Goal: Task Accomplishment & Management: Use online tool/utility

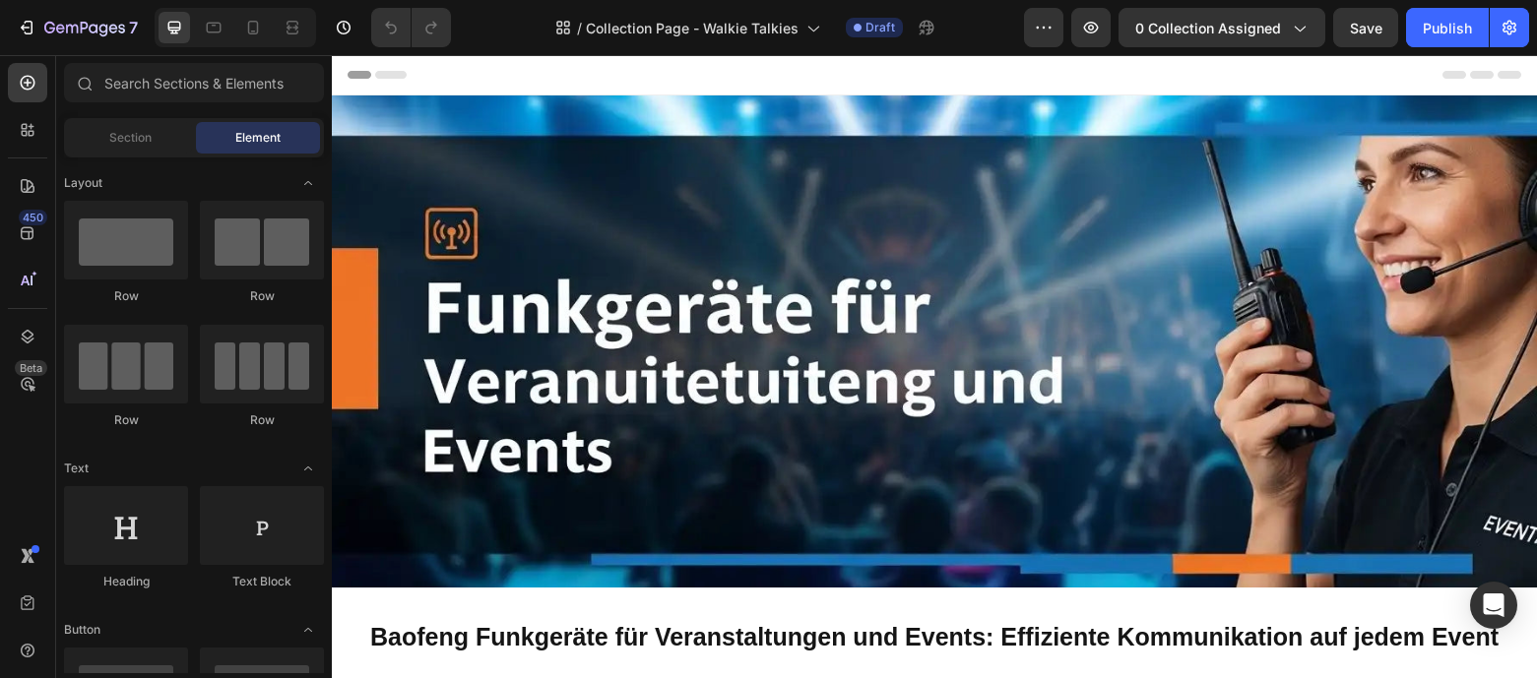
click at [472, 77] on div "Header" at bounding box center [933, 74] width 1173 height 39
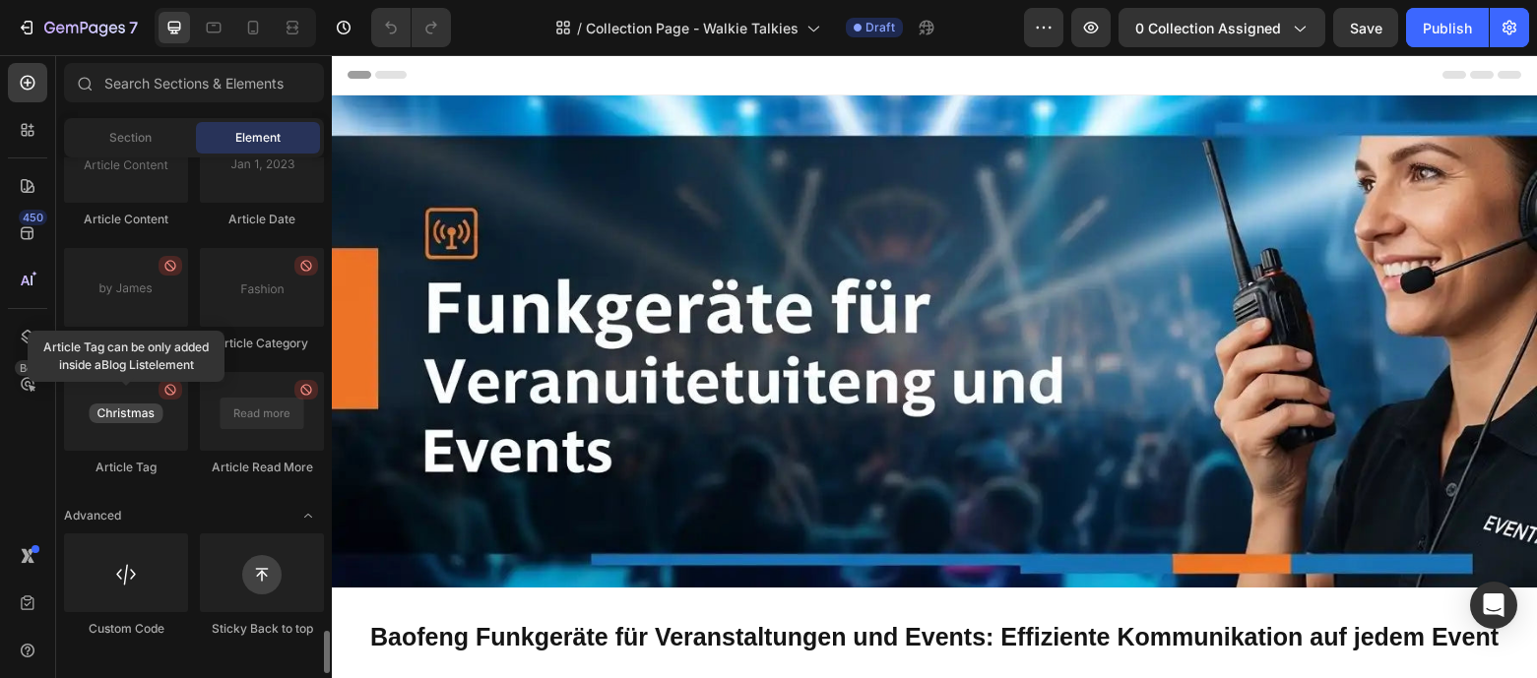
scroll to position [5741, 0]
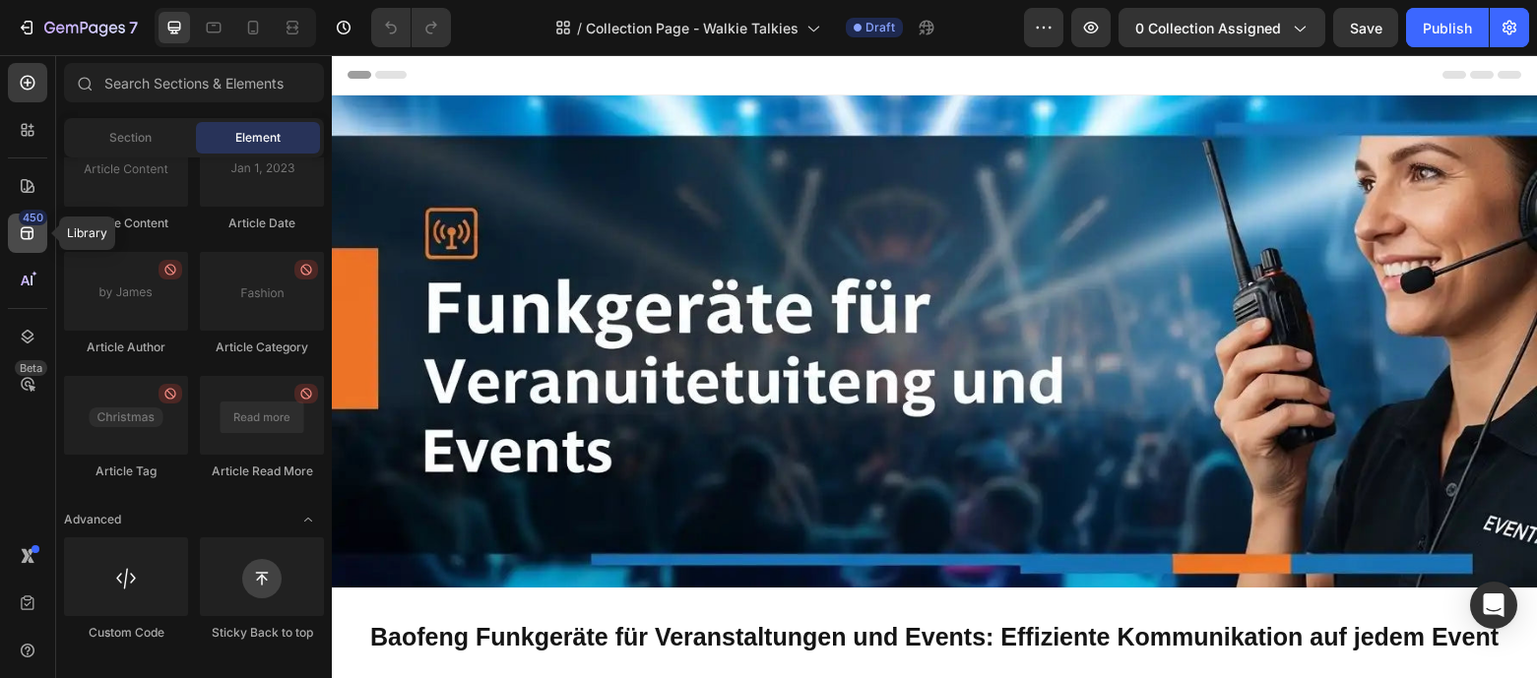
click at [21, 221] on div "450" at bounding box center [33, 218] width 29 height 16
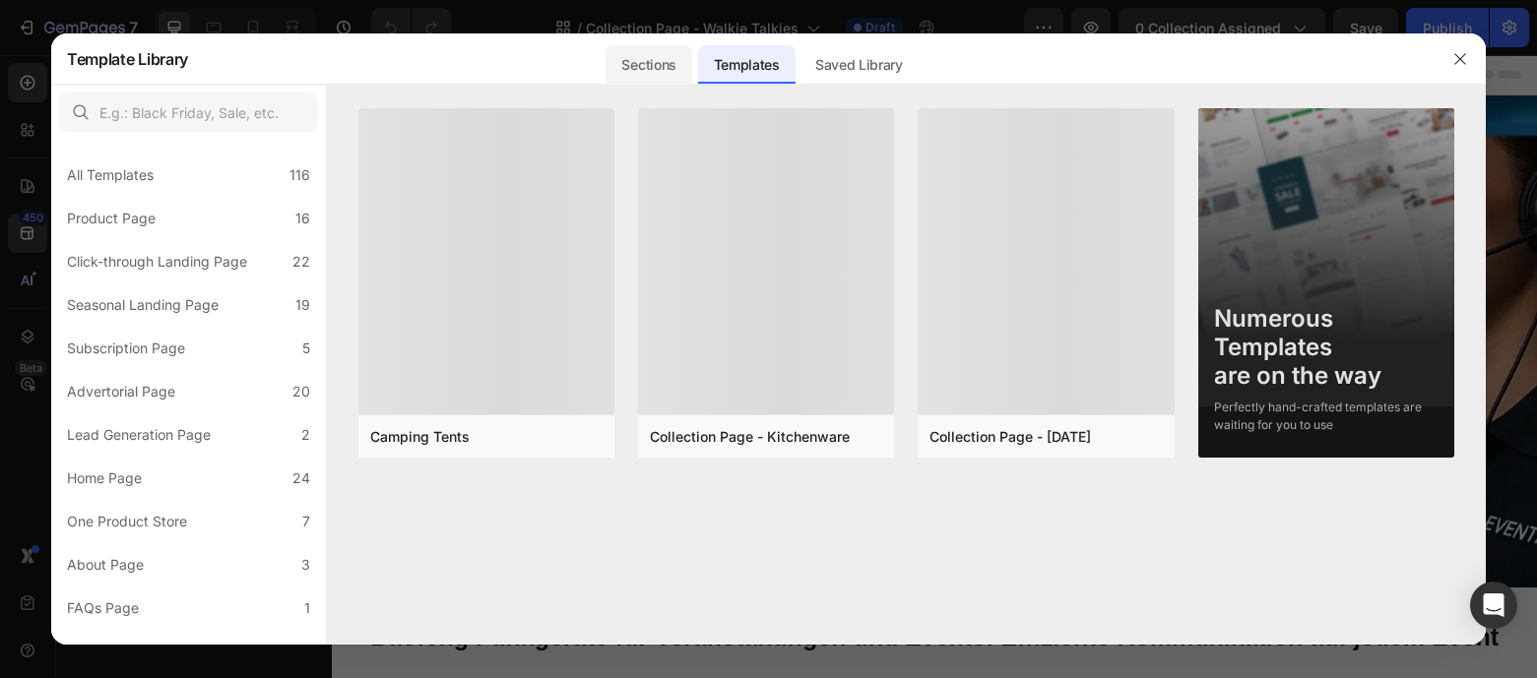
click at [677, 68] on div "Sections" at bounding box center [648, 64] width 86 height 39
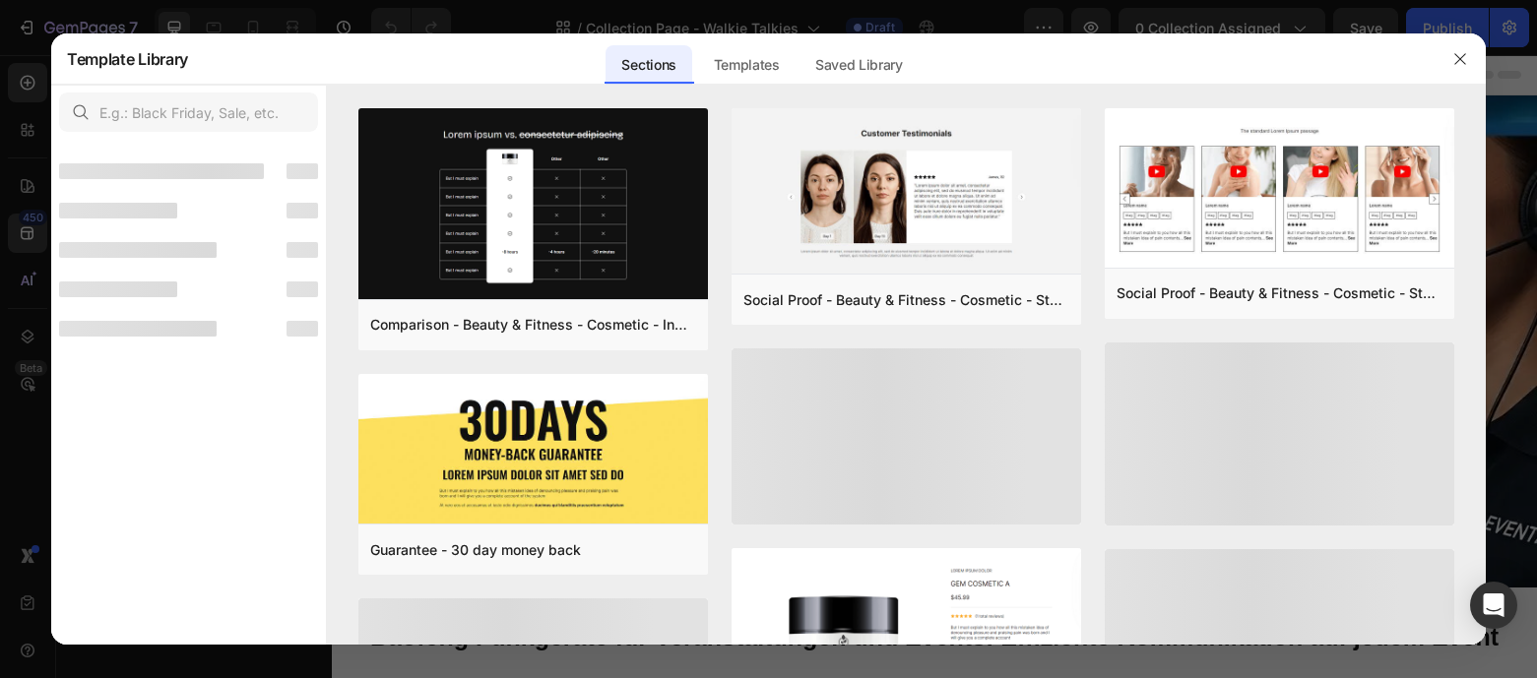
click at [919, 77] on div "Sections Templates Existing pages Saved Library Templates Saved Library" at bounding box center [761, 58] width 1147 height 51
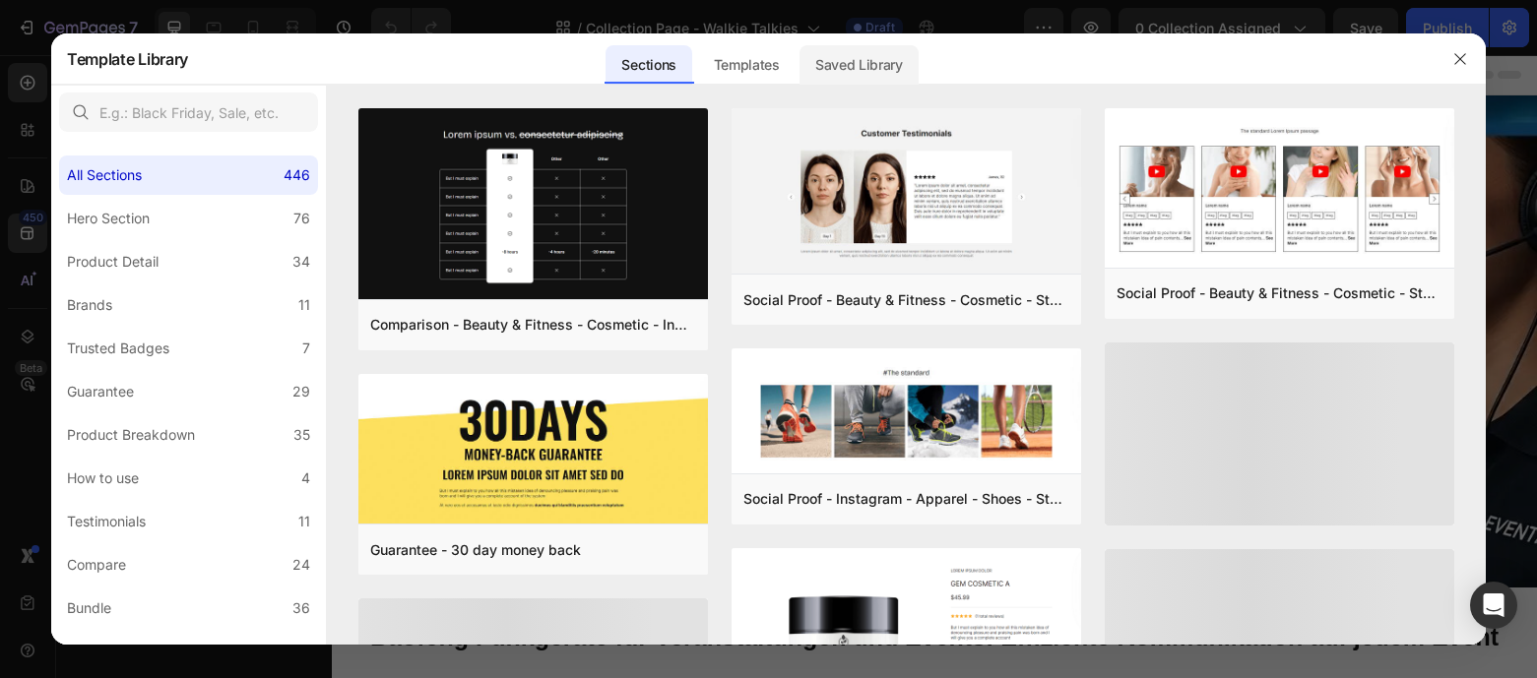
click at [875, 70] on div "Saved Library" at bounding box center [858, 64] width 119 height 39
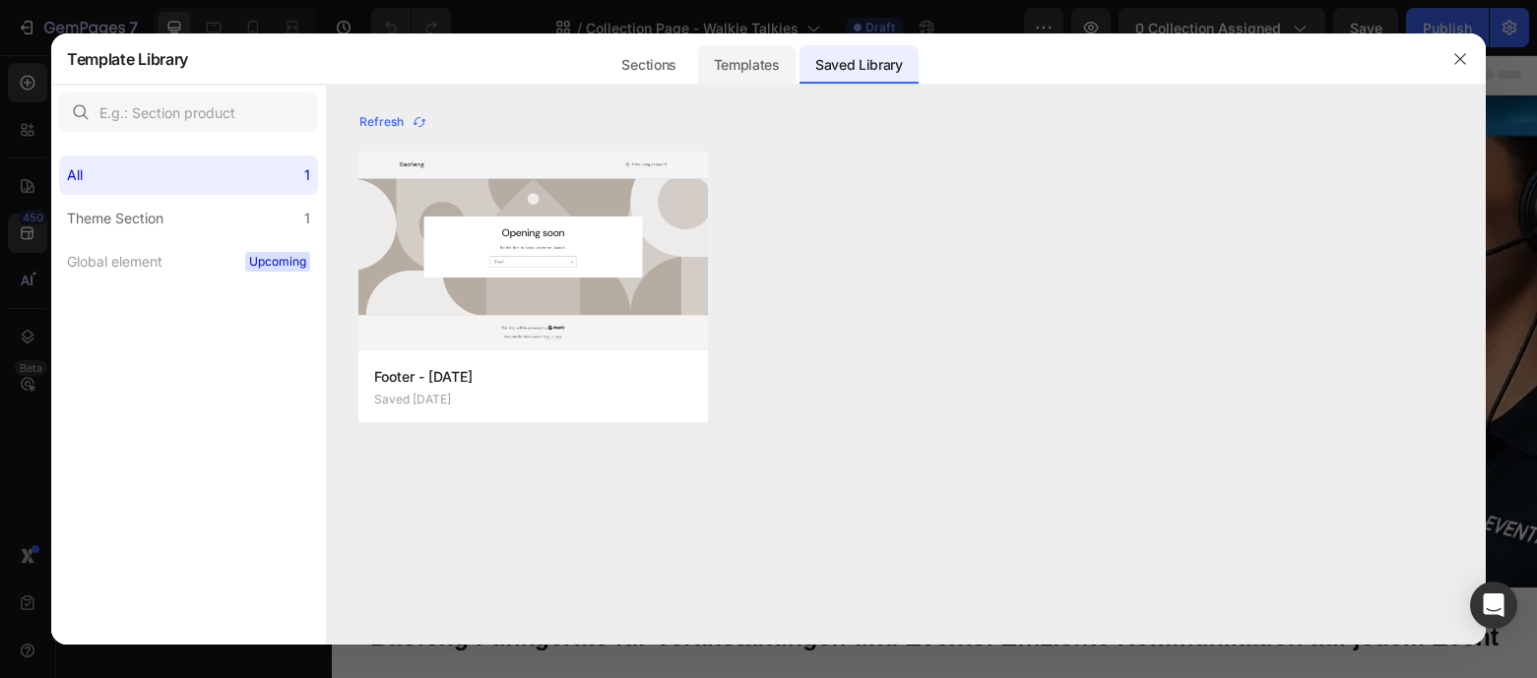
click at [787, 71] on div "Templates" at bounding box center [746, 64] width 97 height 39
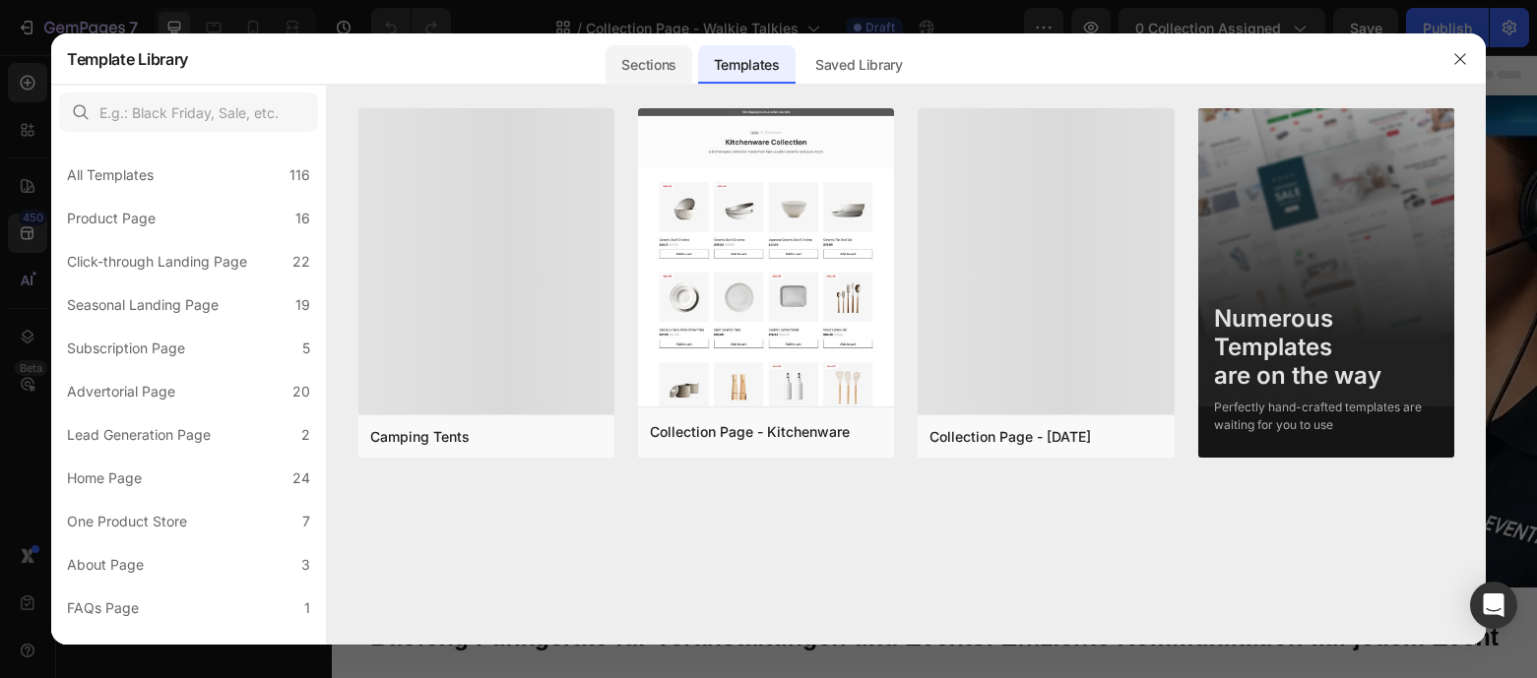
click at [664, 64] on div "Sections" at bounding box center [648, 64] width 86 height 39
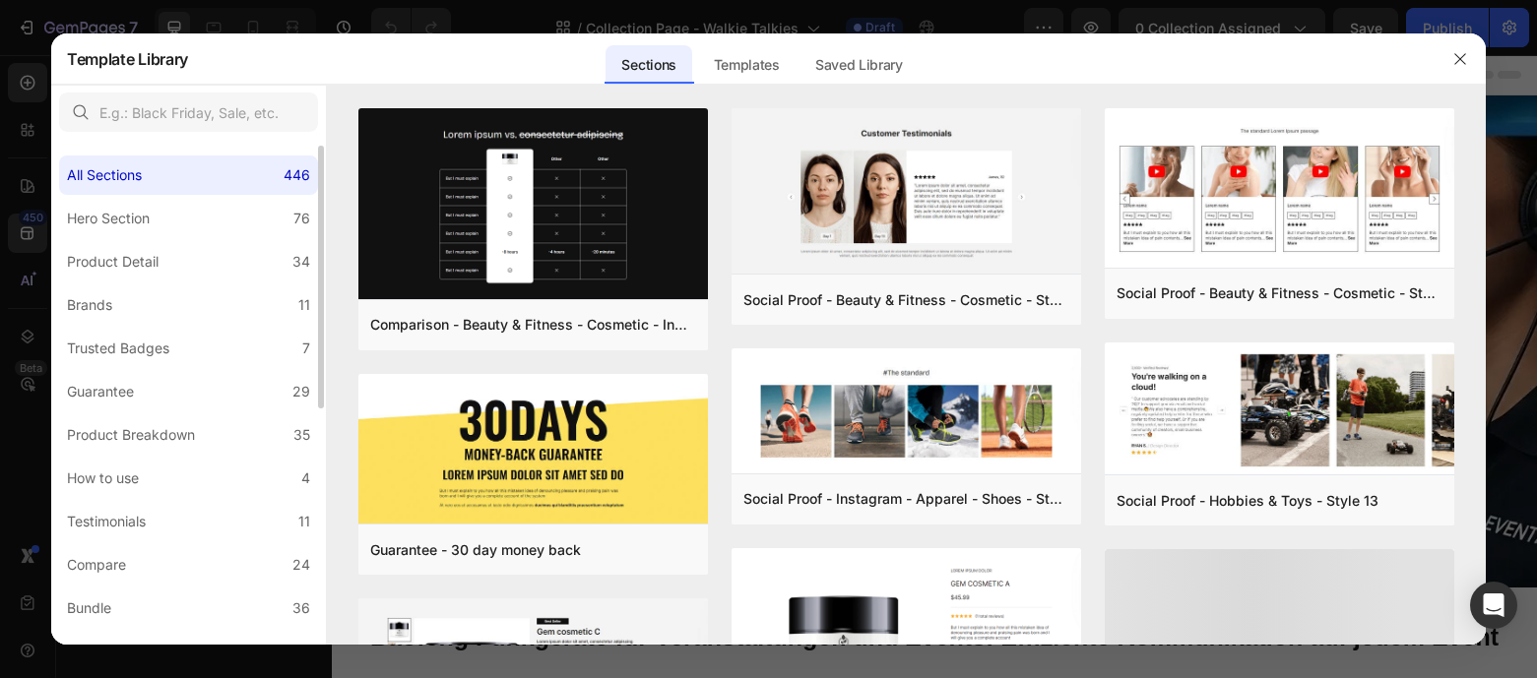
scroll to position [461, 0]
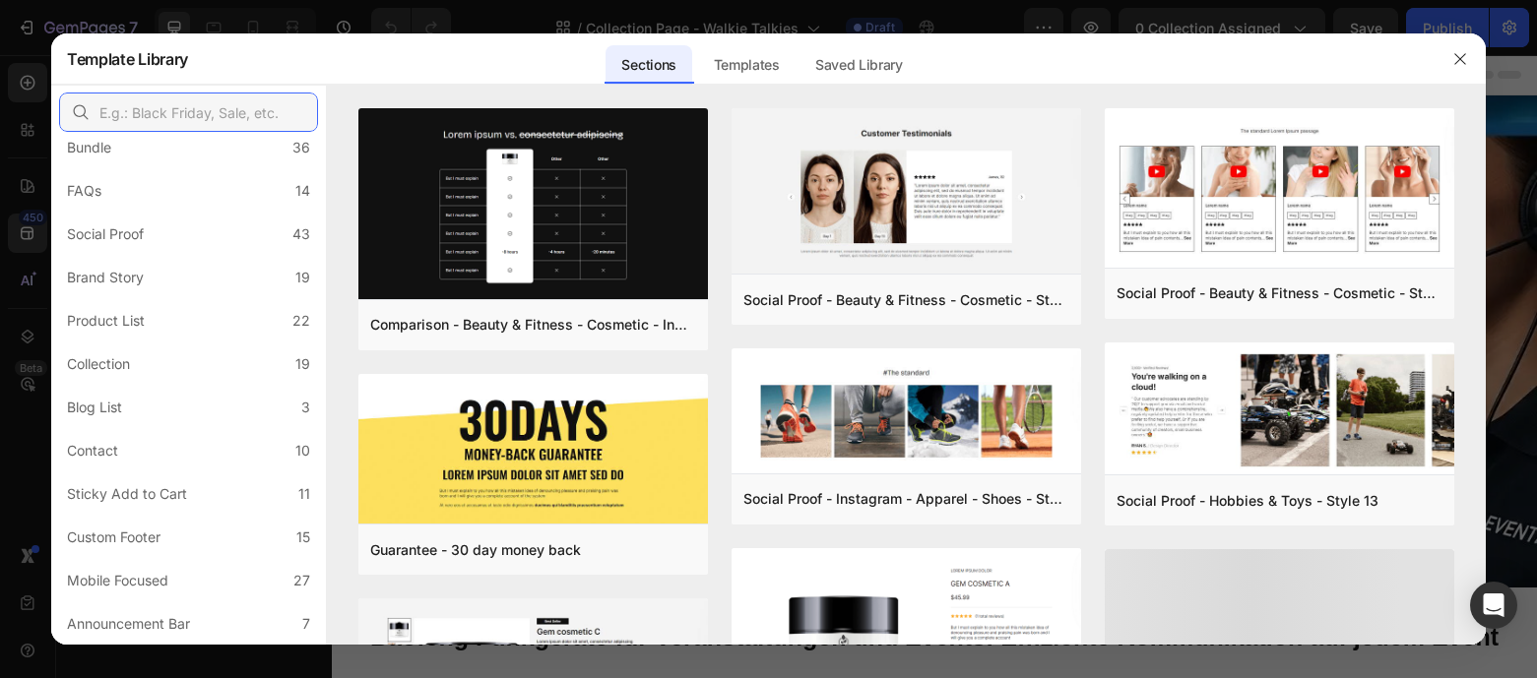
click at [210, 104] on input "text" at bounding box center [188, 112] width 259 height 39
paste input "9B1X2Y7S1w"
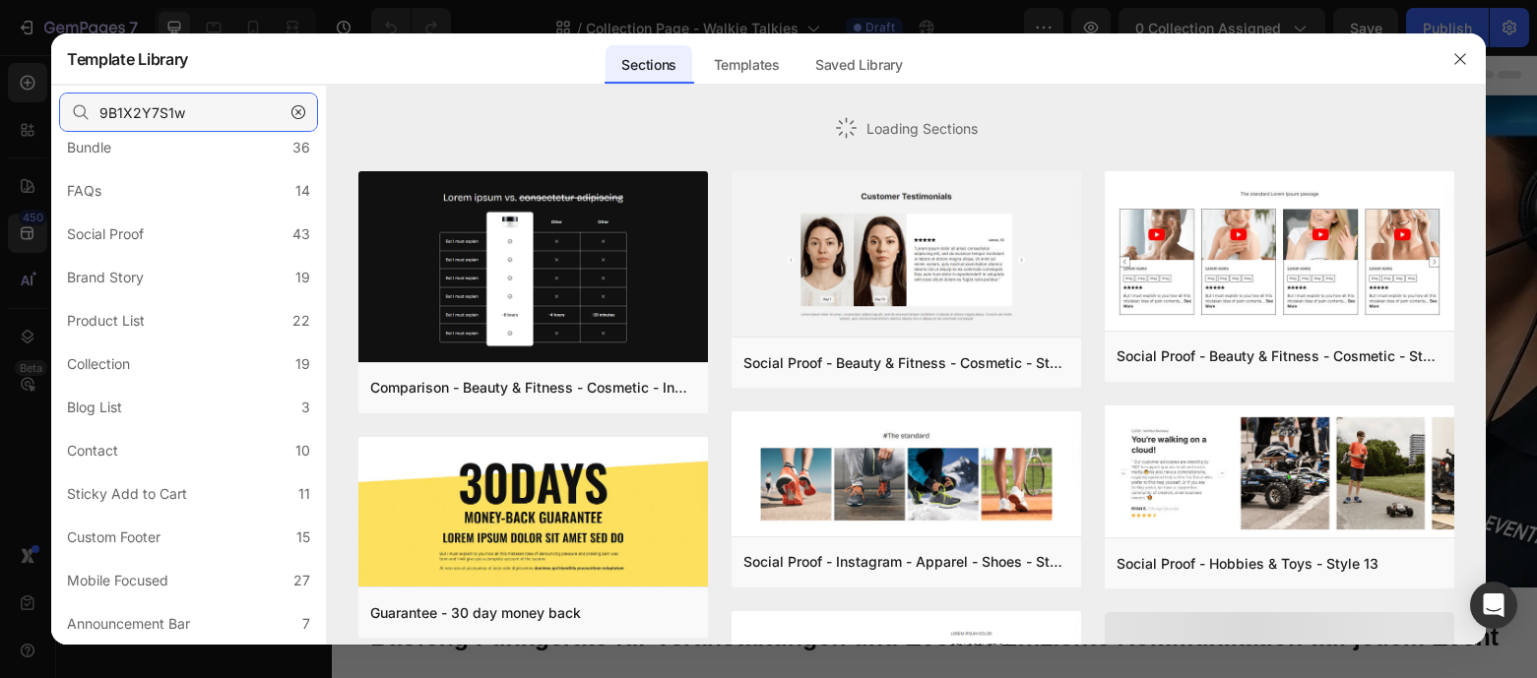
drag, startPoint x: 210, startPoint y: 115, endPoint x: 53, endPoint y: 98, distance: 157.4
click at [27, 98] on div "Template Library Sections Templates Existing pages Saved Library Templates Save…" at bounding box center [768, 339] width 1537 height 678
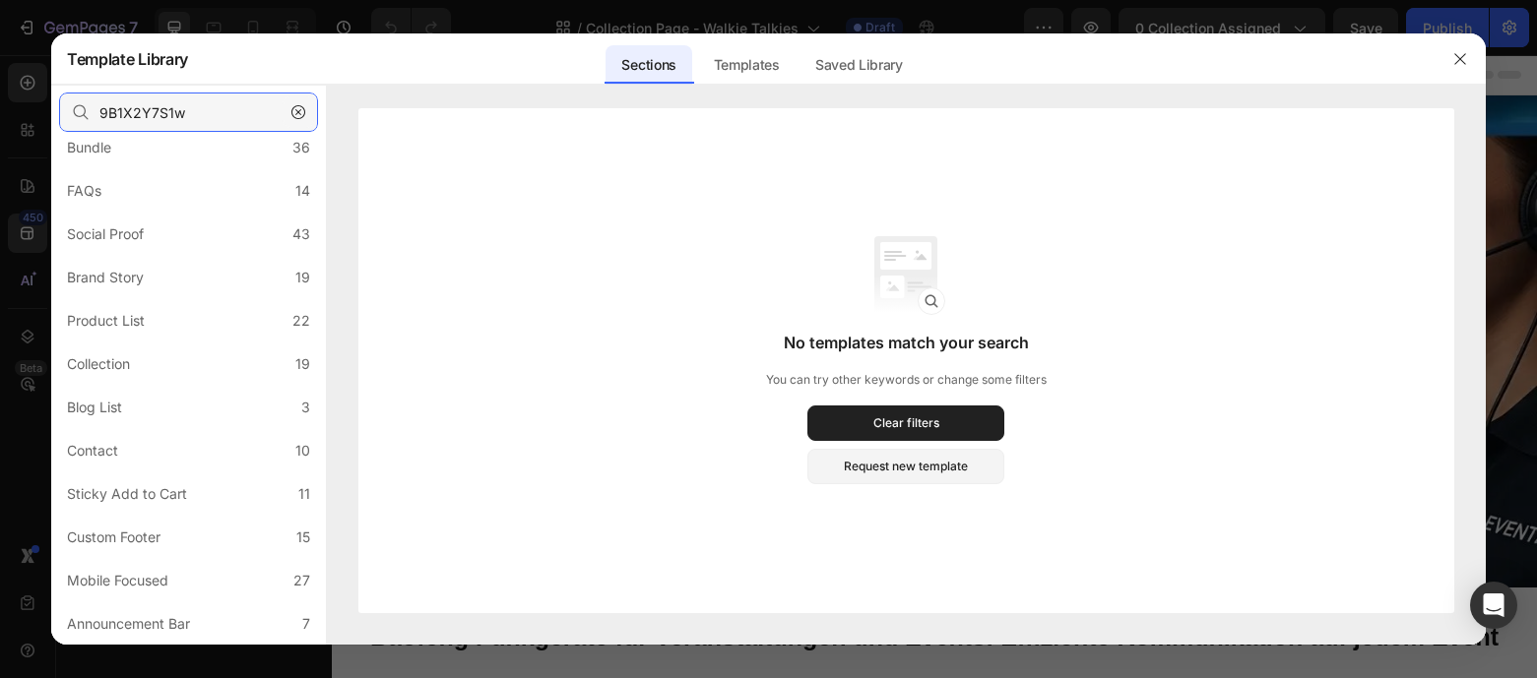
type input "9B1X2Y7S1w"
click at [298, 112] on icon "button" at bounding box center [298, 112] width 14 height 14
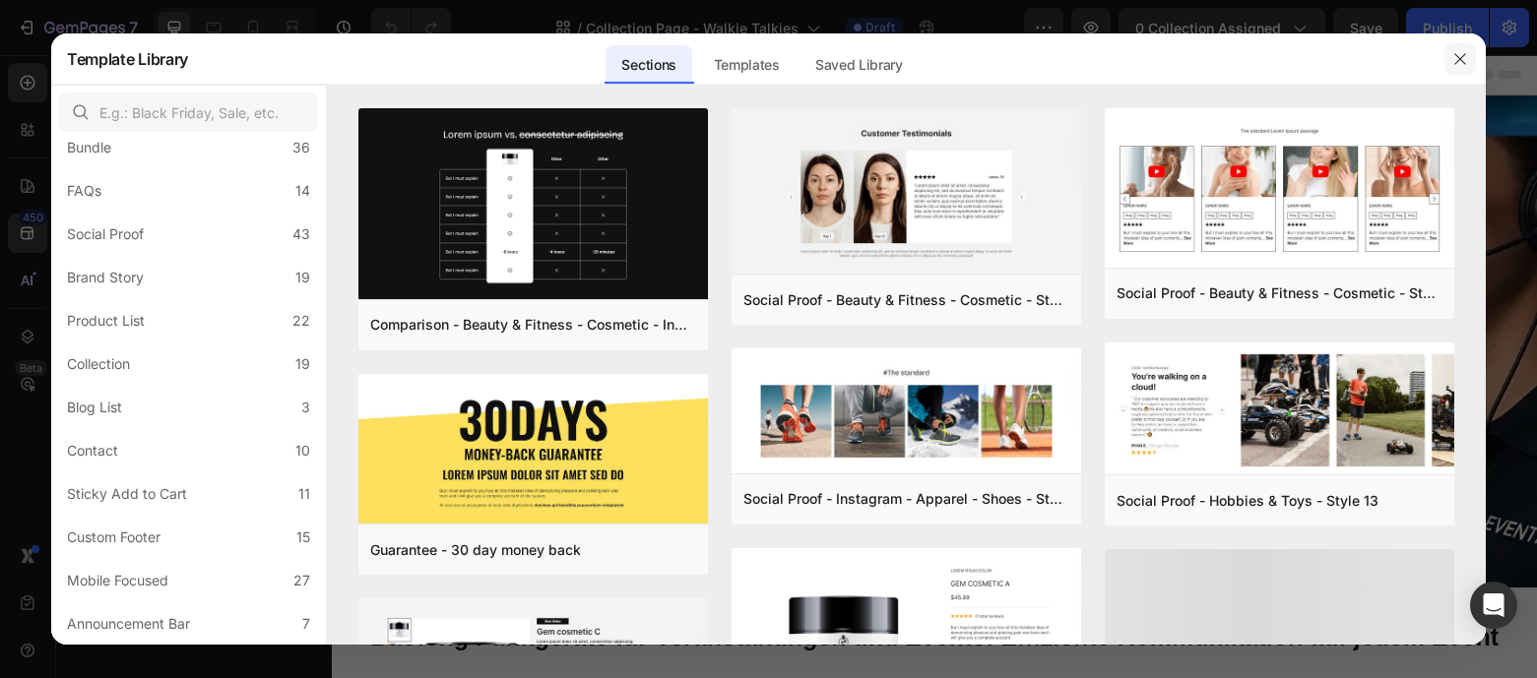
click at [1459, 60] on icon "button" at bounding box center [1460, 59] width 16 height 16
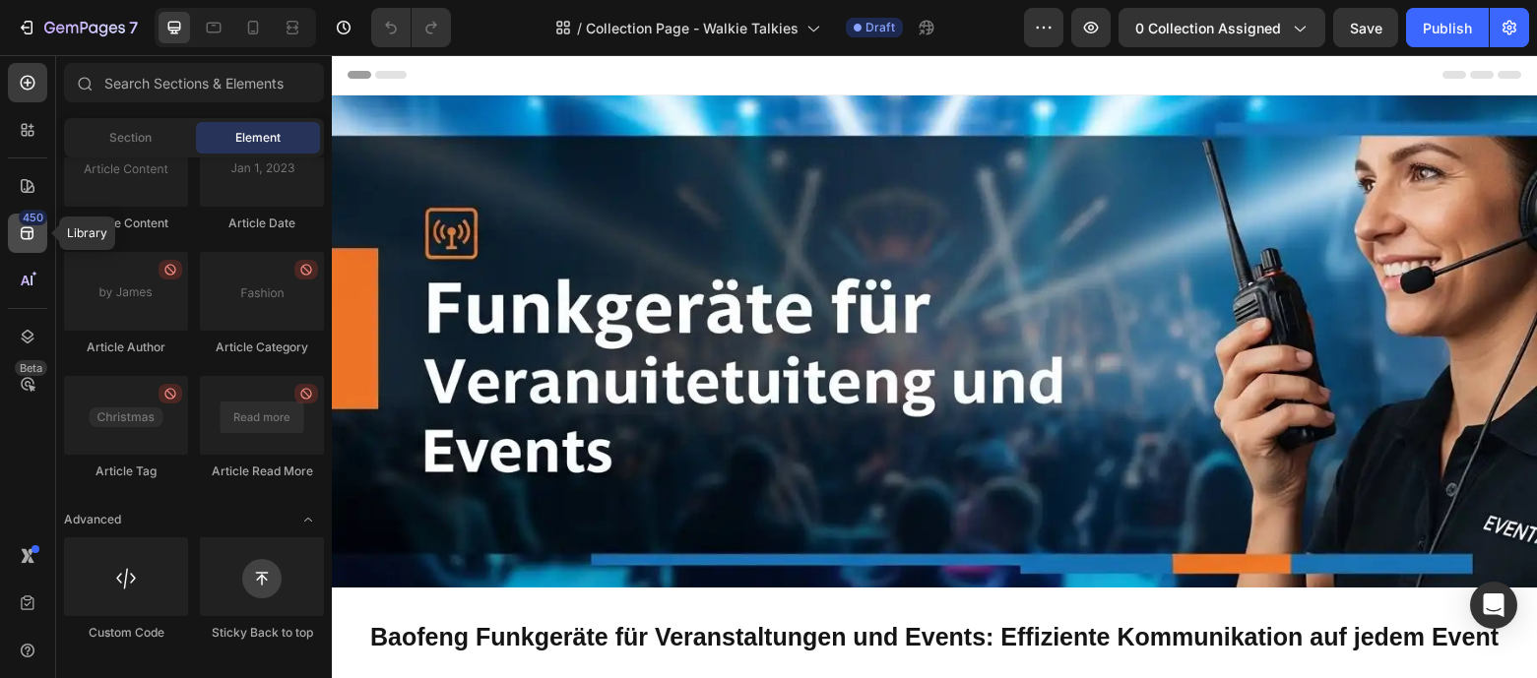
click at [36, 238] on icon at bounding box center [28, 233] width 20 height 20
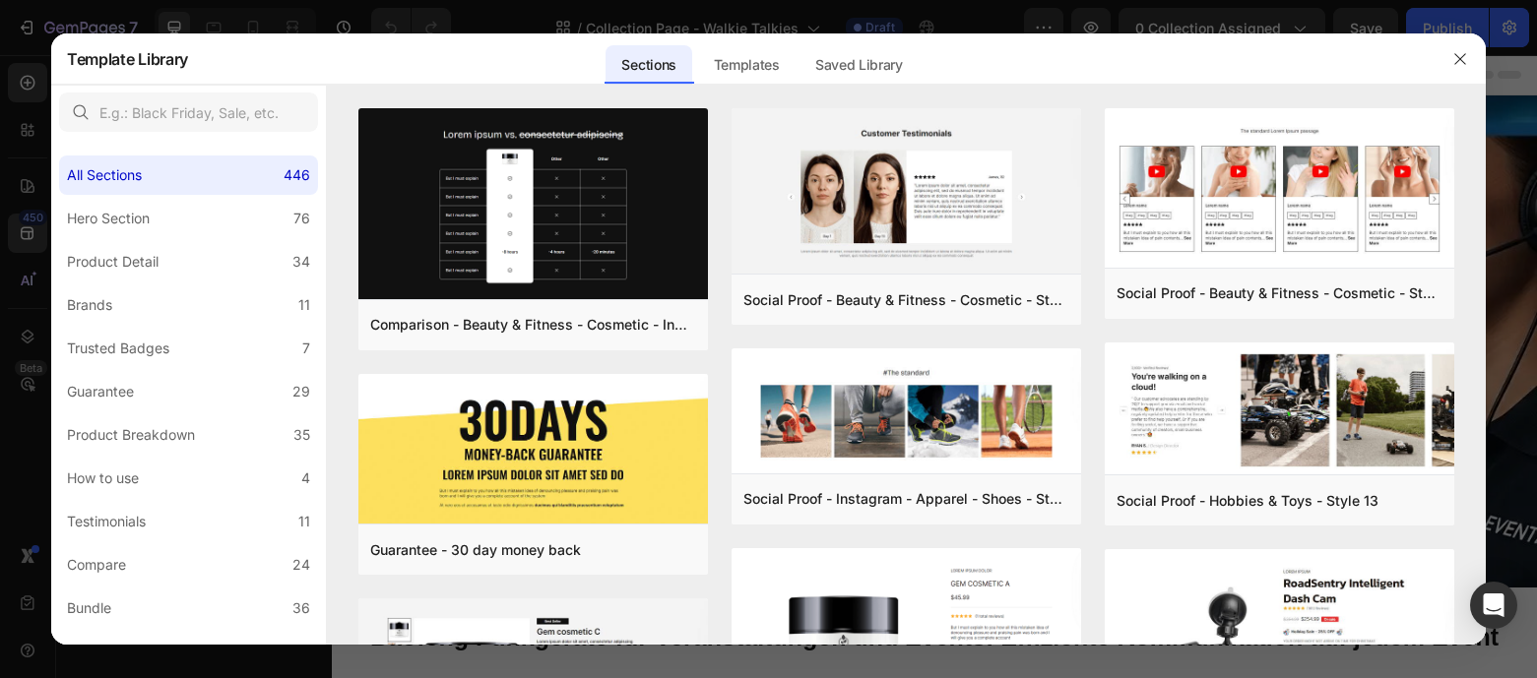
click at [542, 59] on div "Sections Templates Existing pages Saved Library Templates Saved Library" at bounding box center [761, 58] width 1147 height 51
drag, startPoint x: 509, startPoint y: 63, endPoint x: 644, endPoint y: 68, distance: 135.0
click at [551, 65] on div "Sections Templates Existing pages Saved Library Templates Saved Library" at bounding box center [761, 58] width 1147 height 51
click at [728, 71] on div "Templates" at bounding box center [746, 64] width 97 height 39
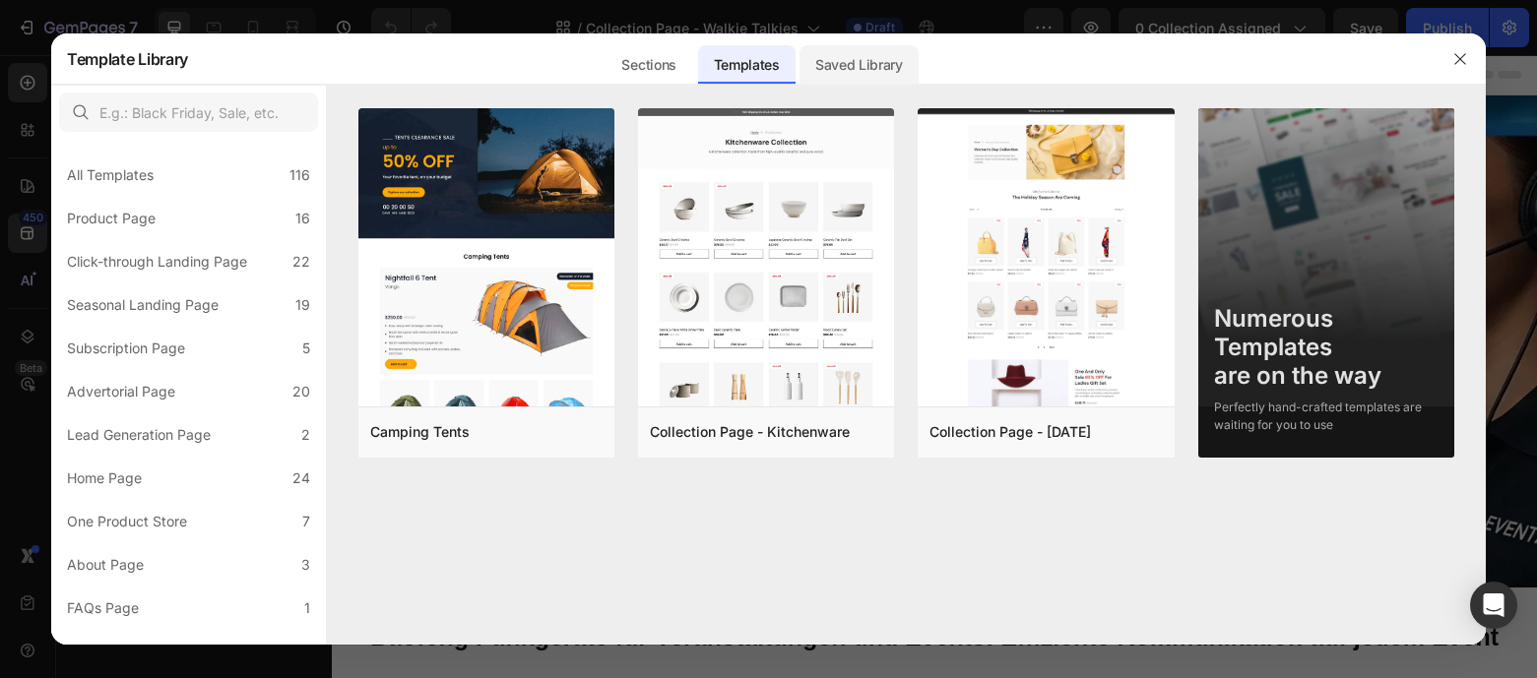
click at [840, 74] on div "Saved Library" at bounding box center [858, 64] width 119 height 39
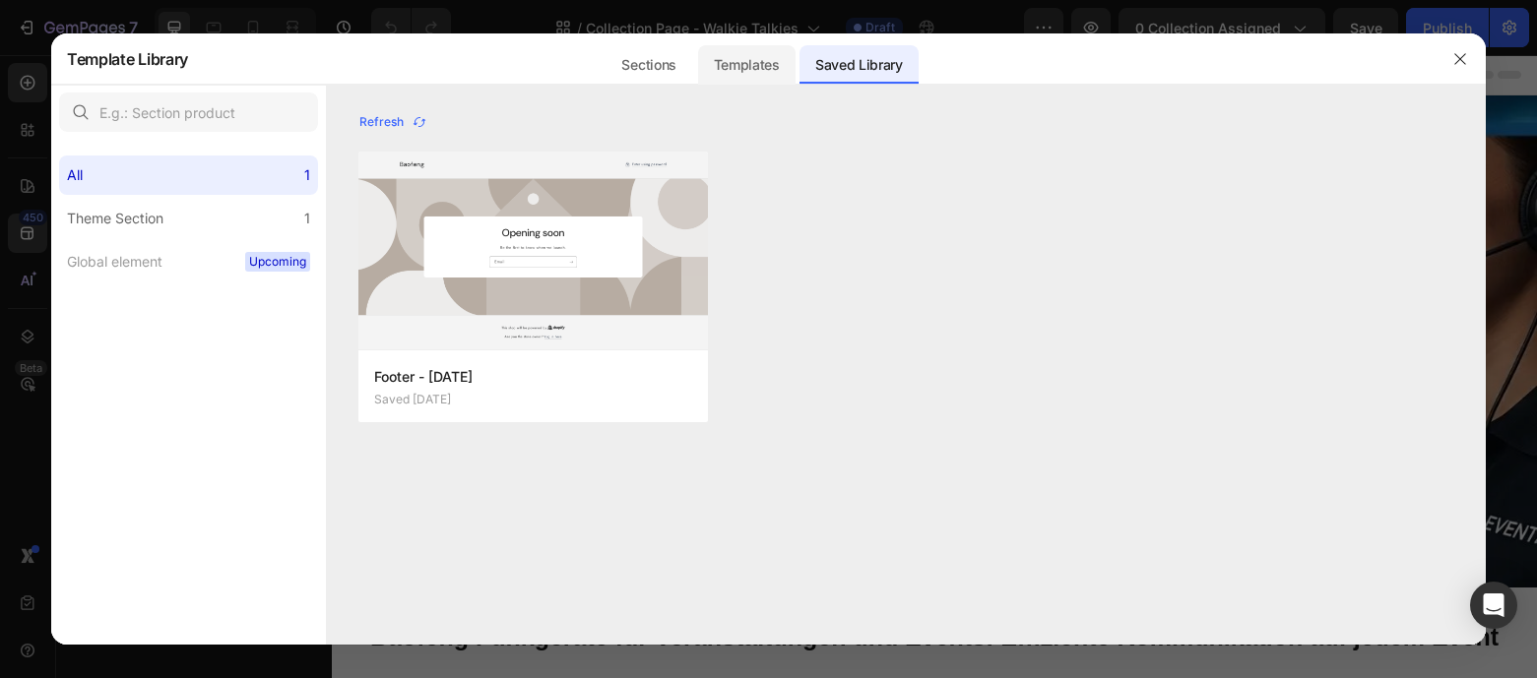
click at [743, 76] on div "Templates" at bounding box center [746, 64] width 97 height 39
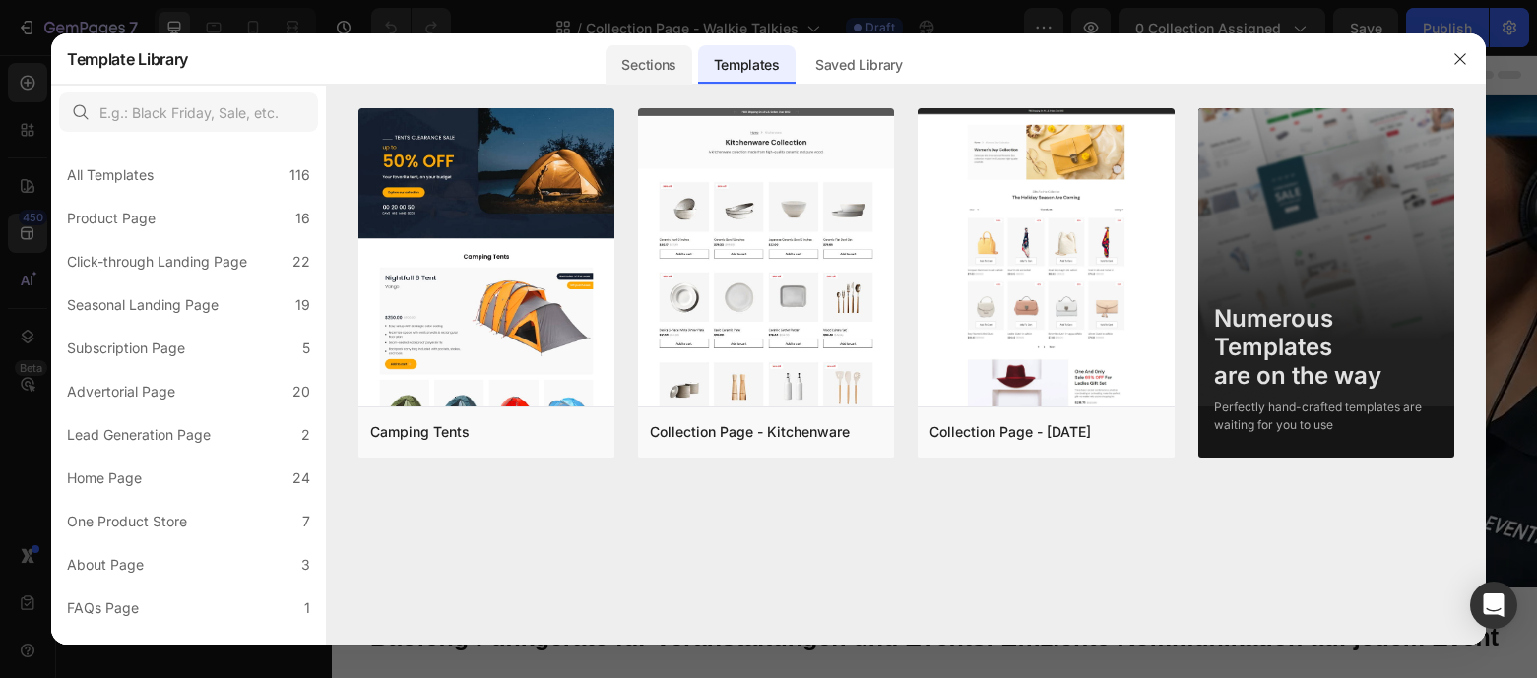
click at [664, 69] on div "Sections" at bounding box center [648, 64] width 86 height 39
click at [557, 65] on div "Sections Templates Existing pages Saved Library Templates Saved Library" at bounding box center [761, 58] width 1147 height 51
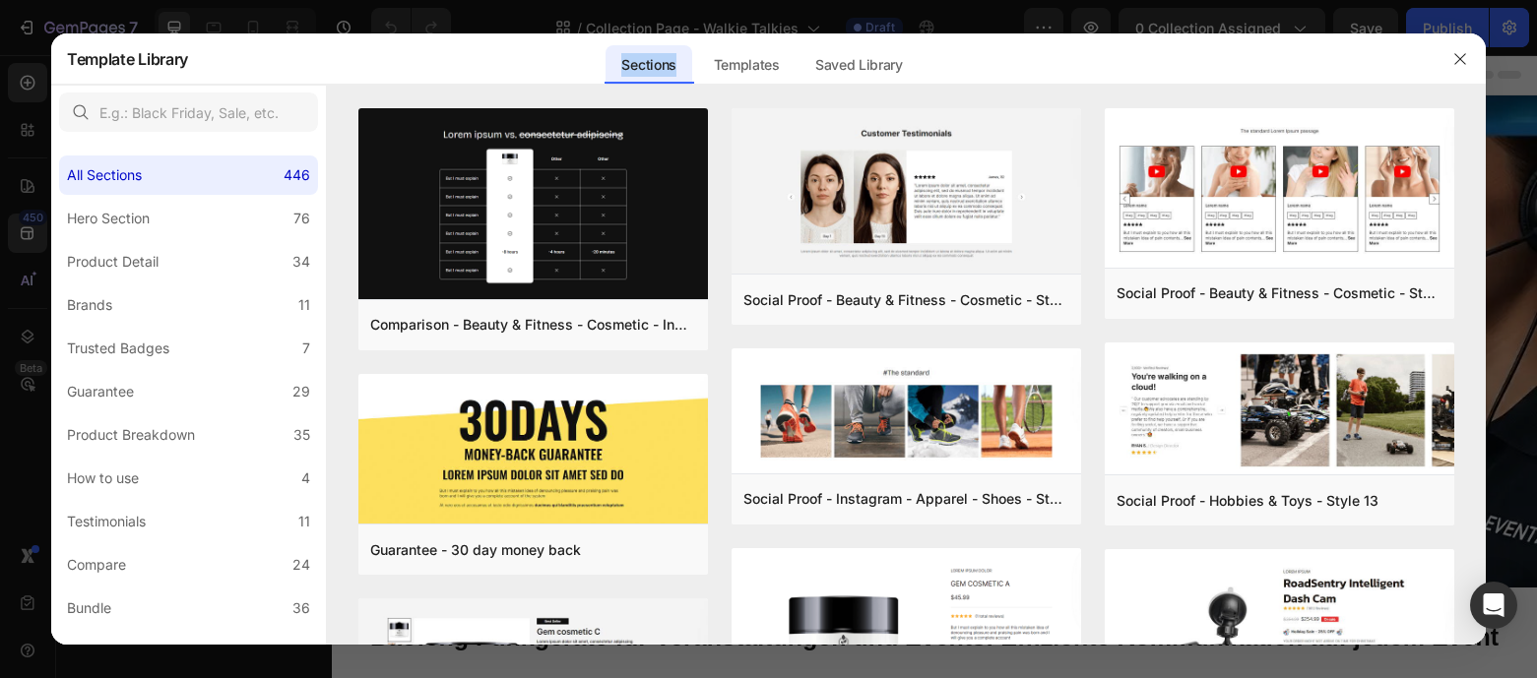
click at [557, 65] on div "Sections Templates Existing pages Saved Library Templates Saved Library" at bounding box center [761, 58] width 1147 height 51
click at [1453, 52] on icon "button" at bounding box center [1460, 59] width 16 height 16
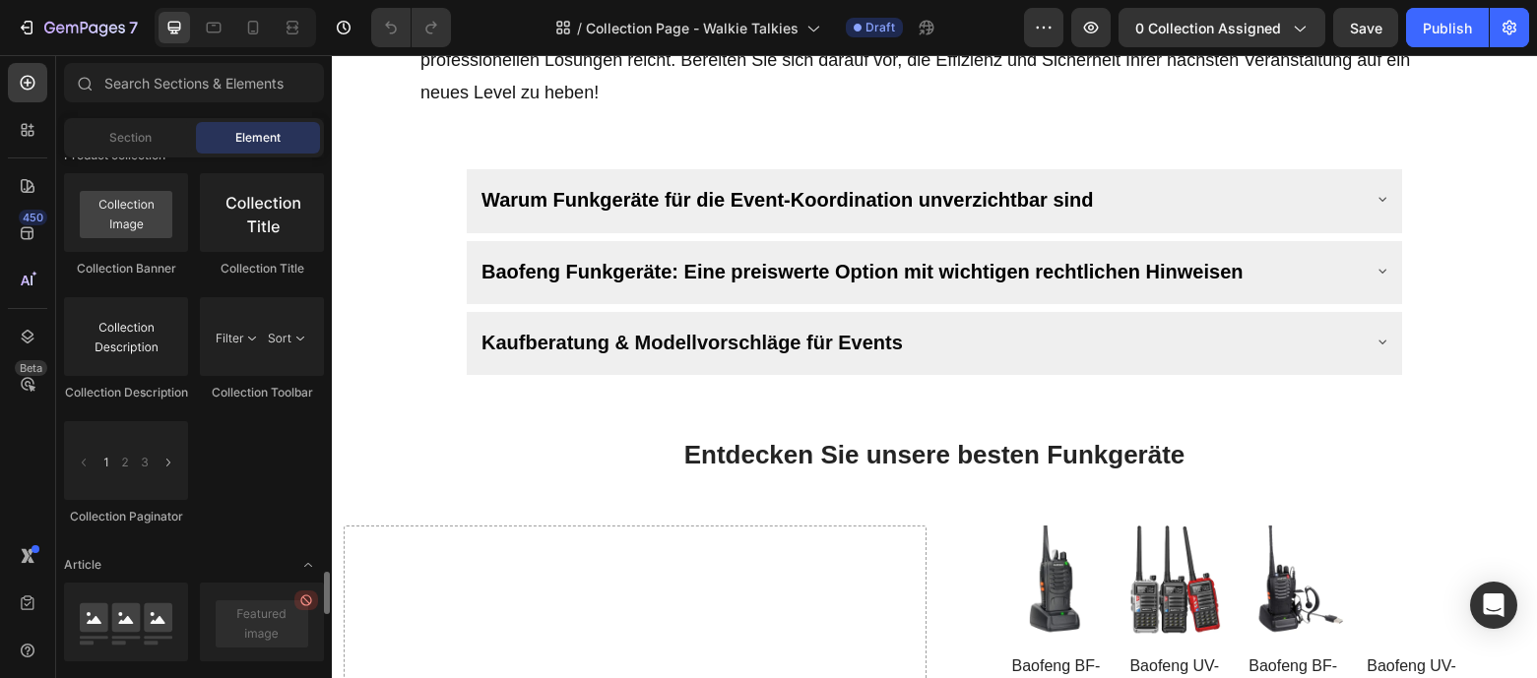
scroll to position [5034, 0]
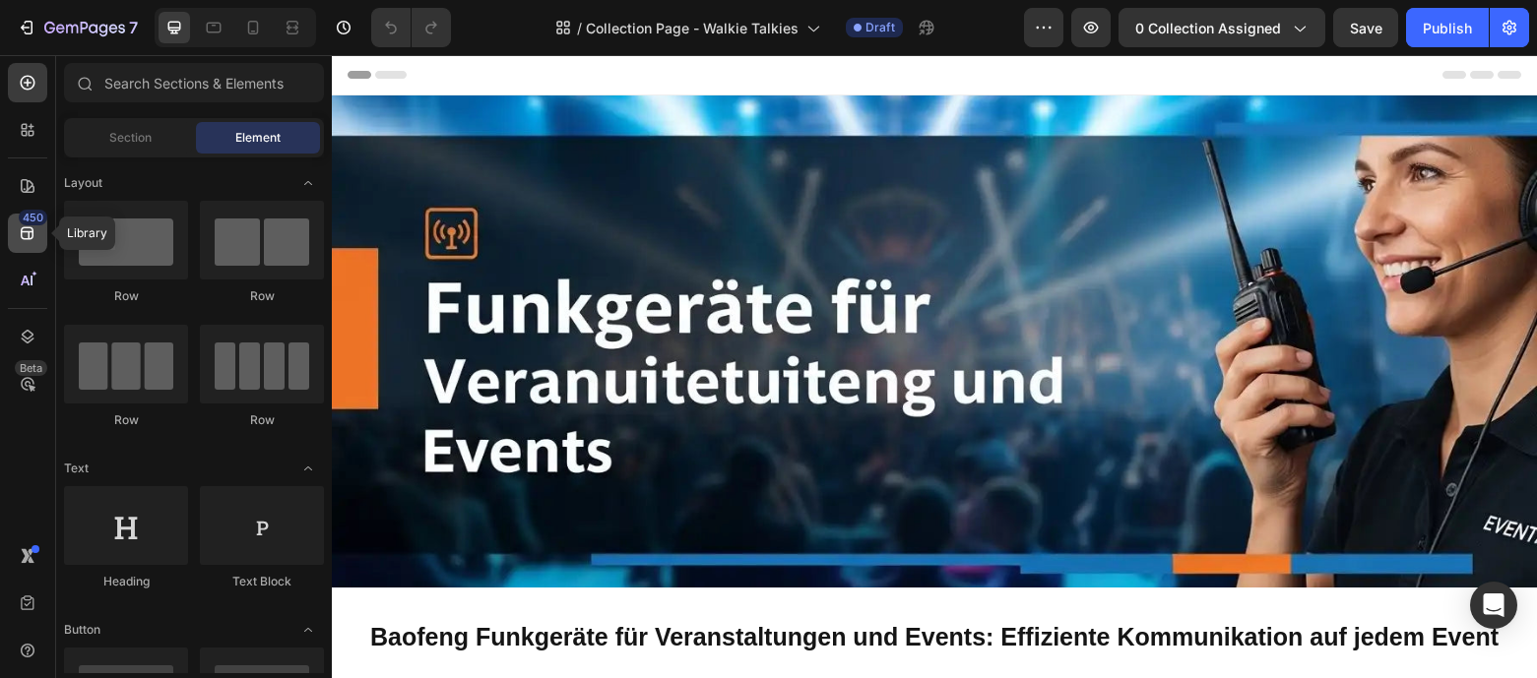
click at [25, 239] on icon at bounding box center [28, 233] width 20 height 20
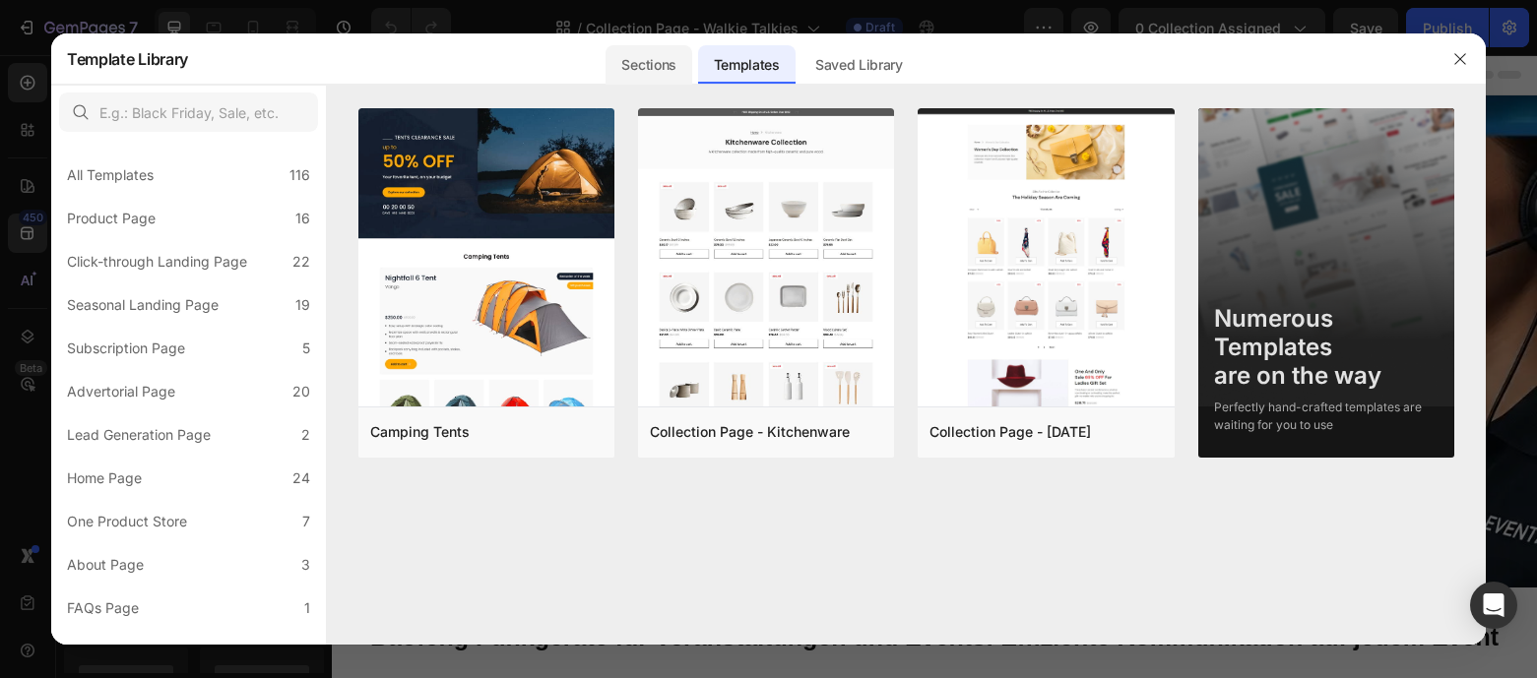
click at [644, 70] on div "Sections" at bounding box center [648, 64] width 86 height 39
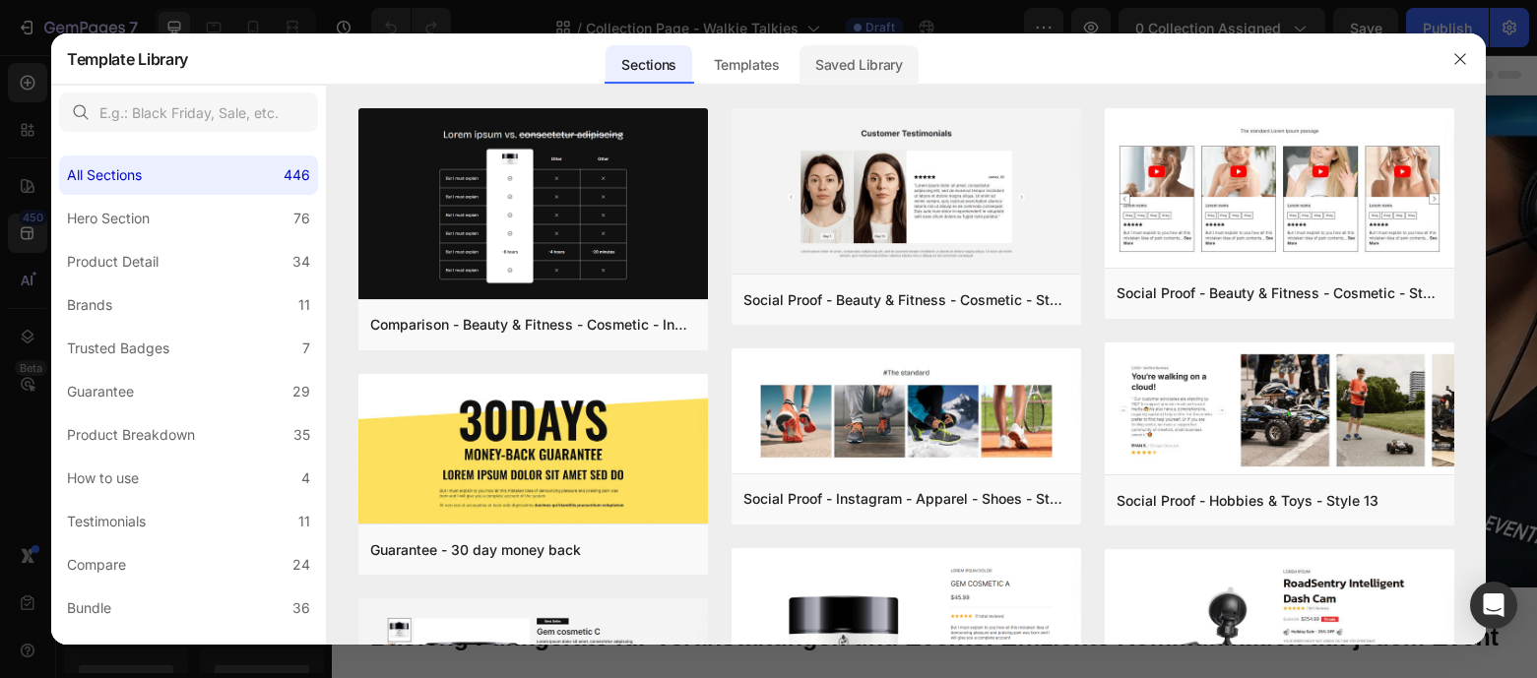
click at [846, 71] on div "Saved Library" at bounding box center [858, 64] width 119 height 39
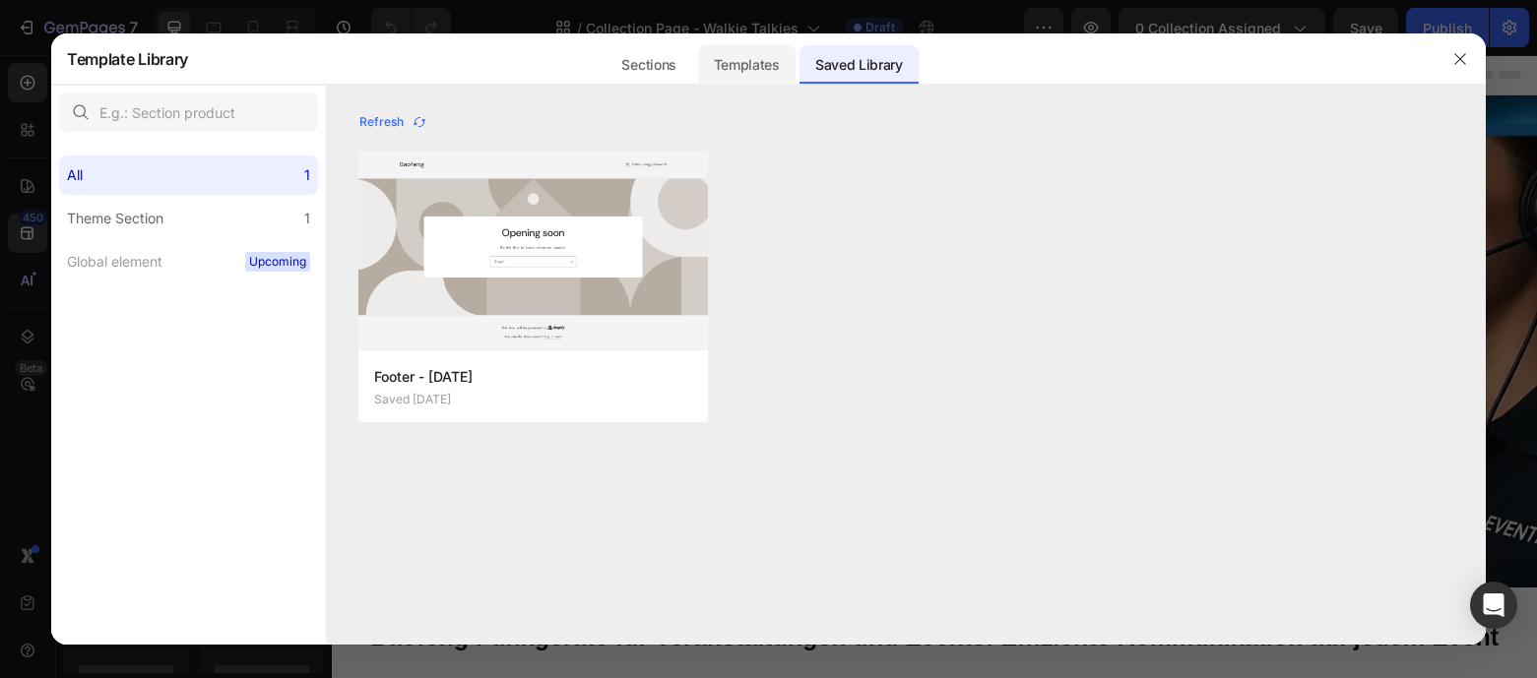
click at [763, 70] on div "Templates" at bounding box center [746, 64] width 97 height 39
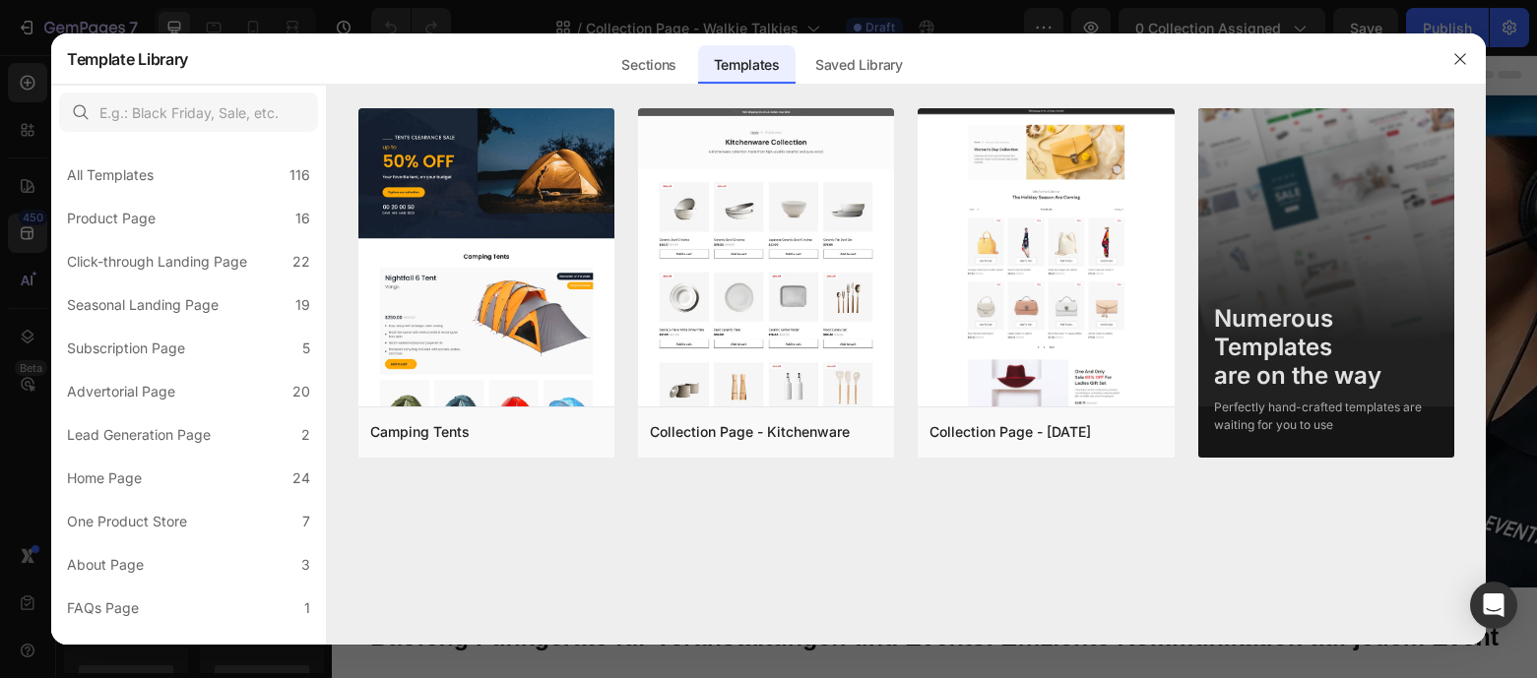
click at [678, 70] on div "Sections" at bounding box center [648, 64] width 86 height 39
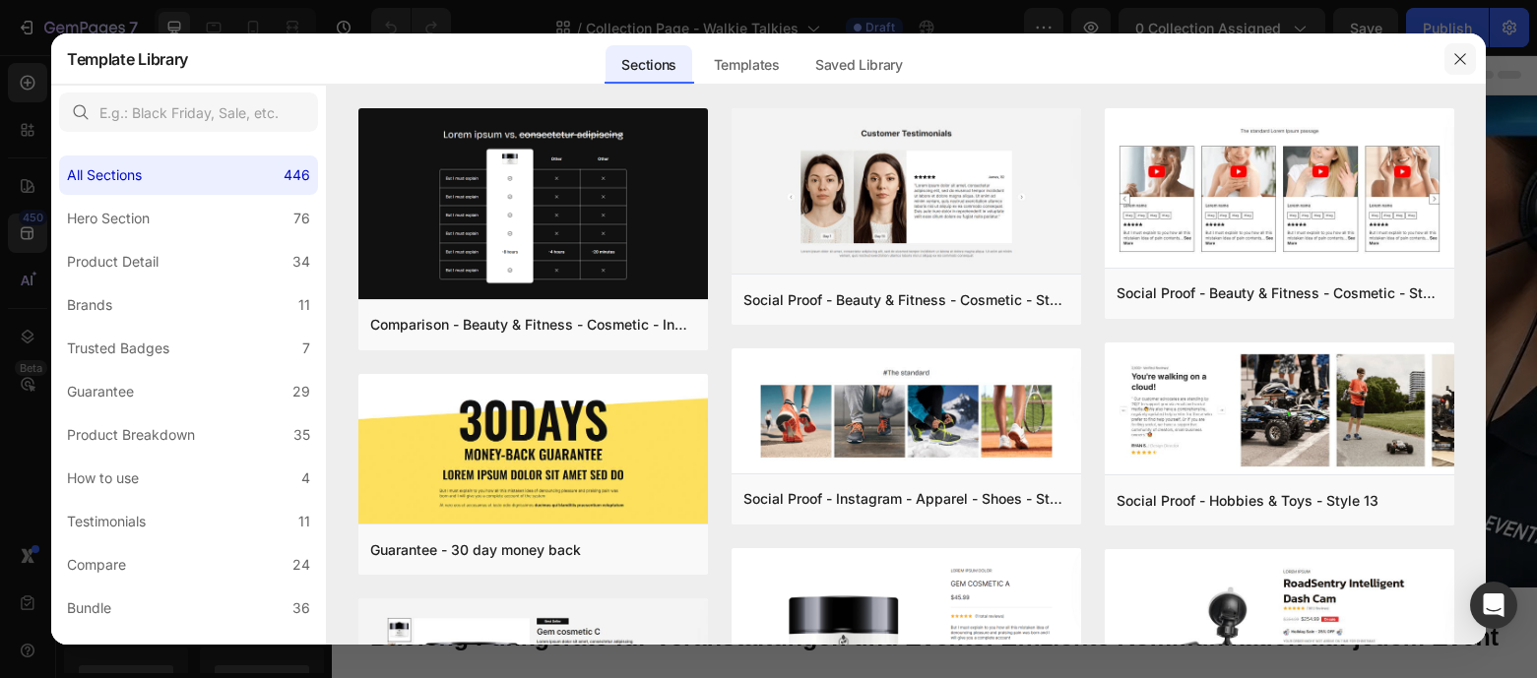
drag, startPoint x: 1454, startPoint y: 60, endPoint x: 1084, endPoint y: 4, distance: 374.4
click at [1454, 60] on icon "button" at bounding box center [1460, 59] width 16 height 16
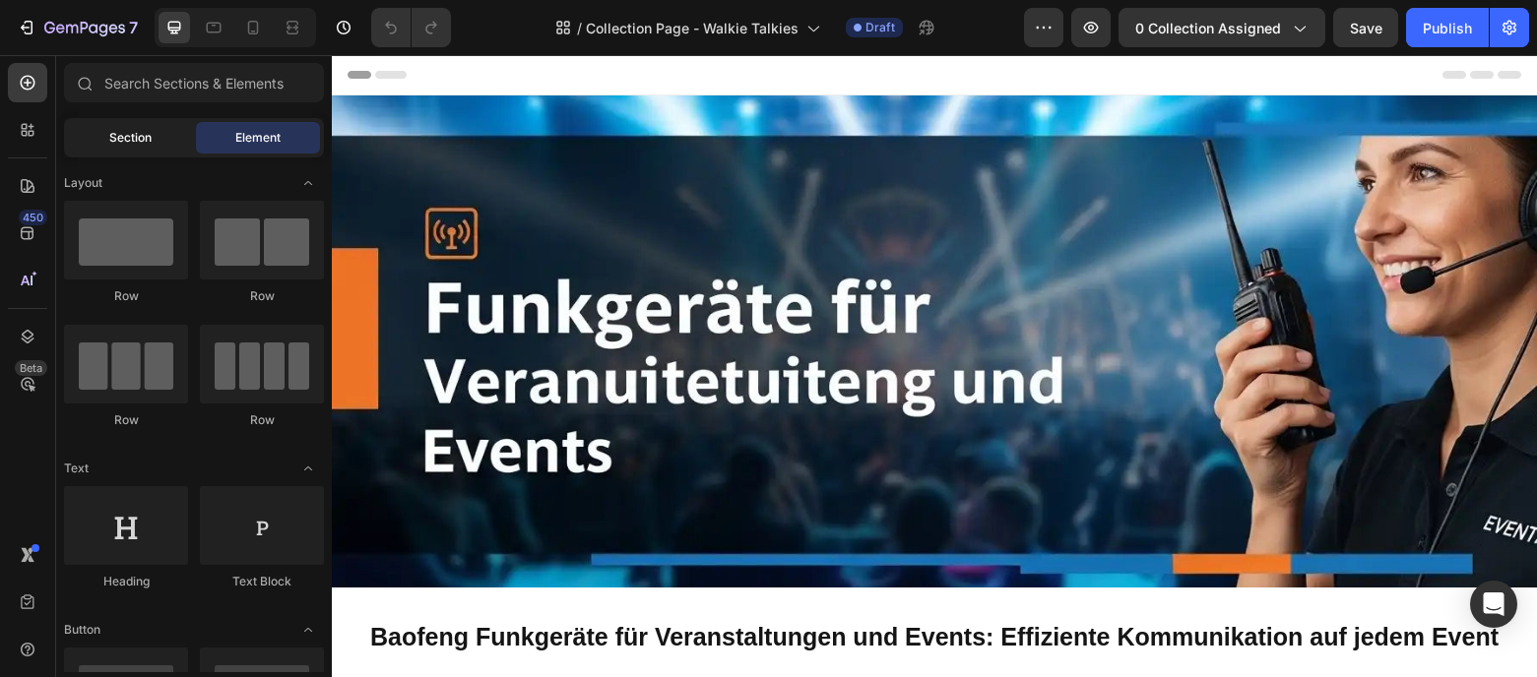
click at [175, 136] on div "Section" at bounding box center [130, 138] width 124 height 32
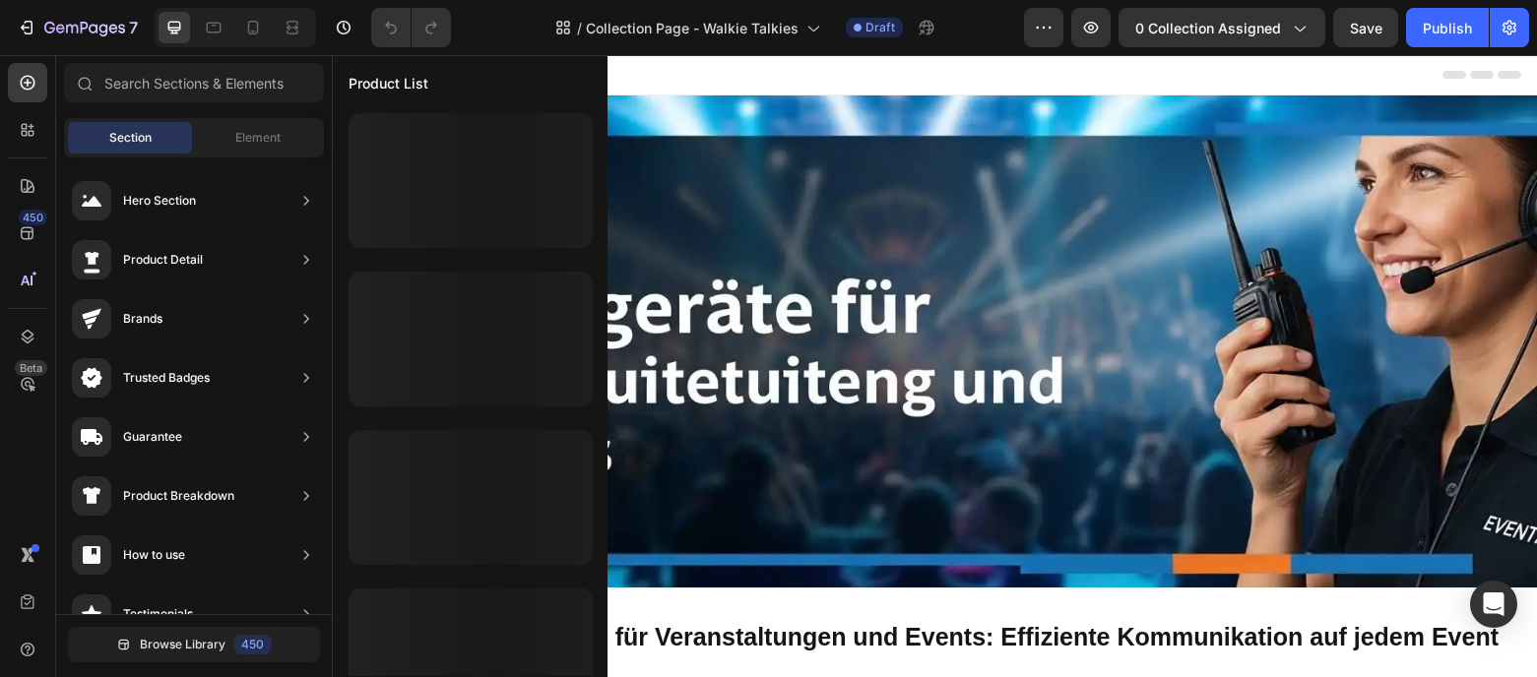
scroll to position [685, 0]
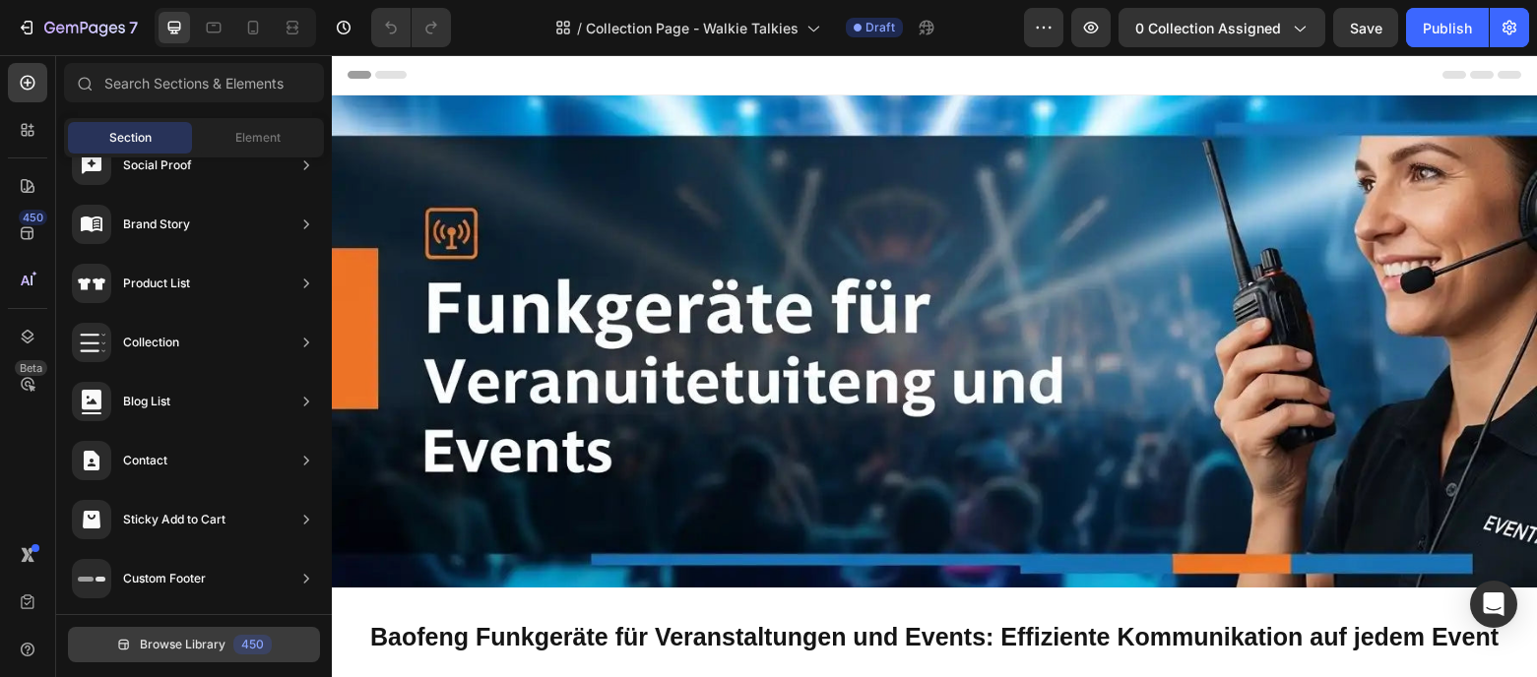
click at [211, 634] on button "Browse Library 450" at bounding box center [194, 644] width 252 height 35
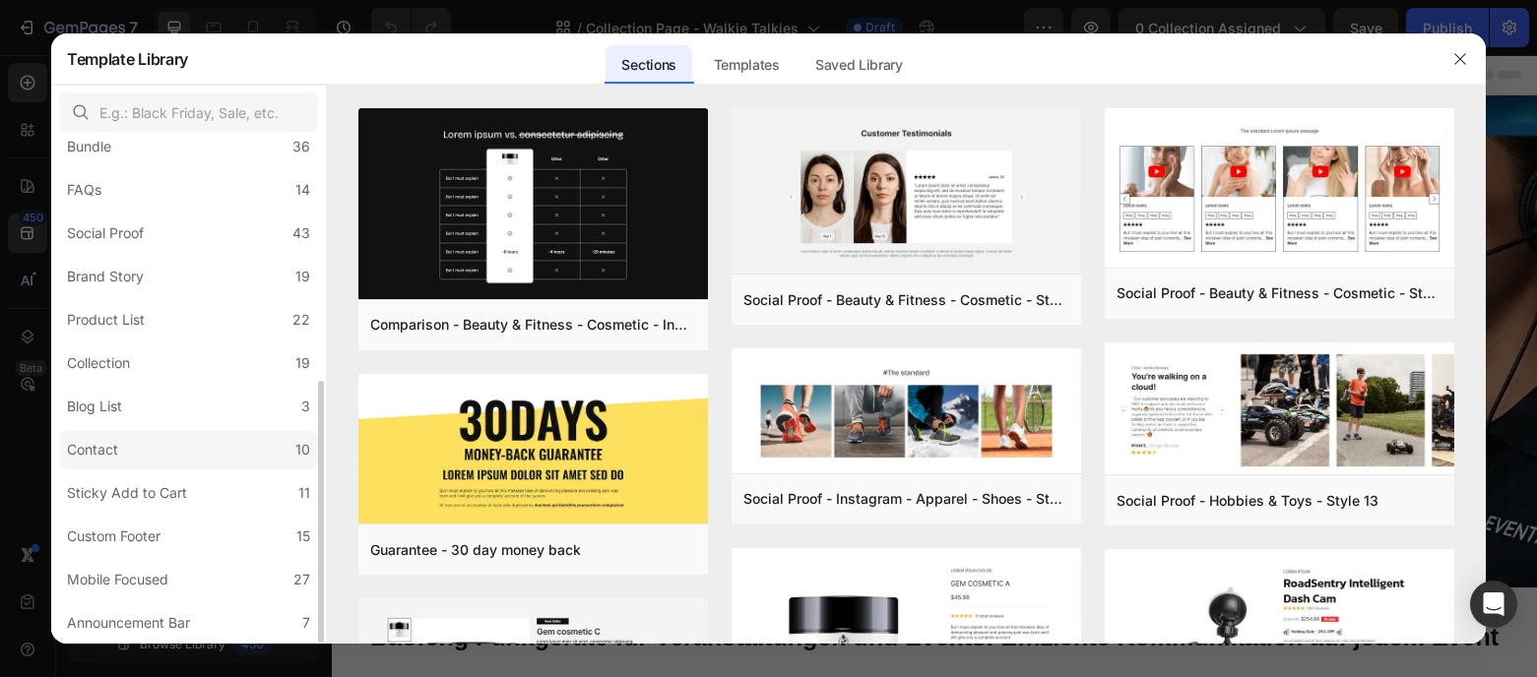
scroll to position [0, 0]
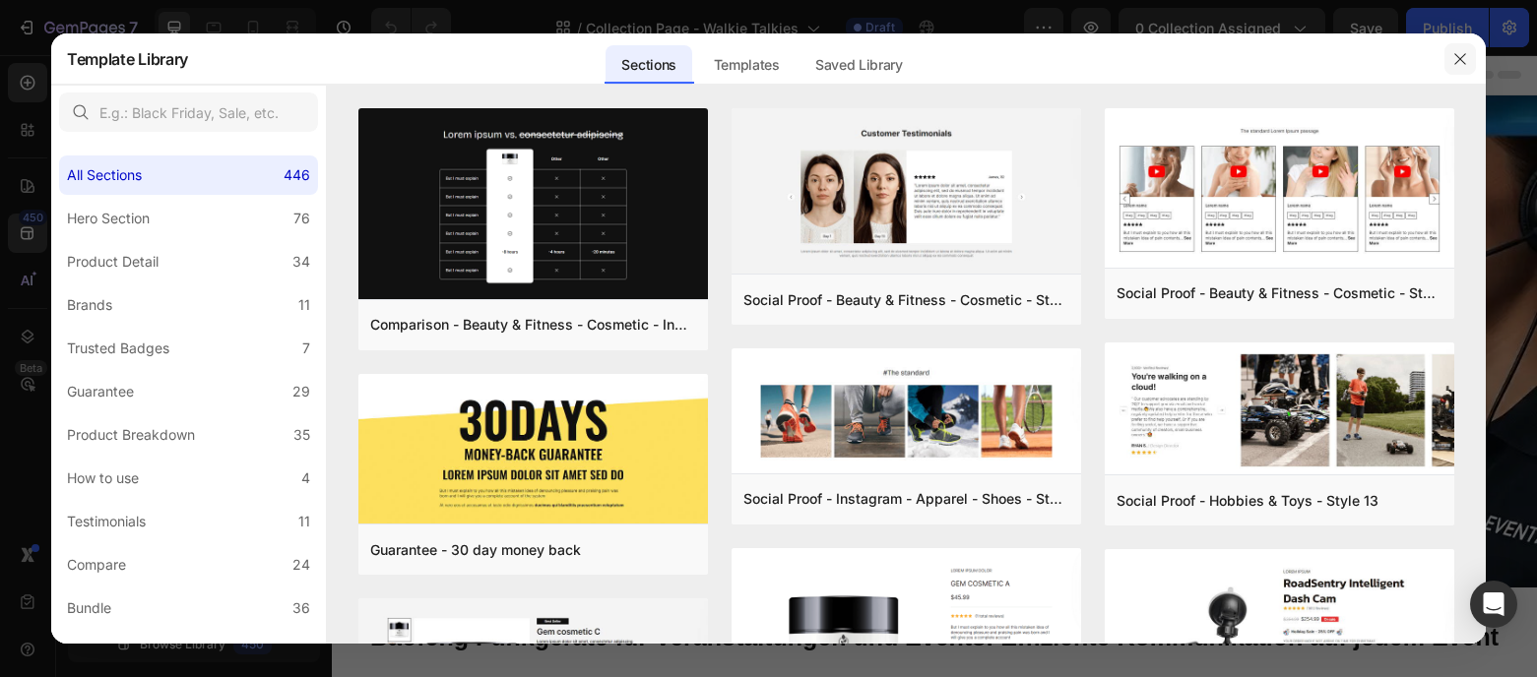
click at [1458, 61] on icon "button" at bounding box center [1460, 59] width 16 height 16
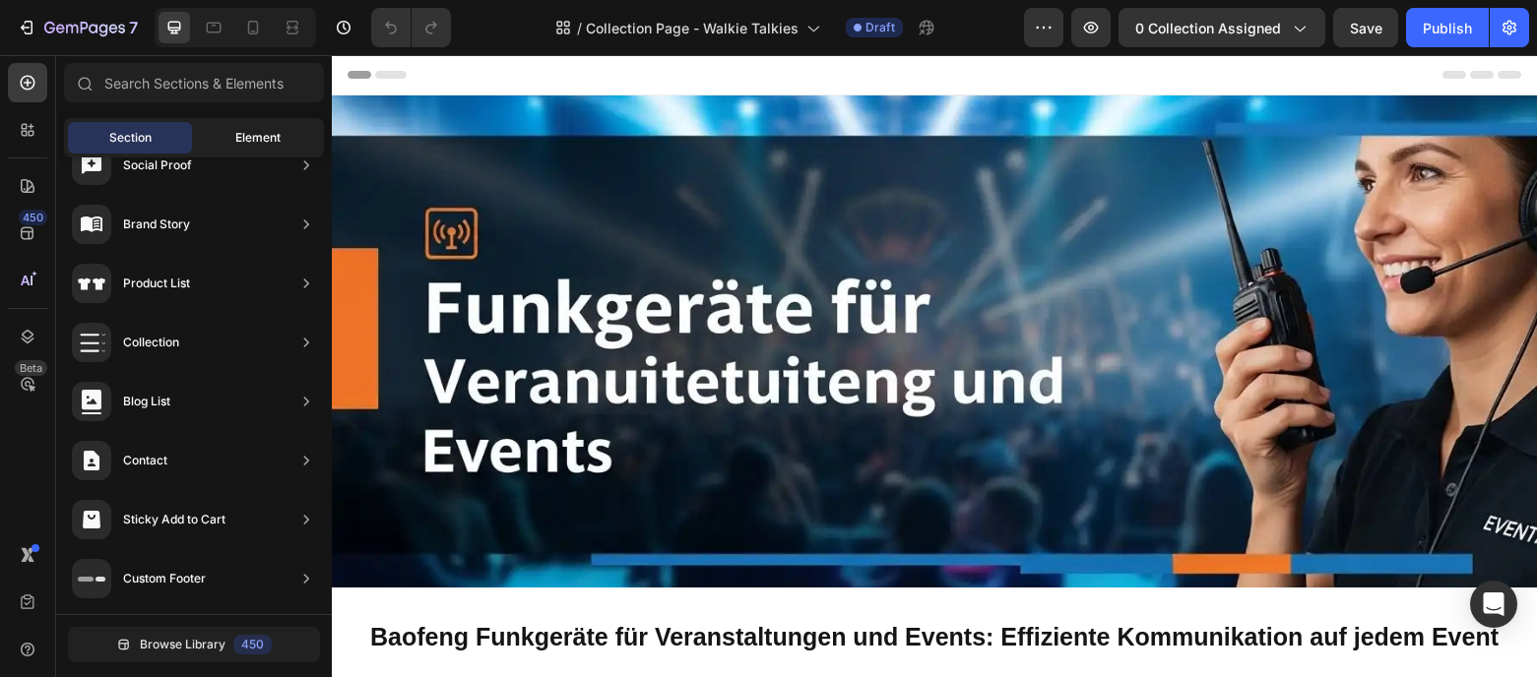
click at [238, 144] on span "Element" at bounding box center [257, 138] width 45 height 18
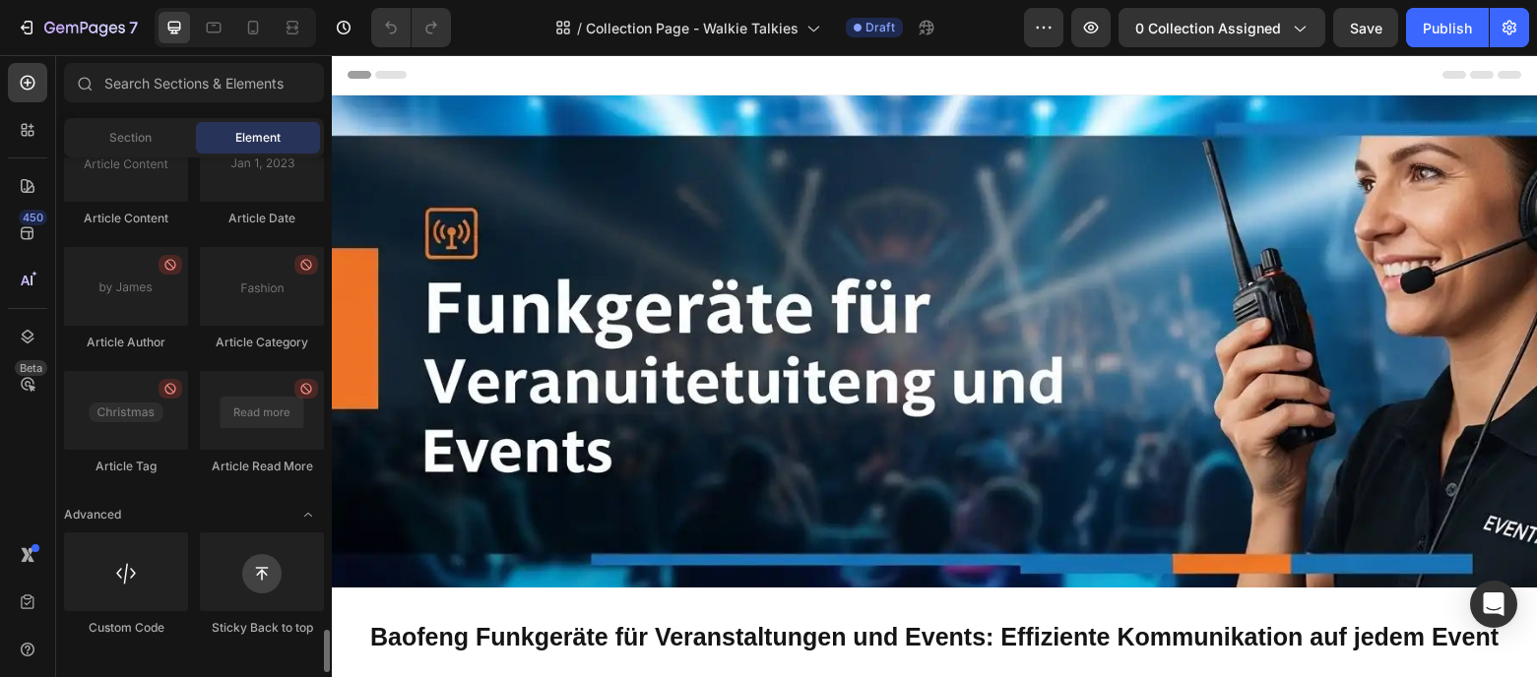
scroll to position [5396, 0]
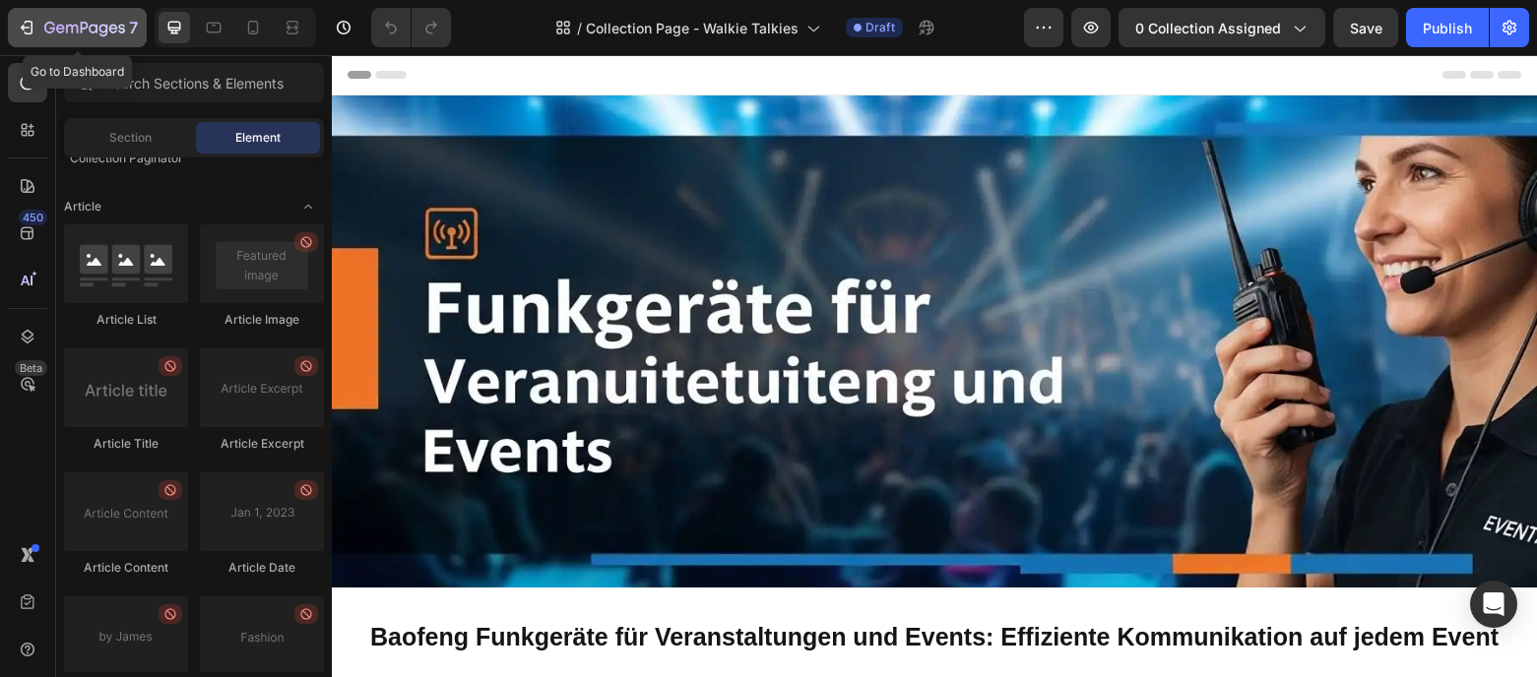
click at [30, 32] on icon "button" at bounding box center [29, 28] width 9 height 14
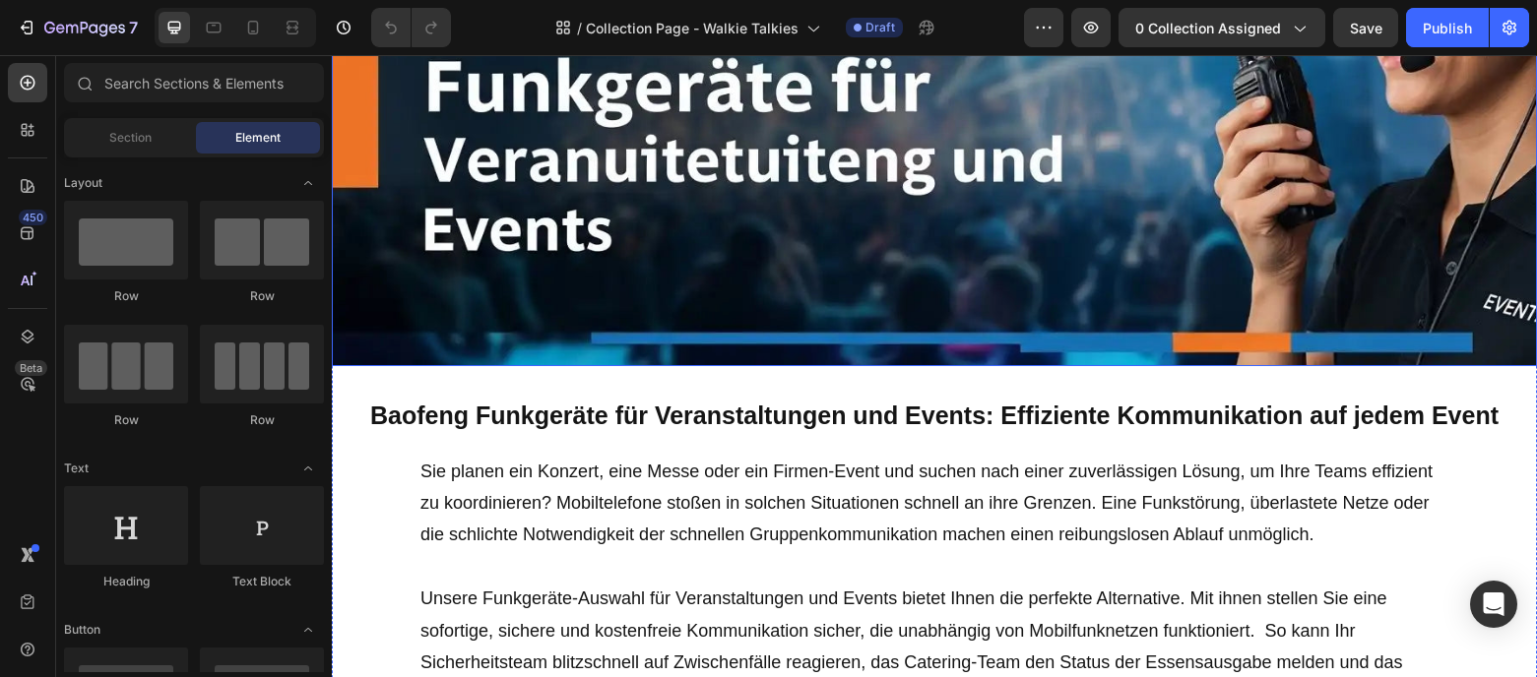
scroll to position [308, 0]
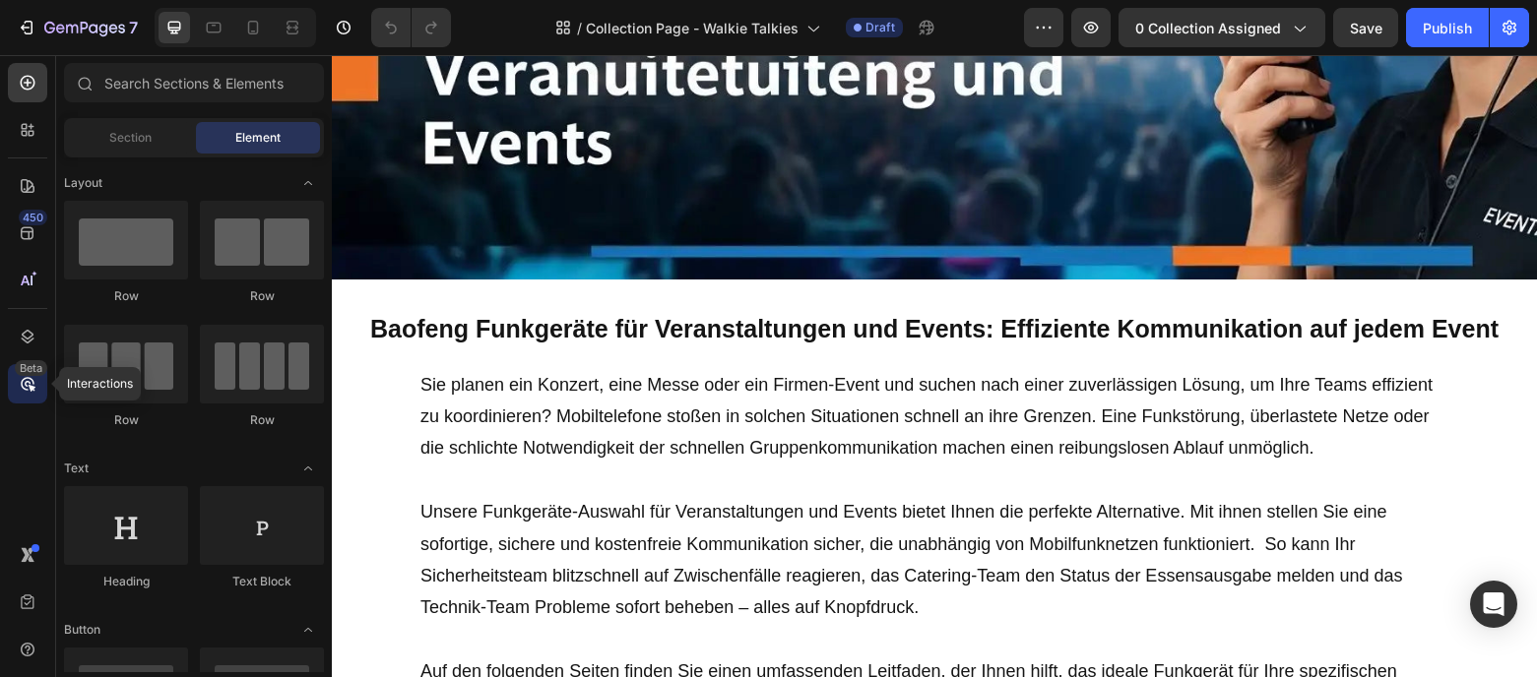
click at [40, 381] on div "Beta" at bounding box center [27, 383] width 39 height 39
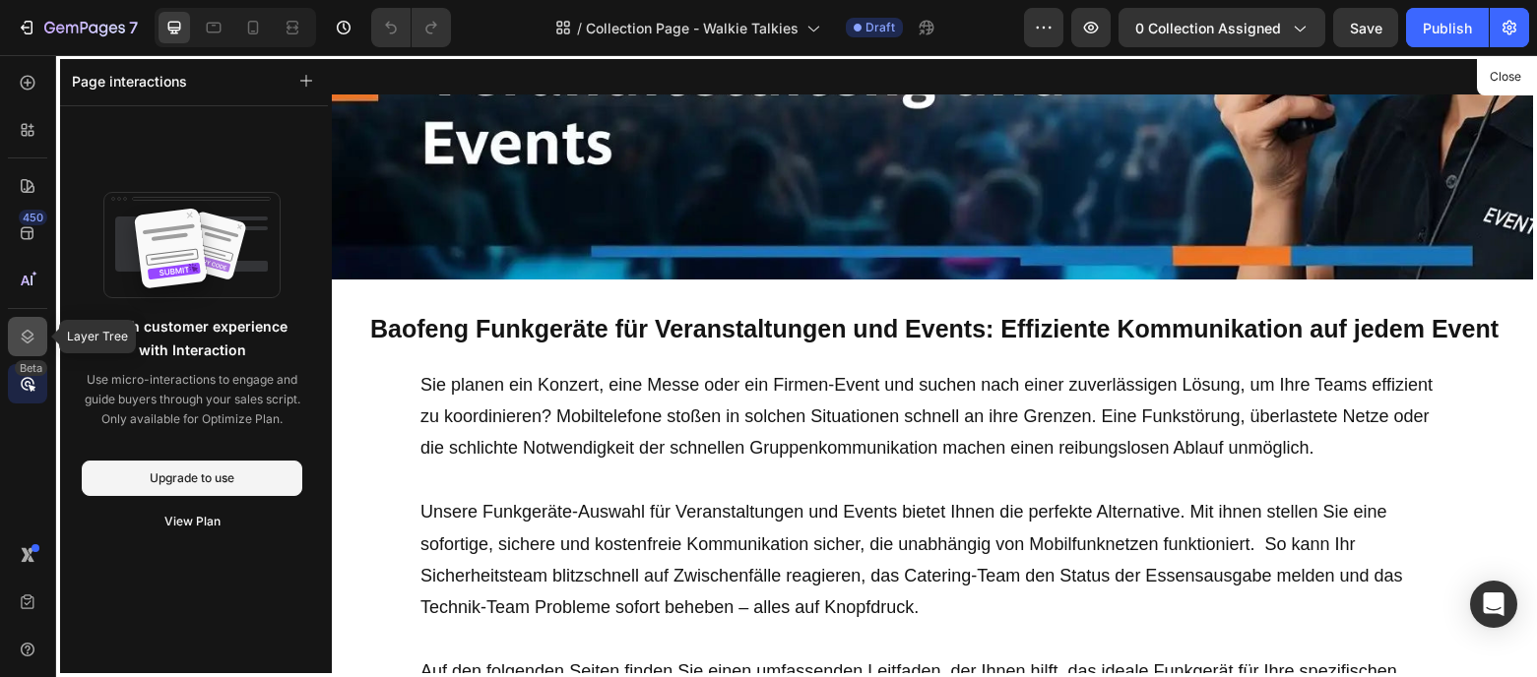
click at [35, 347] on div at bounding box center [27, 336] width 39 height 39
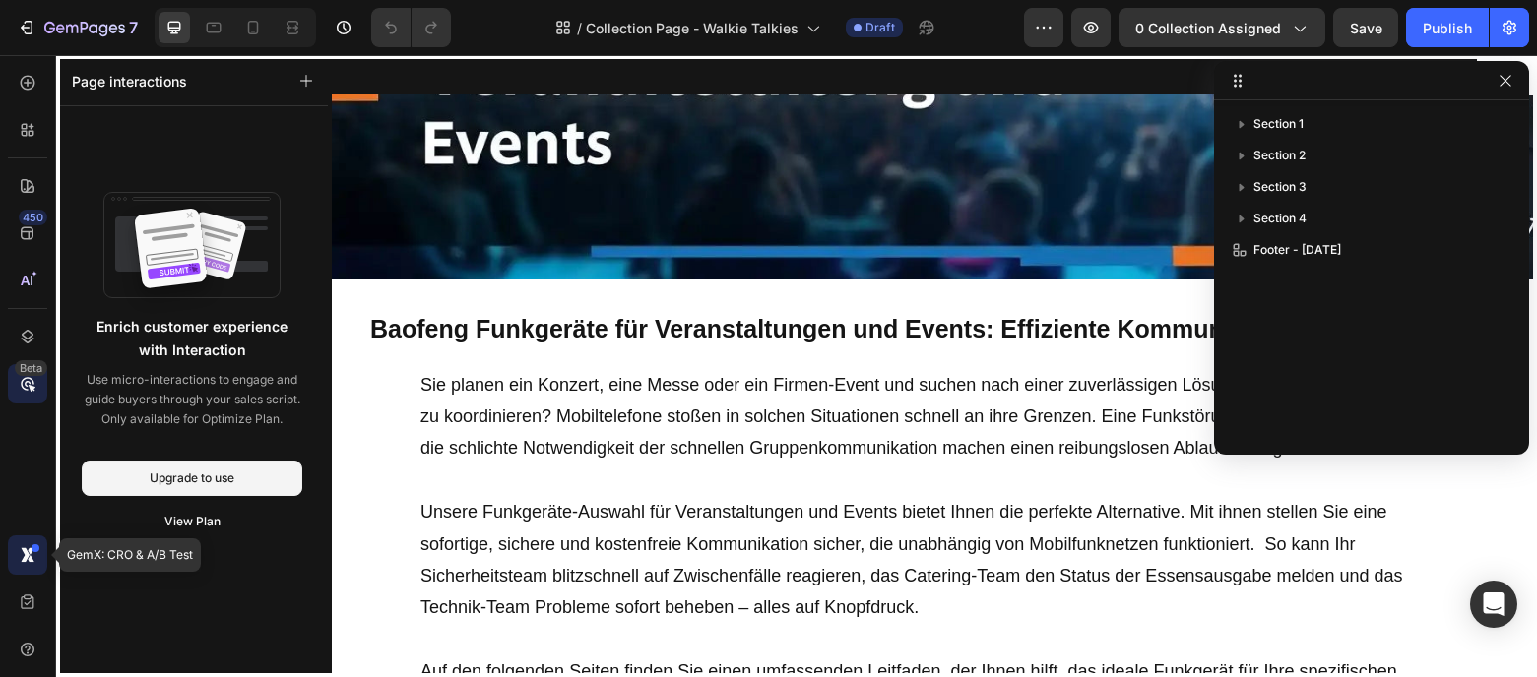
click at [28, 548] on icon at bounding box center [28, 555] width 20 height 20
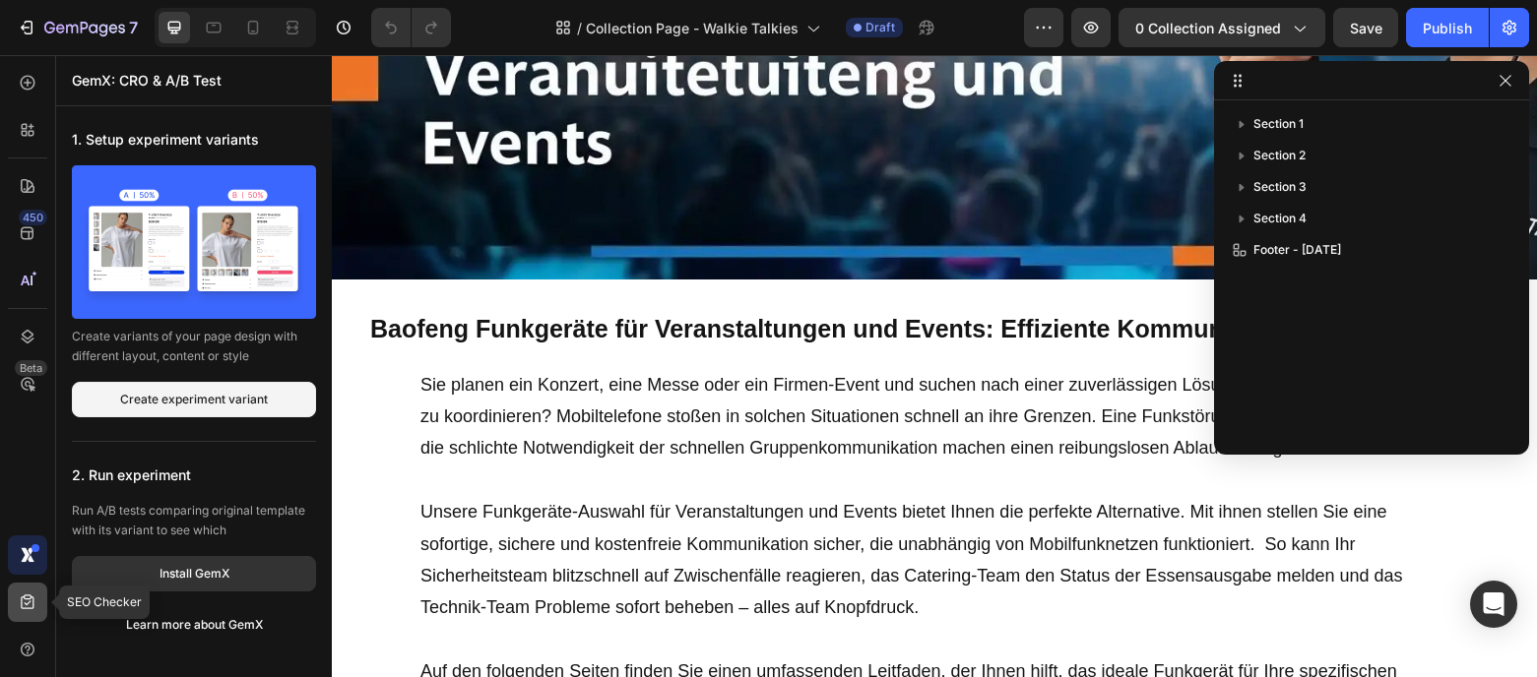
click at [19, 595] on icon at bounding box center [28, 603] width 20 height 20
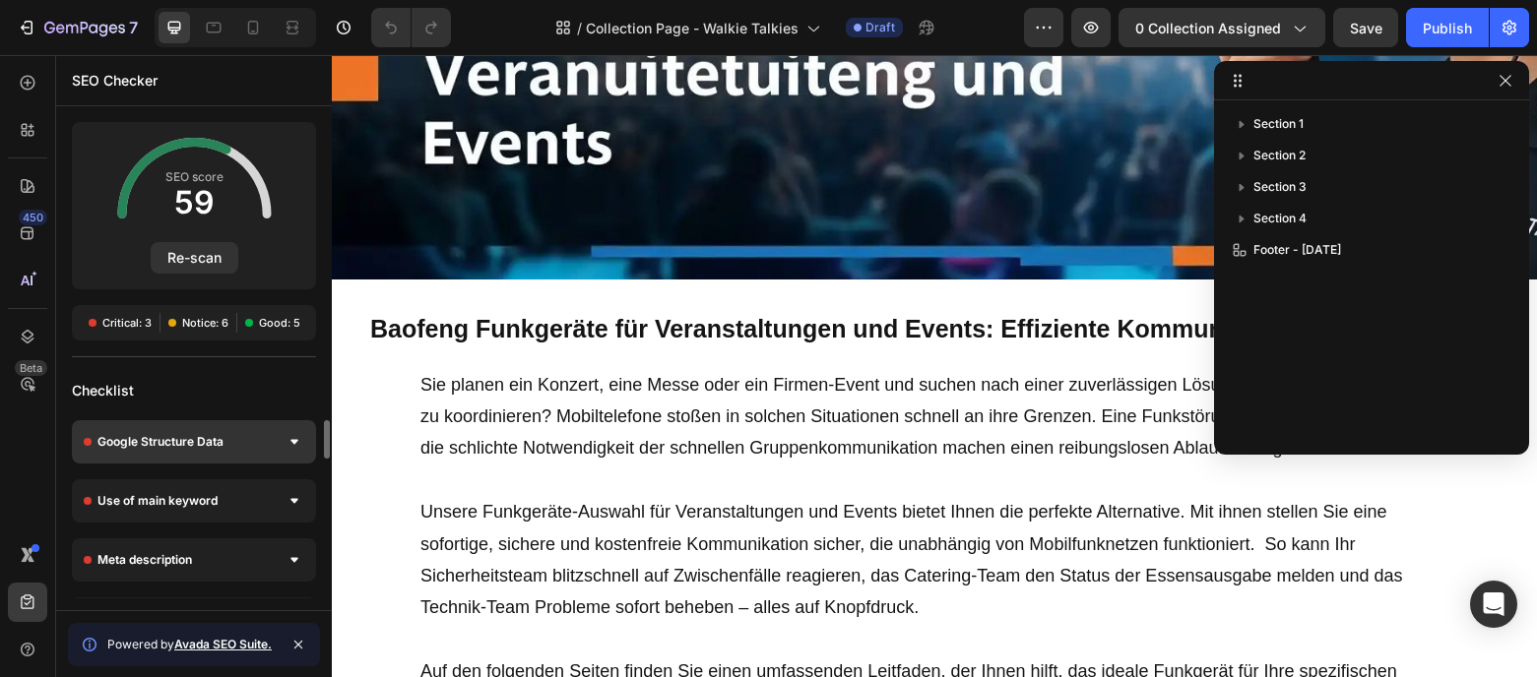
click at [296, 440] on icon at bounding box center [294, 442] width 8 height 5
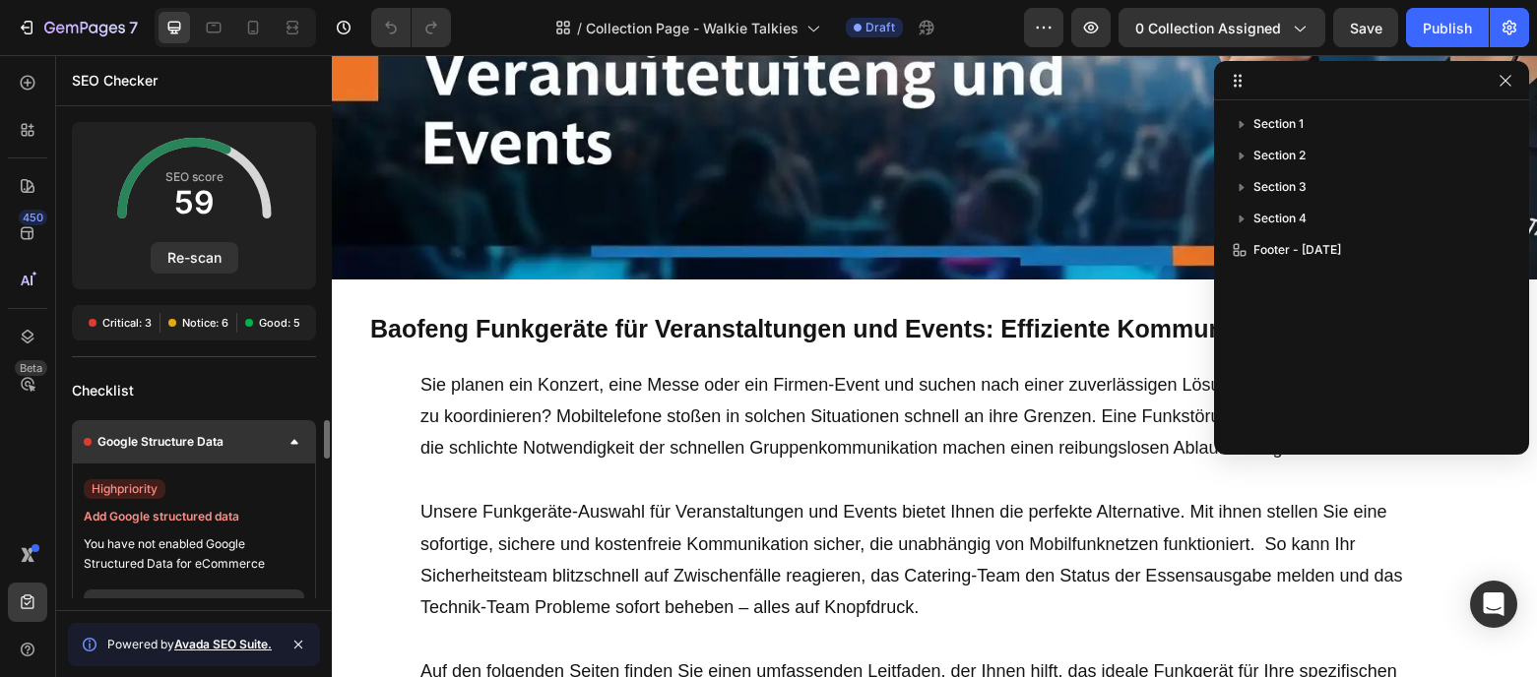
click at [292, 440] on icon at bounding box center [294, 442] width 8 height 6
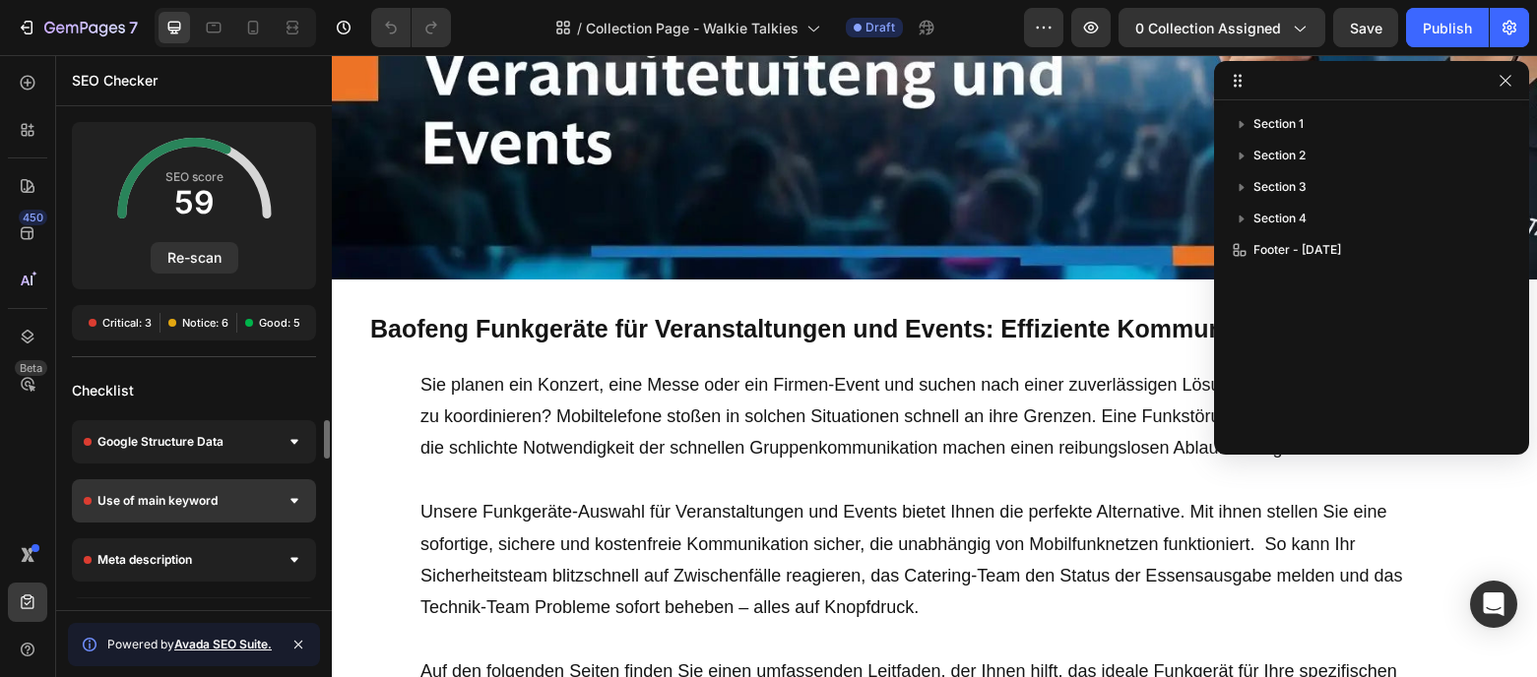
click at [293, 496] on div at bounding box center [294, 501] width 20 height 20
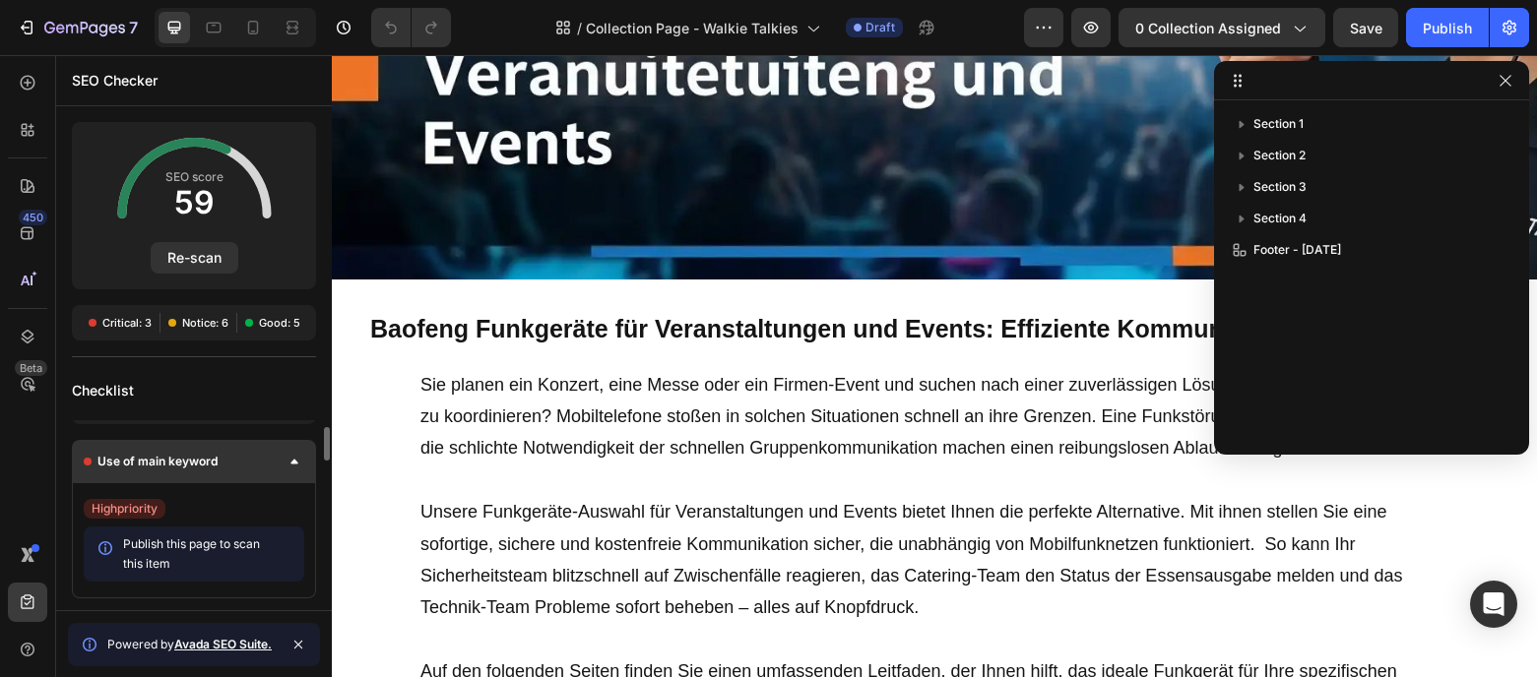
click at [290, 472] on div "Use of main keyword" at bounding box center [194, 461] width 244 height 43
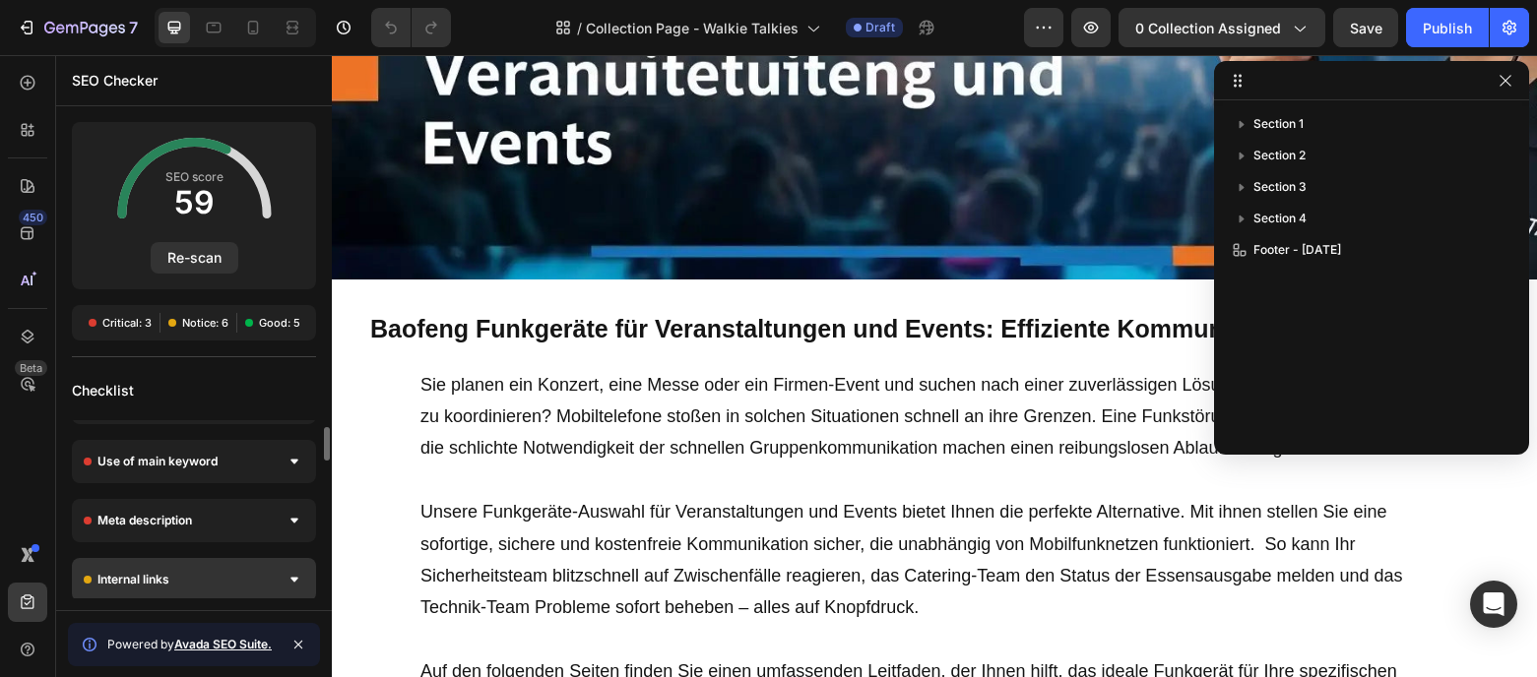
click at [284, 570] on div at bounding box center [294, 580] width 20 height 20
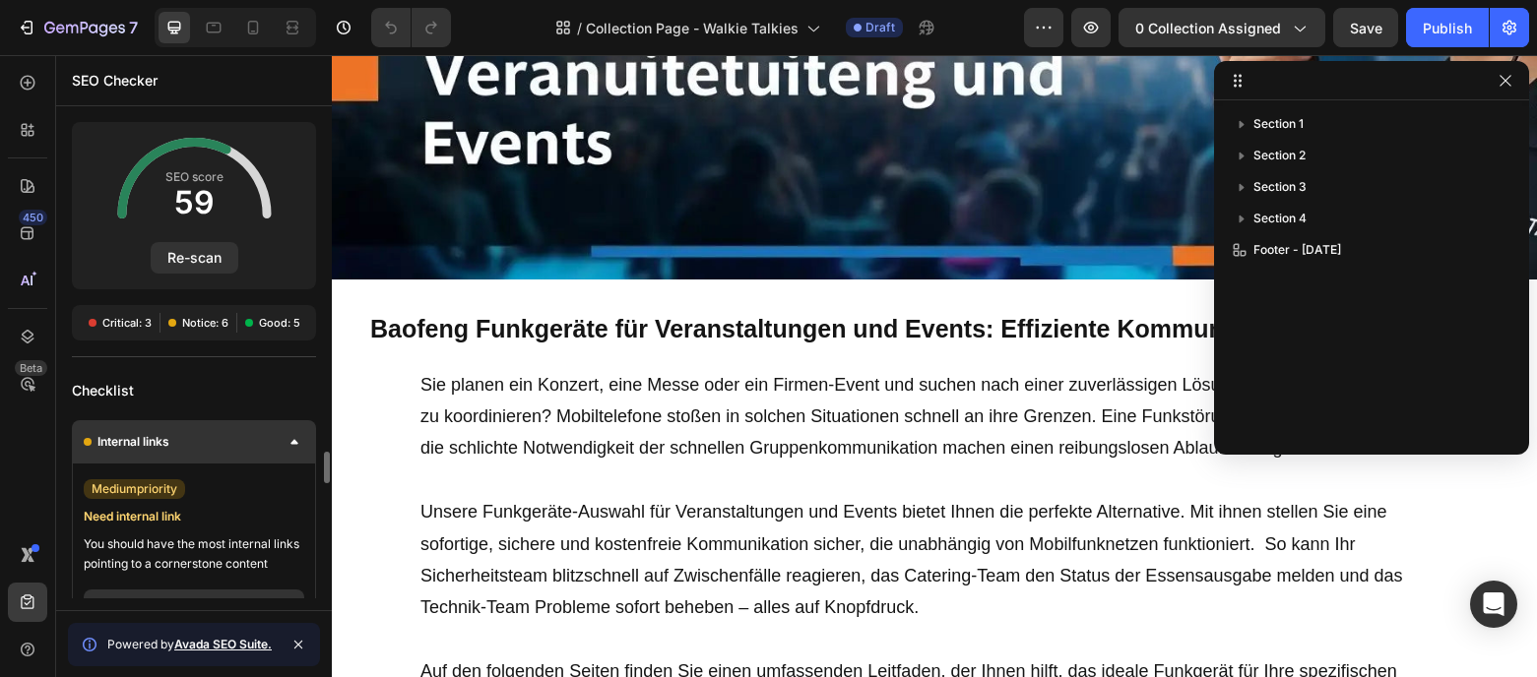
click at [293, 449] on div at bounding box center [294, 442] width 20 height 20
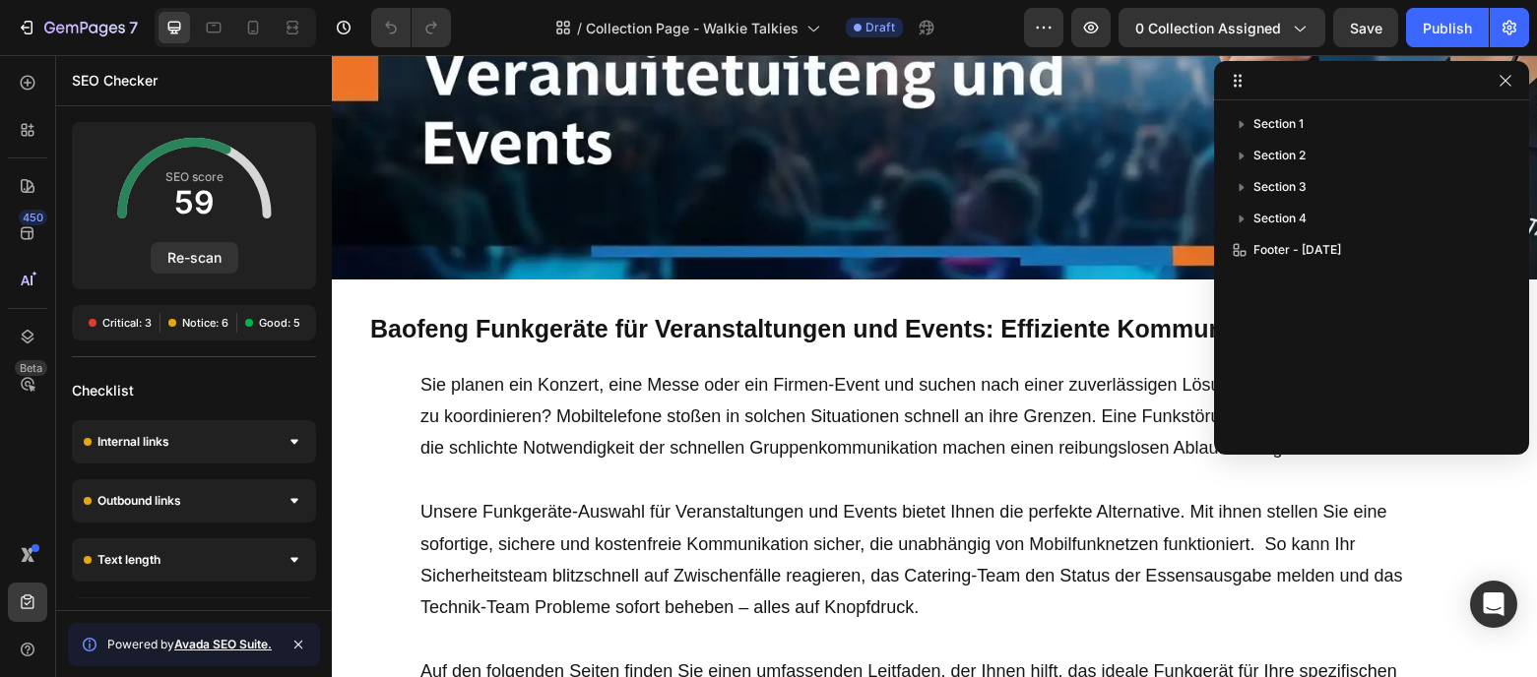
click at [134, 330] on span "Critical: 3" at bounding box center [126, 323] width 49 height 16
click at [193, 326] on span "Notice: 6" at bounding box center [205, 323] width 46 height 16
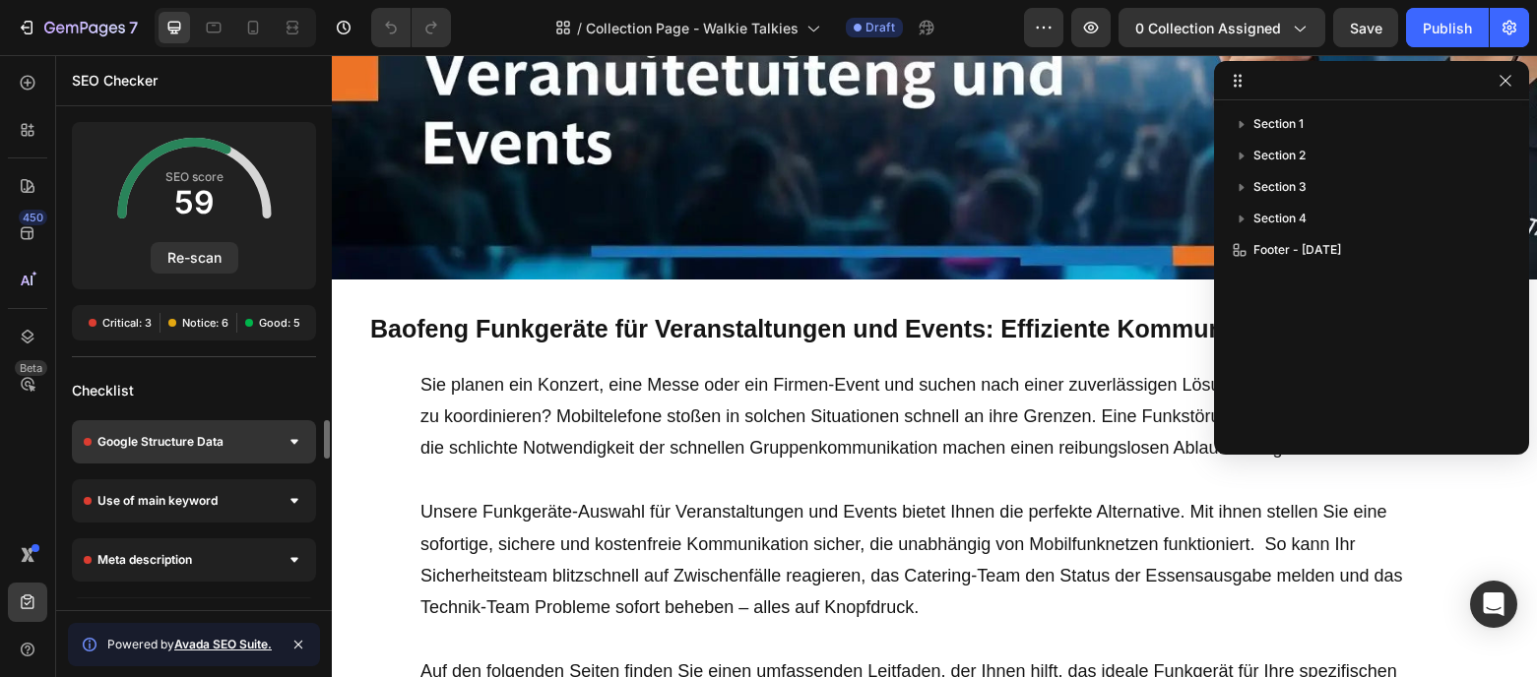
click at [258, 439] on div "Google Structure Data" at bounding box center [194, 441] width 244 height 43
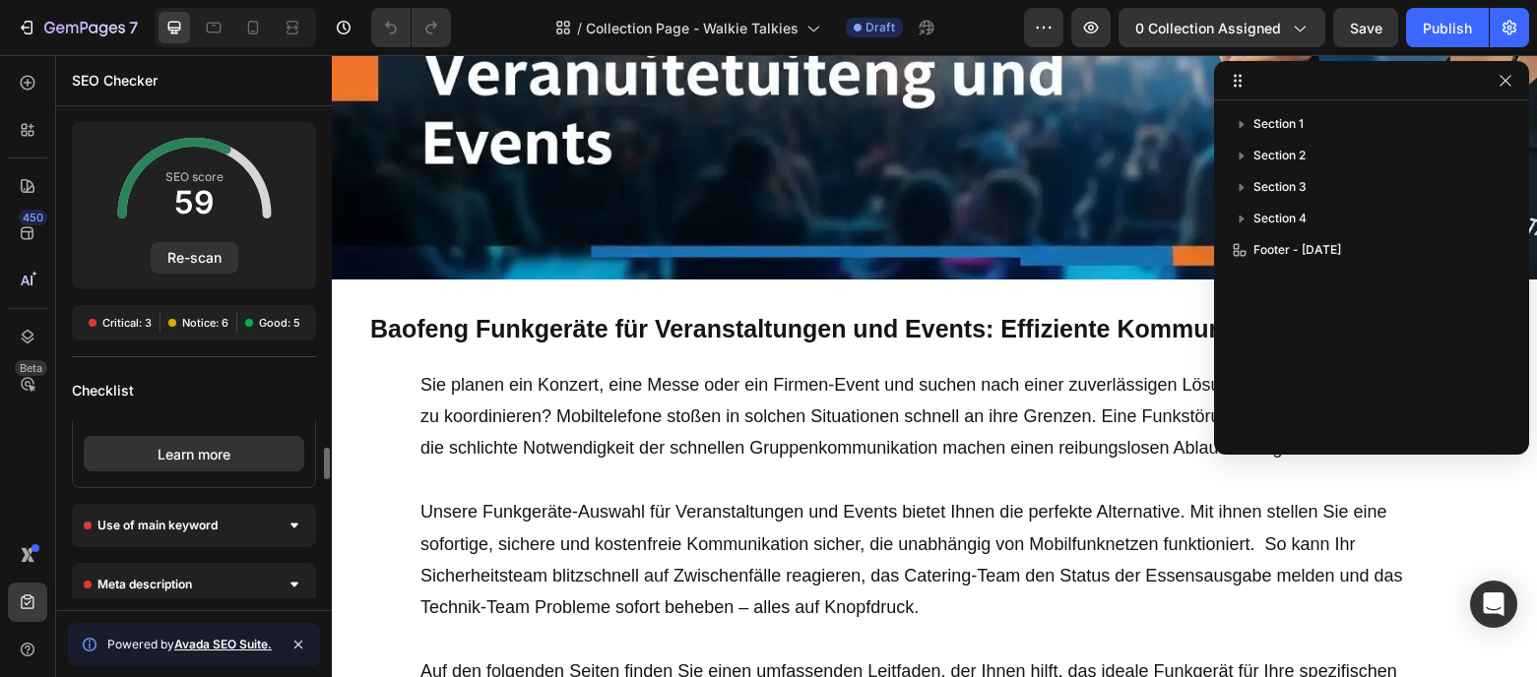
scroll to position [97, 0]
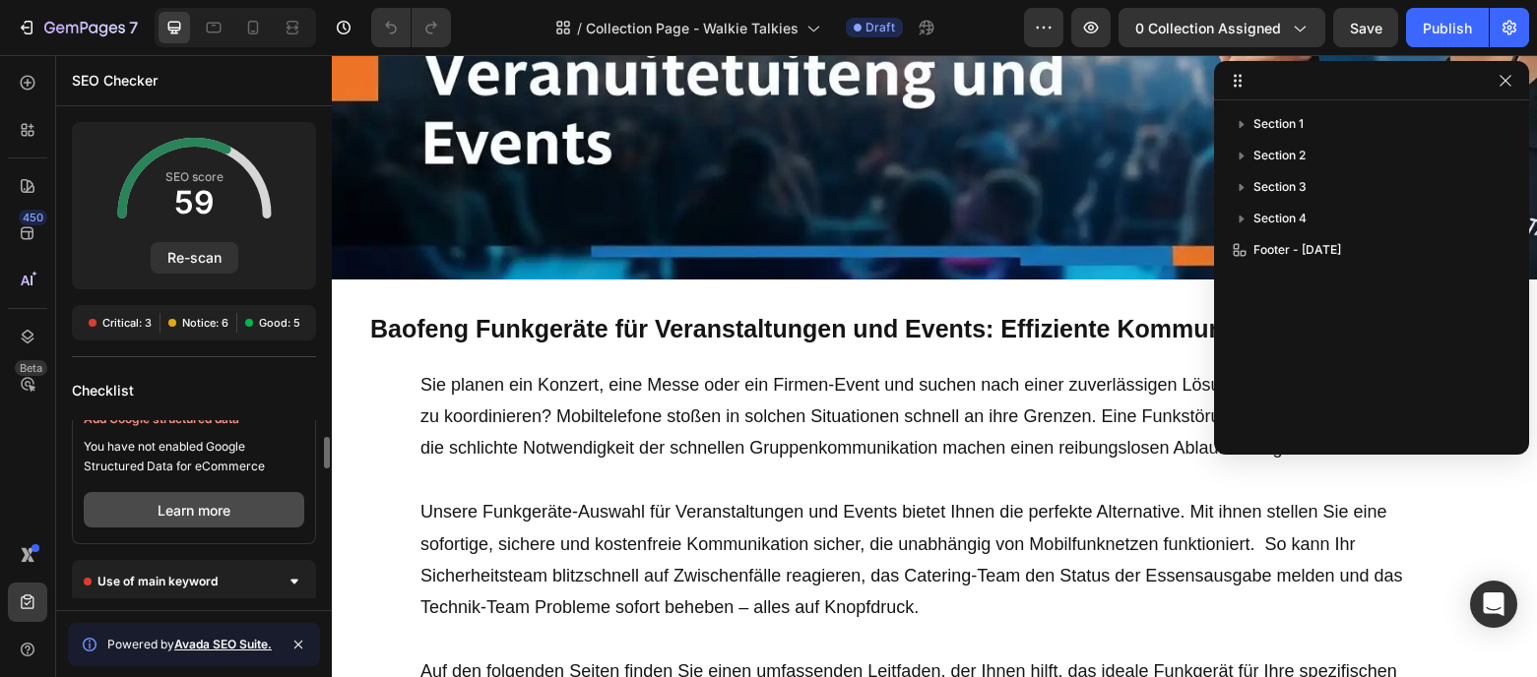
click at [222, 507] on button "Learn more" at bounding box center [194, 509] width 221 height 35
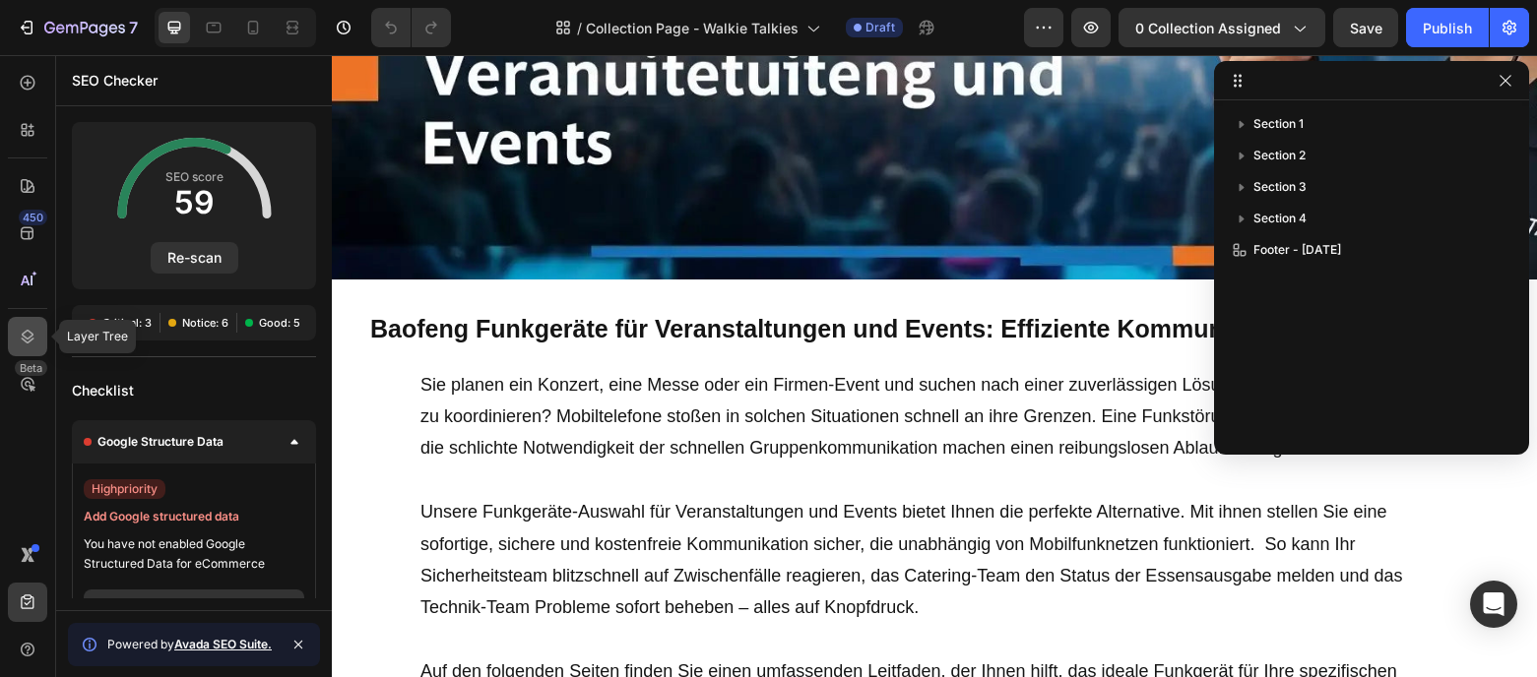
click at [31, 317] on div at bounding box center [27, 336] width 39 height 39
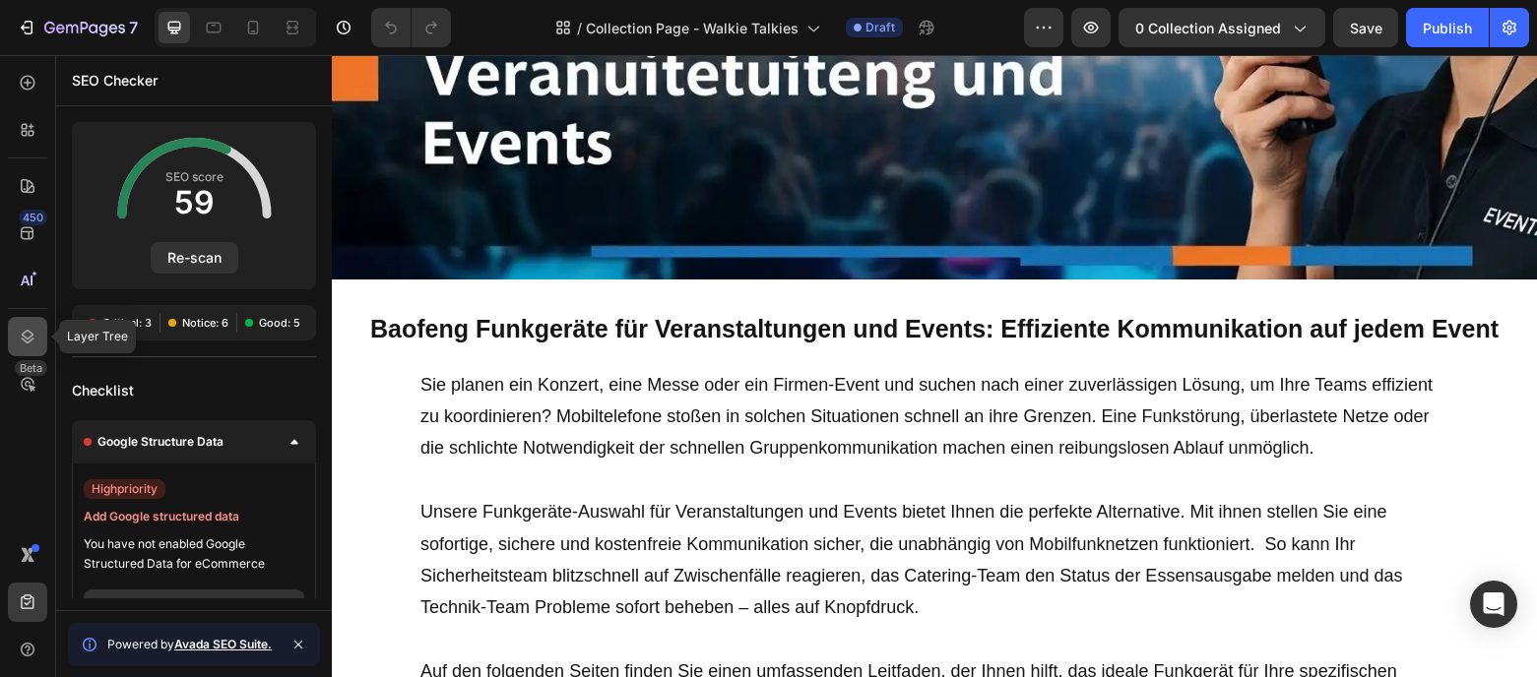
click at [29, 325] on div at bounding box center [27, 336] width 39 height 39
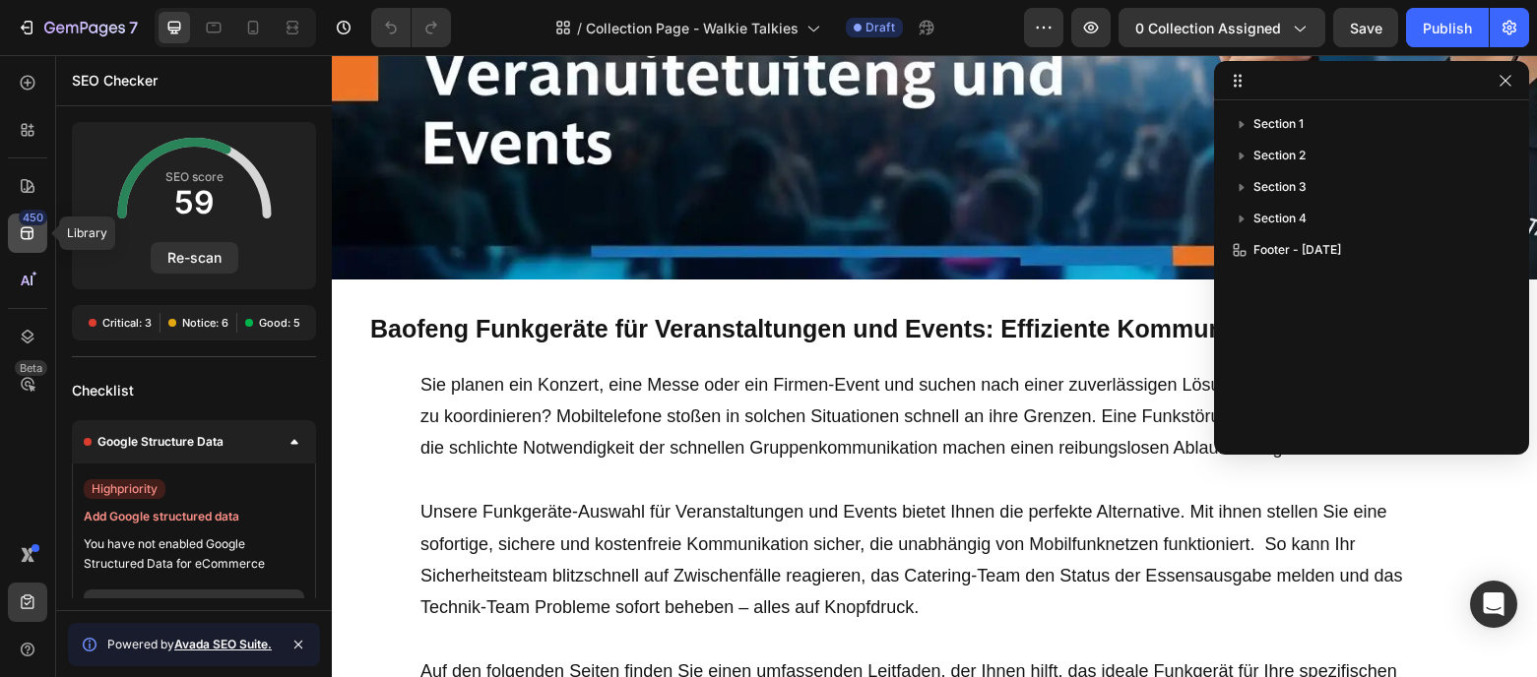
click at [39, 247] on div "450" at bounding box center [27, 233] width 39 height 39
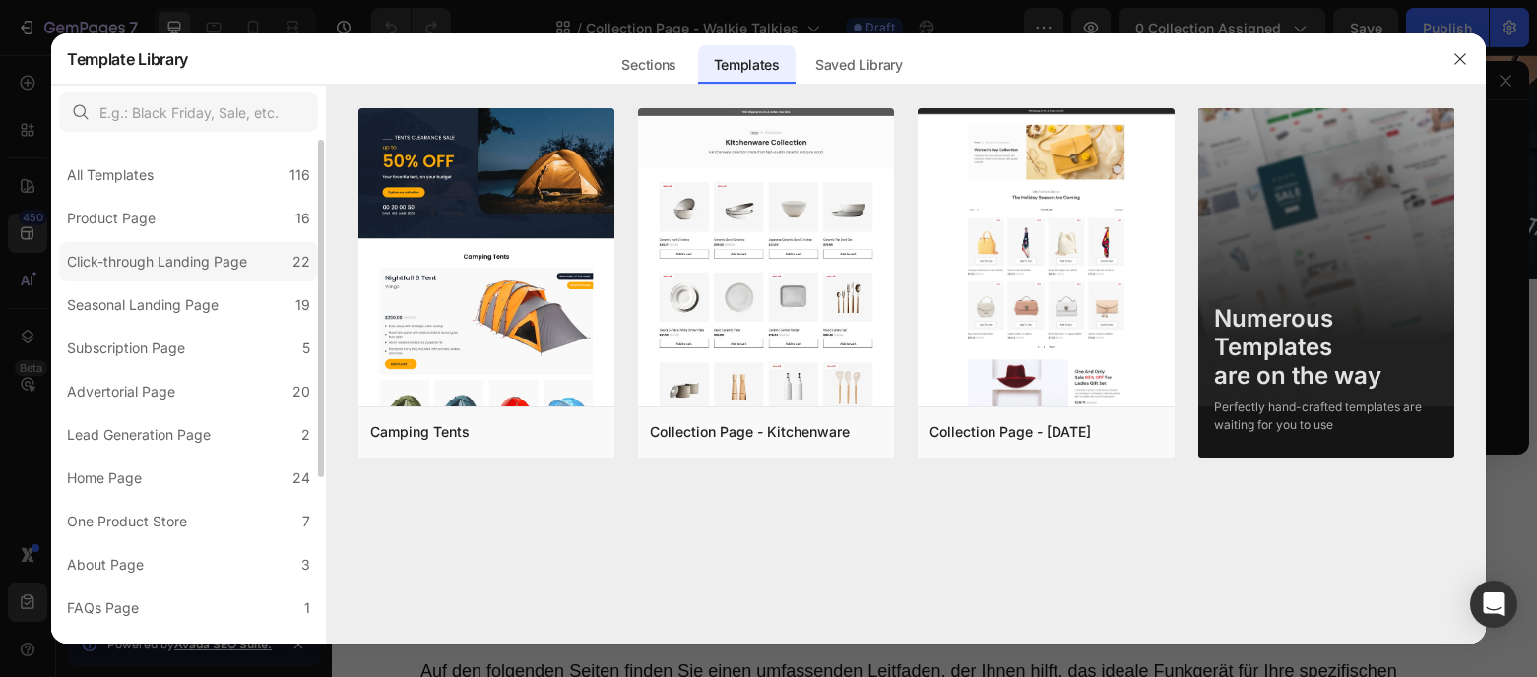
click at [154, 274] on div "Click-through Landing Page" at bounding box center [157, 262] width 180 height 24
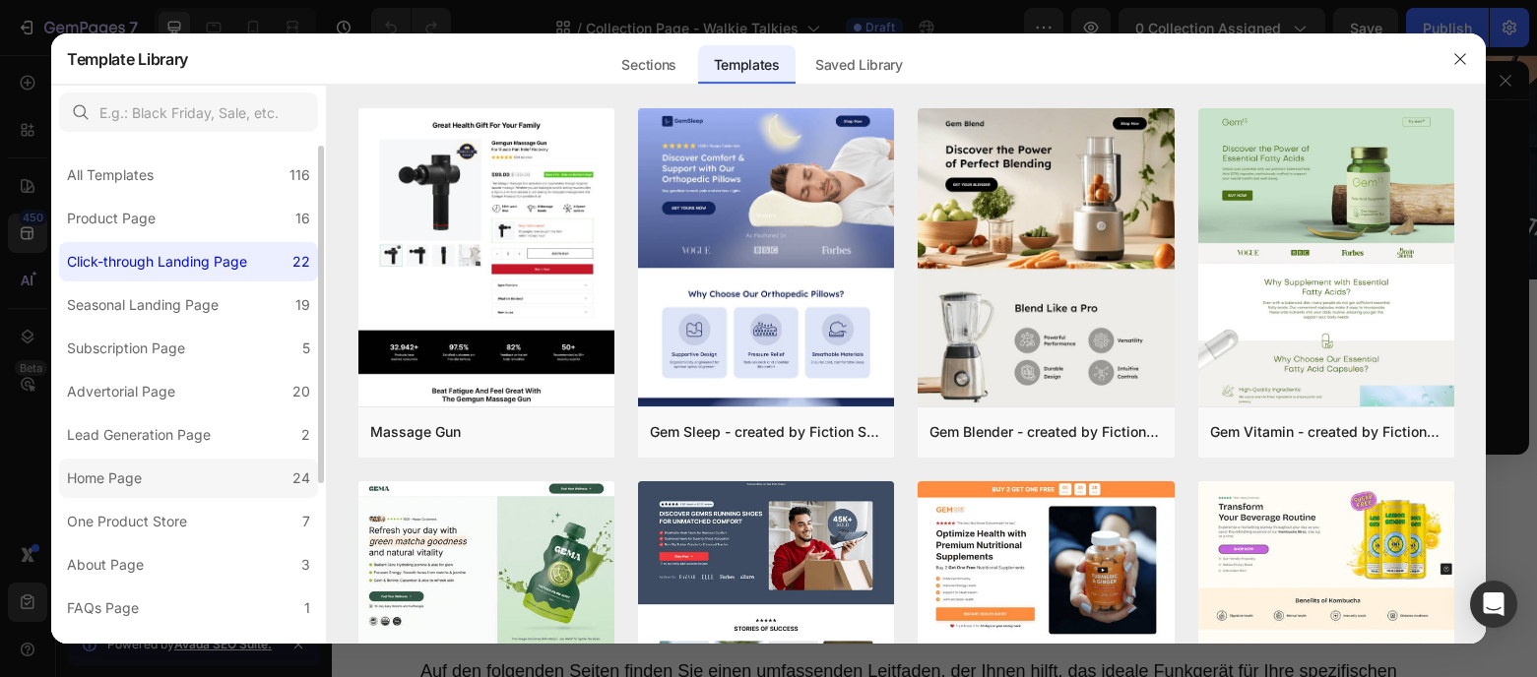
scroll to position [27, 0]
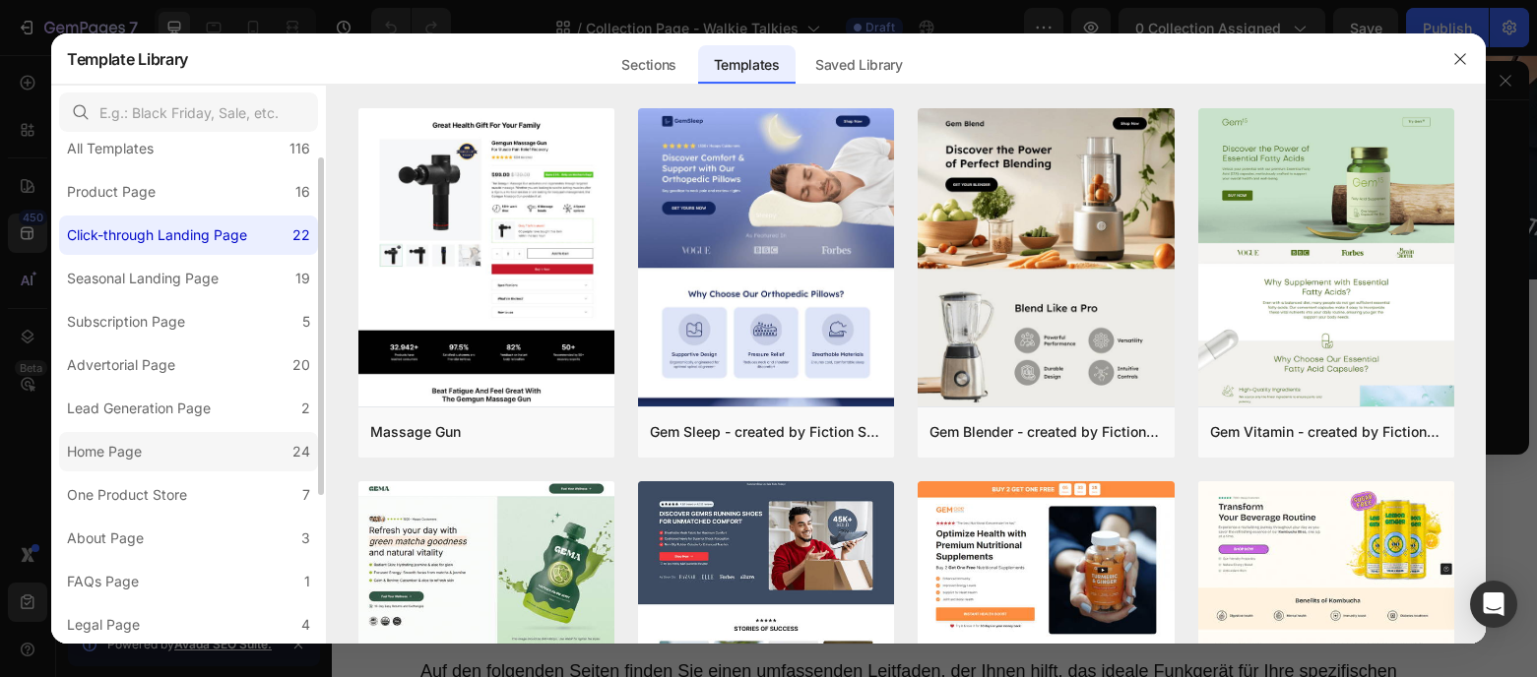
click at [202, 488] on label "One Product Store 7" at bounding box center [188, 494] width 259 height 39
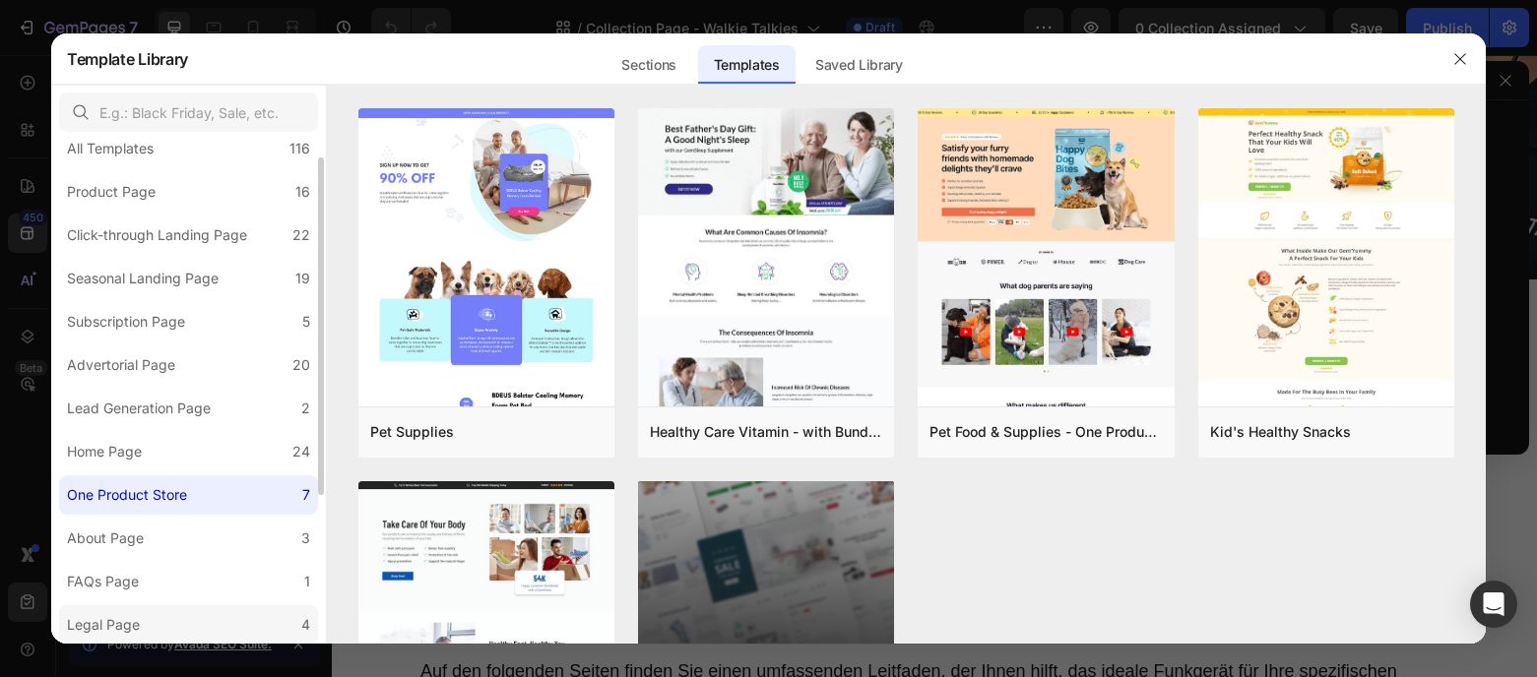
scroll to position [176, 0]
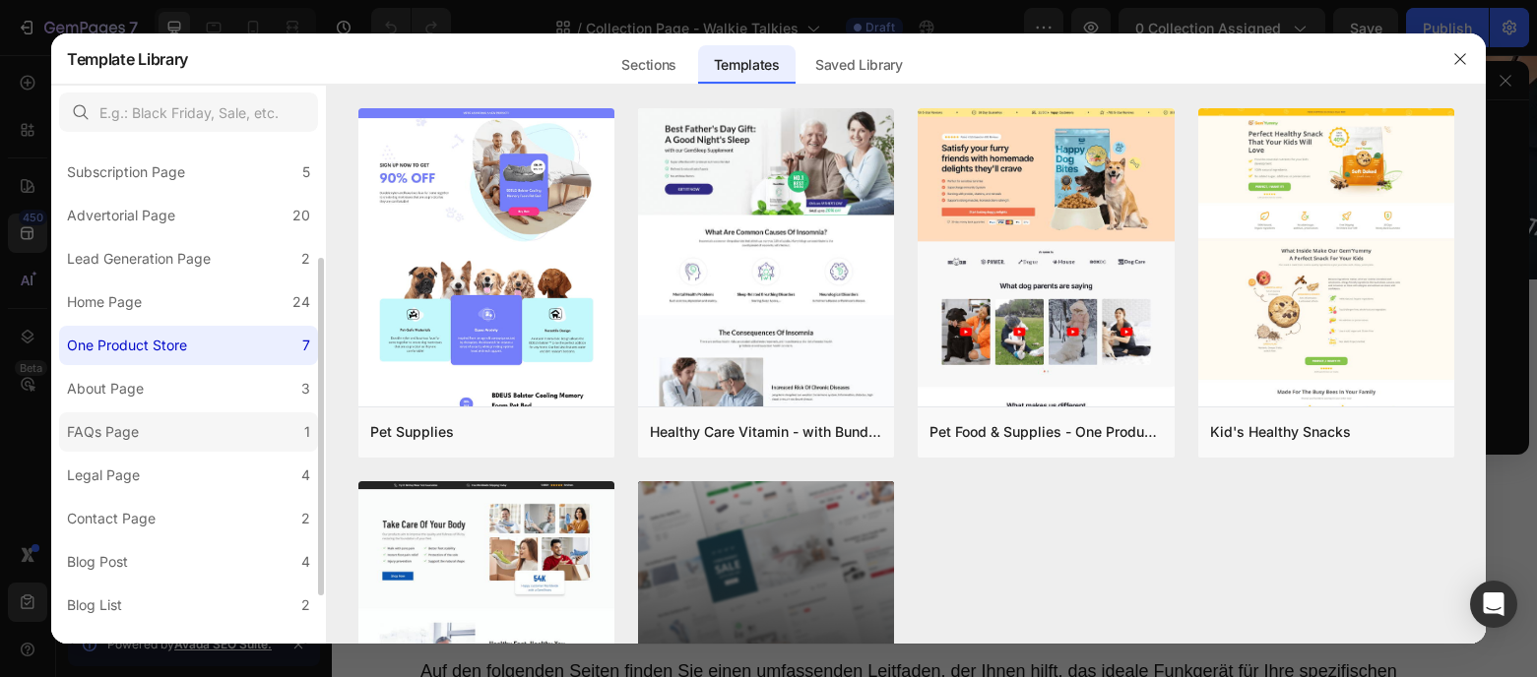
click at [170, 428] on label "FAQs Page 1" at bounding box center [188, 431] width 259 height 39
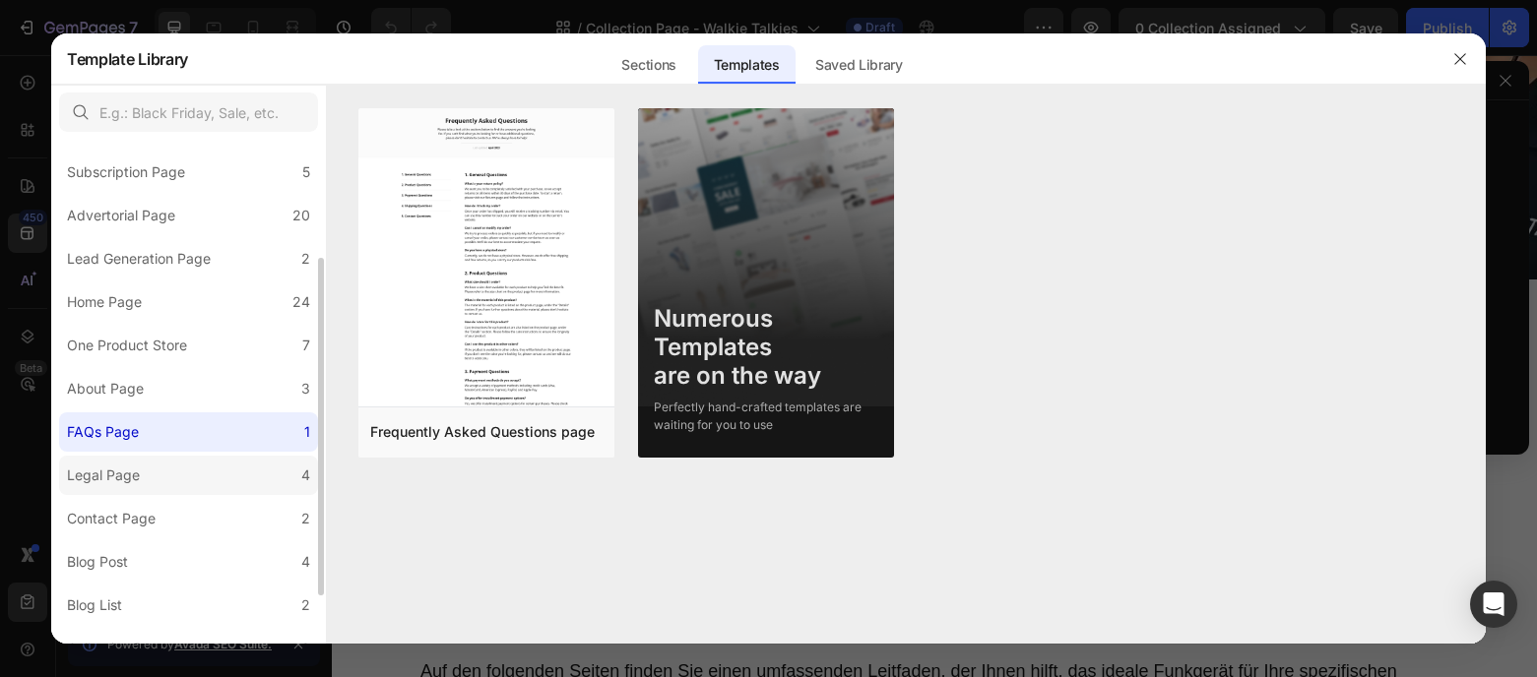
click at [172, 475] on label "Legal Page 4" at bounding box center [188, 475] width 259 height 39
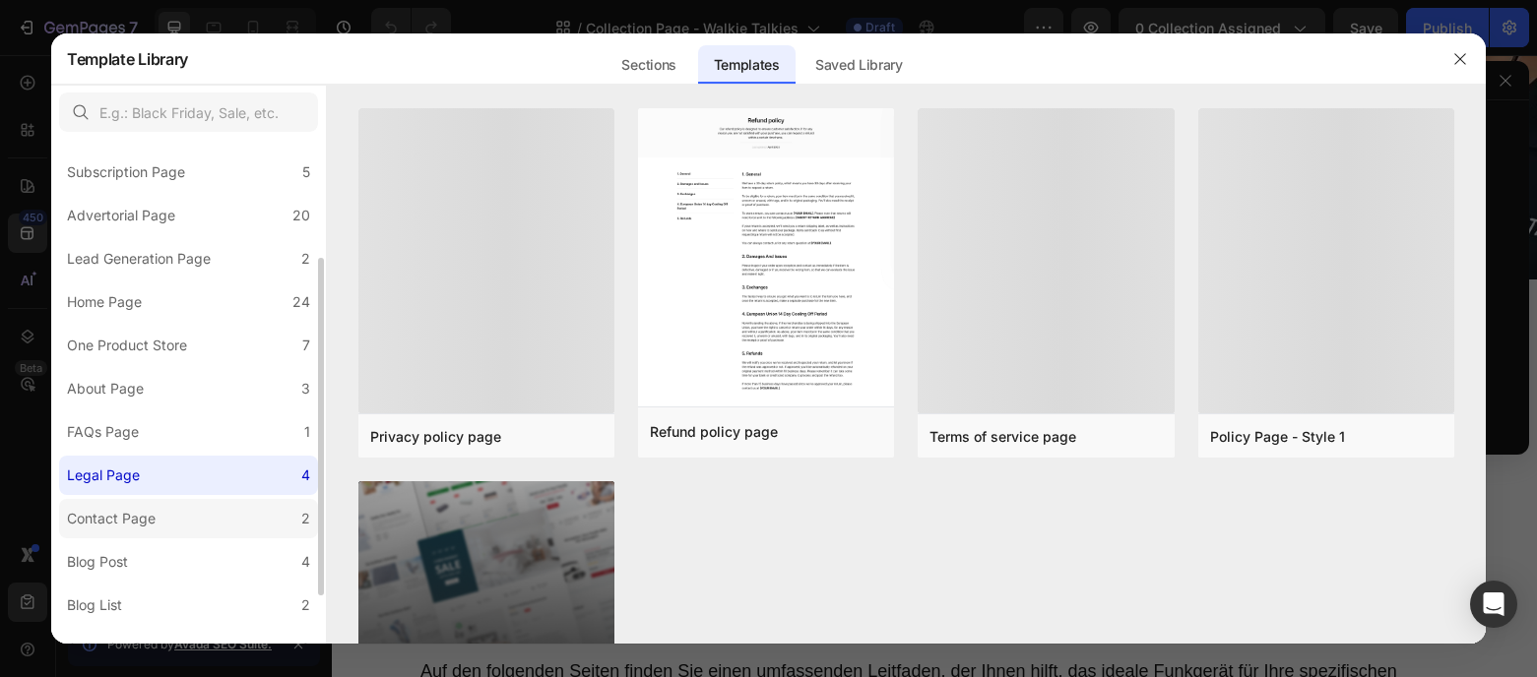
click at [172, 515] on label "Contact Page 2" at bounding box center [188, 518] width 259 height 39
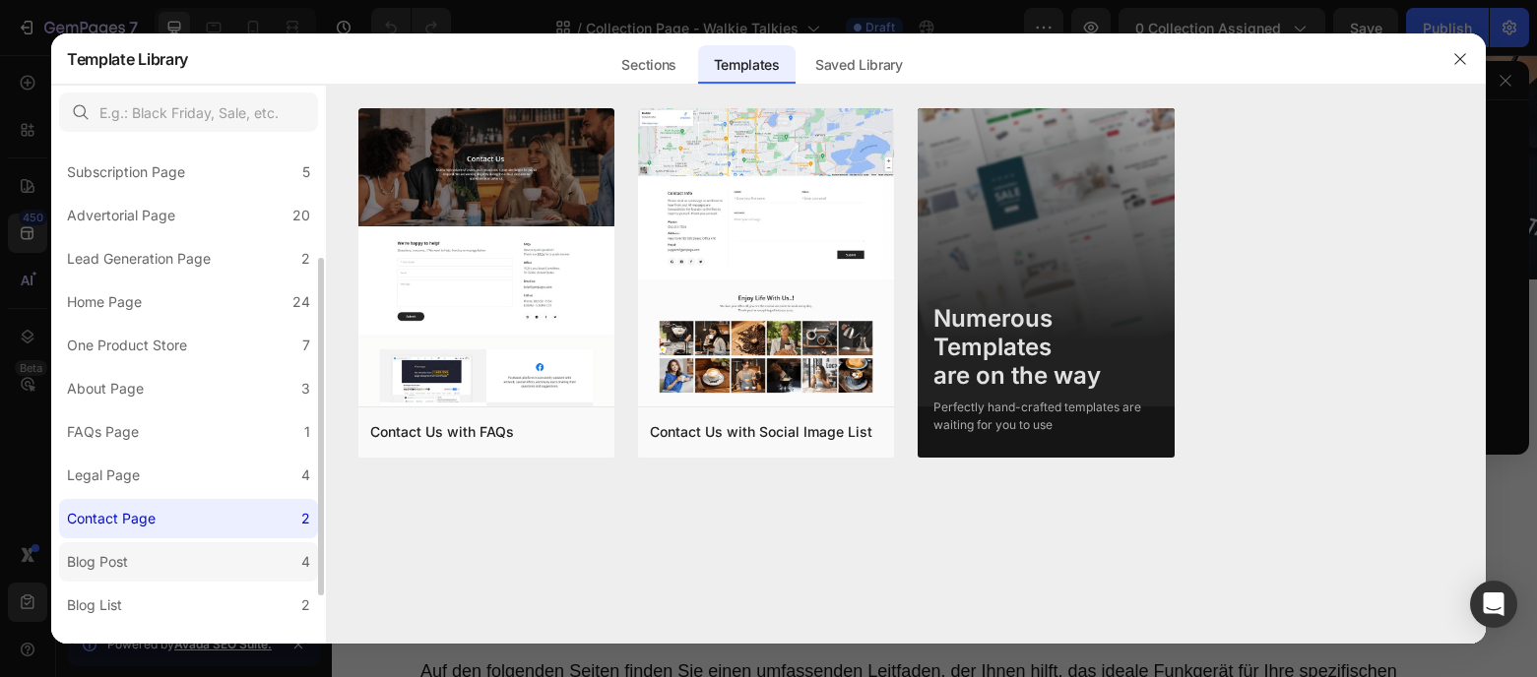
click at [172, 575] on label "Blog Post 4" at bounding box center [188, 561] width 259 height 39
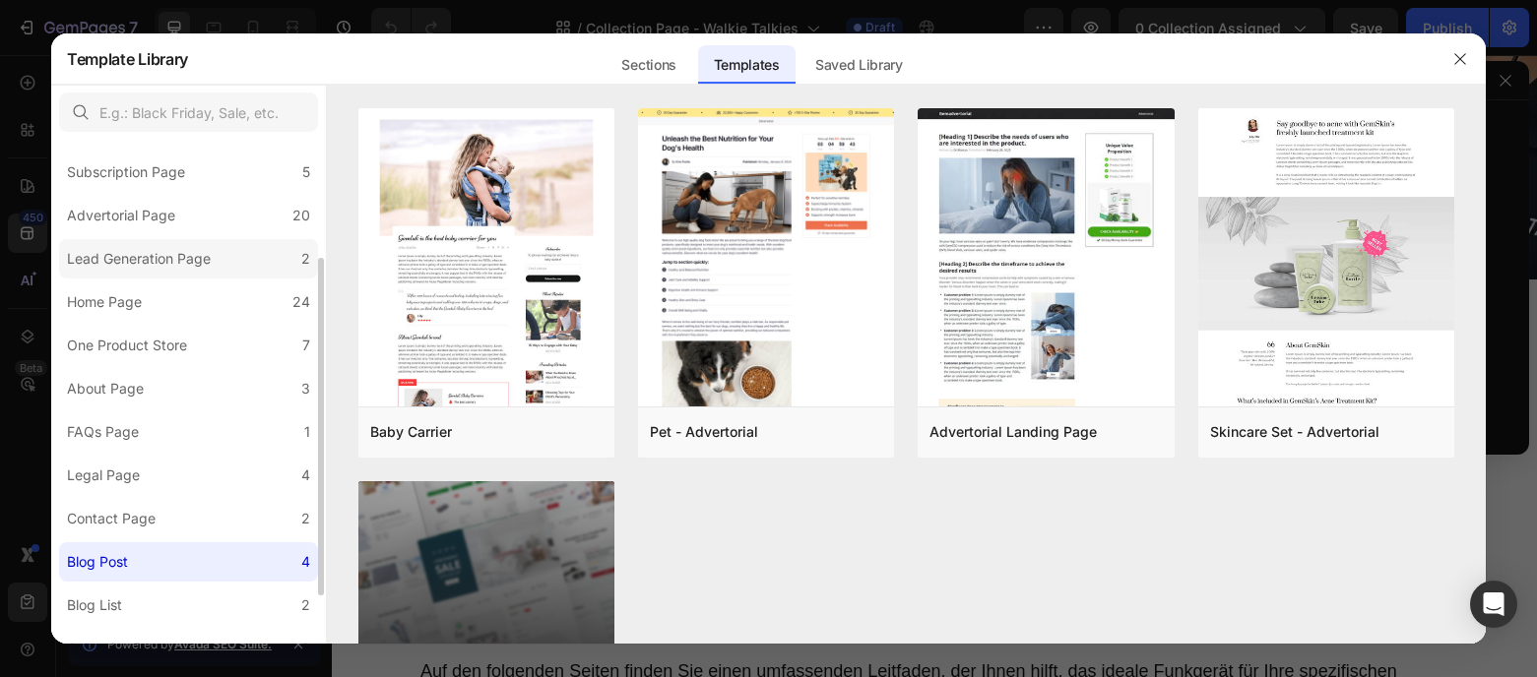
click at [203, 267] on div "Lead Generation Page" at bounding box center [139, 259] width 144 height 24
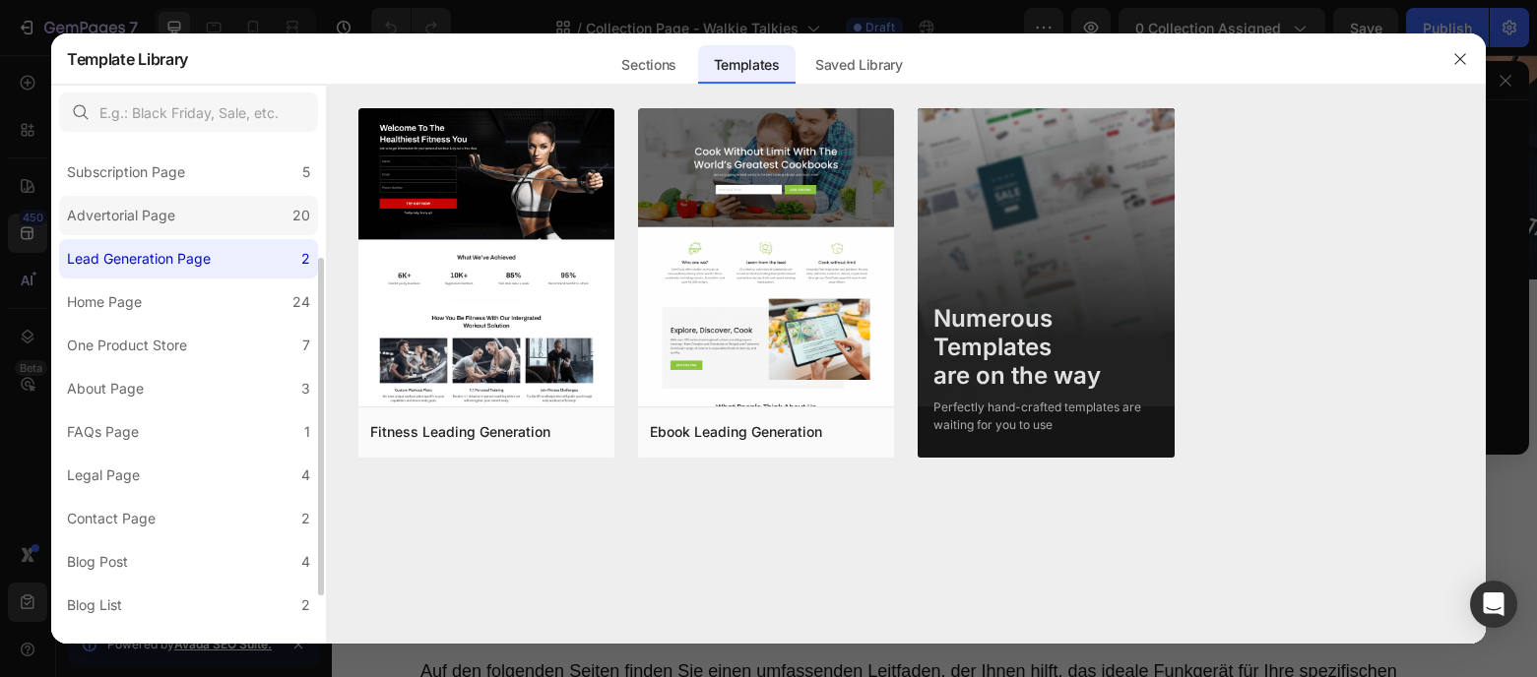
click at [207, 230] on label "Advertorial Page 20" at bounding box center [188, 215] width 259 height 39
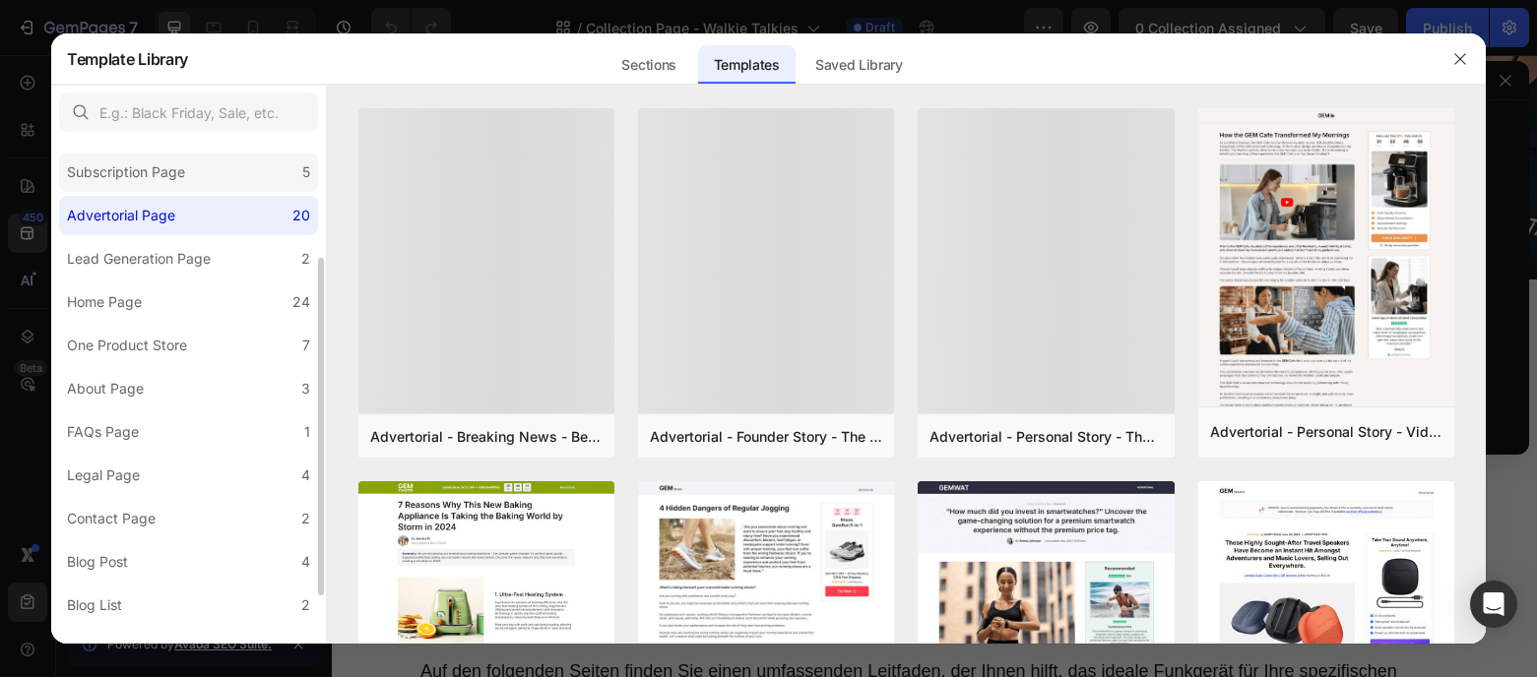
click at [222, 178] on label "Subscription Page 5" at bounding box center [188, 172] width 259 height 39
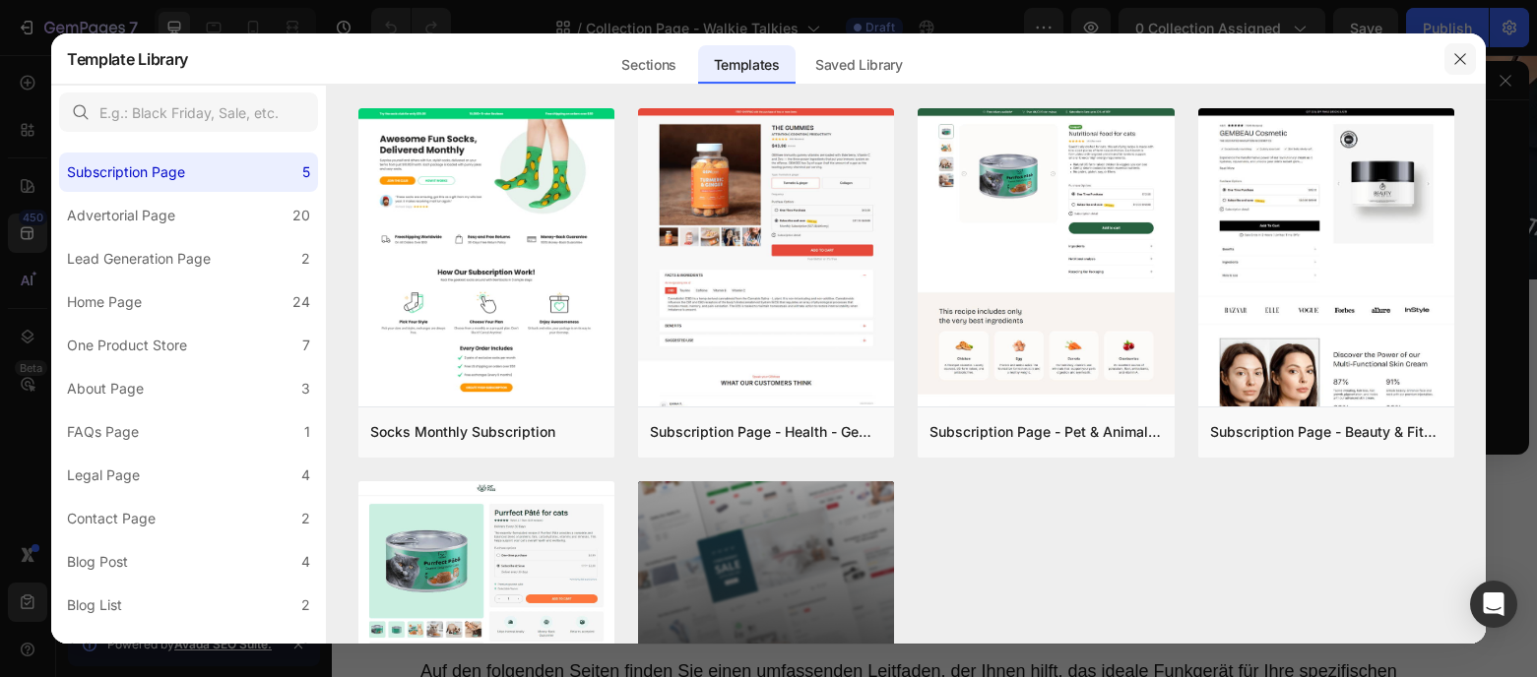
click at [1460, 61] on icon "button" at bounding box center [1460, 59] width 16 height 16
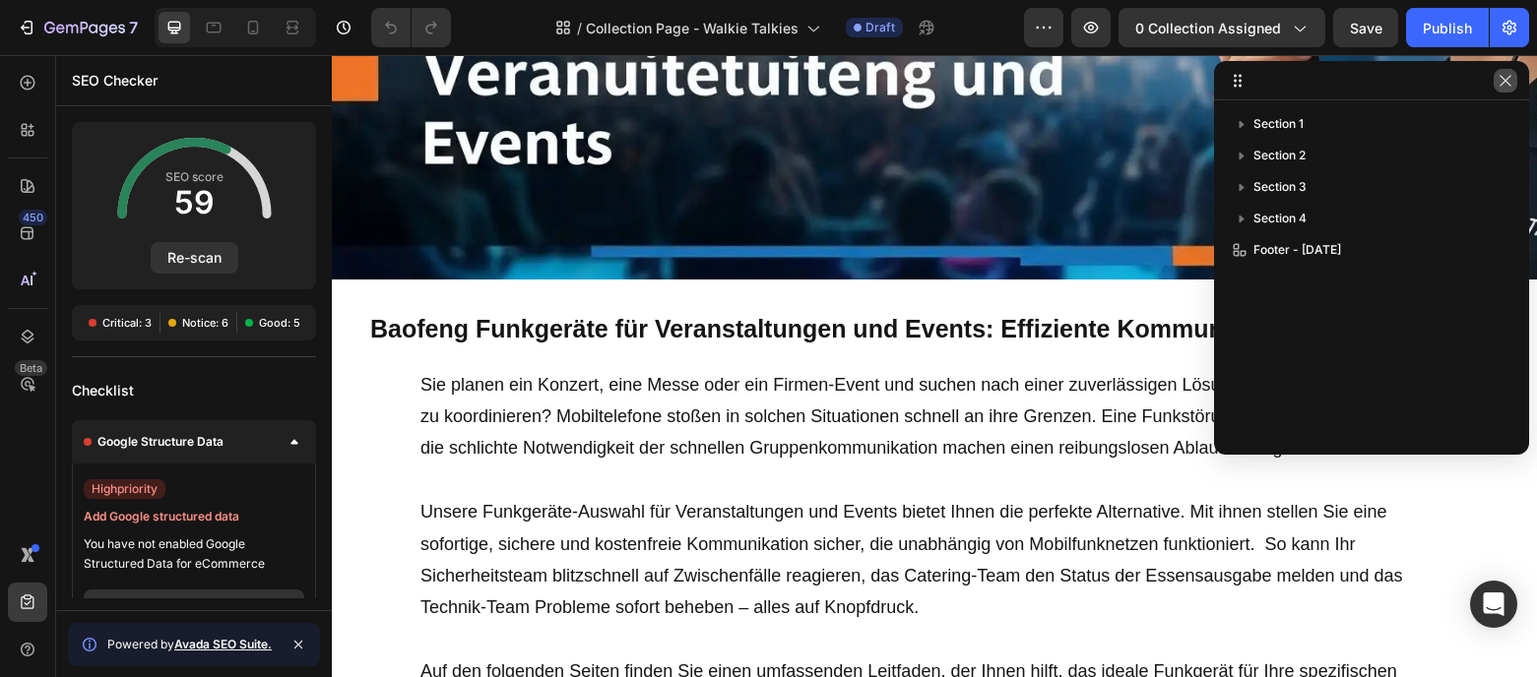
click at [1509, 85] on icon "button" at bounding box center [1504, 80] width 11 height 11
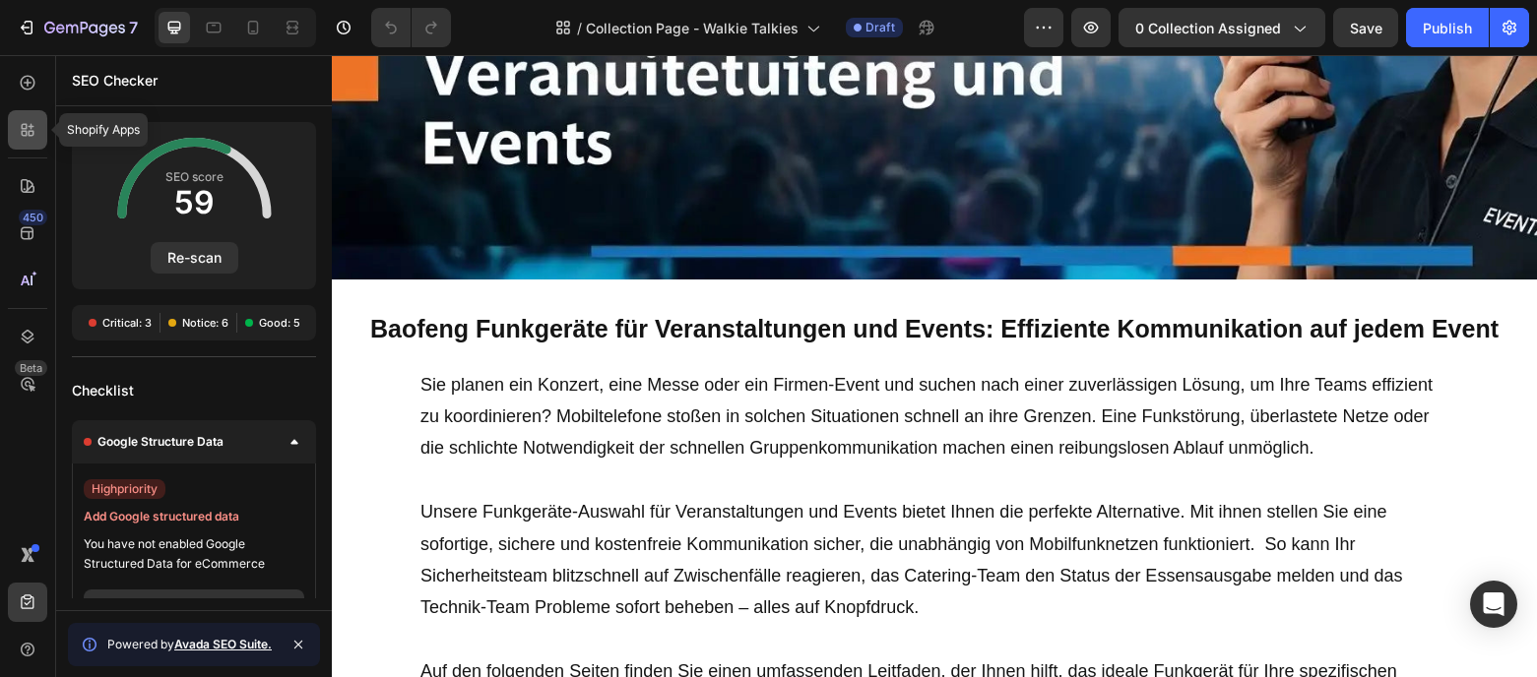
click at [31, 114] on div at bounding box center [27, 129] width 39 height 39
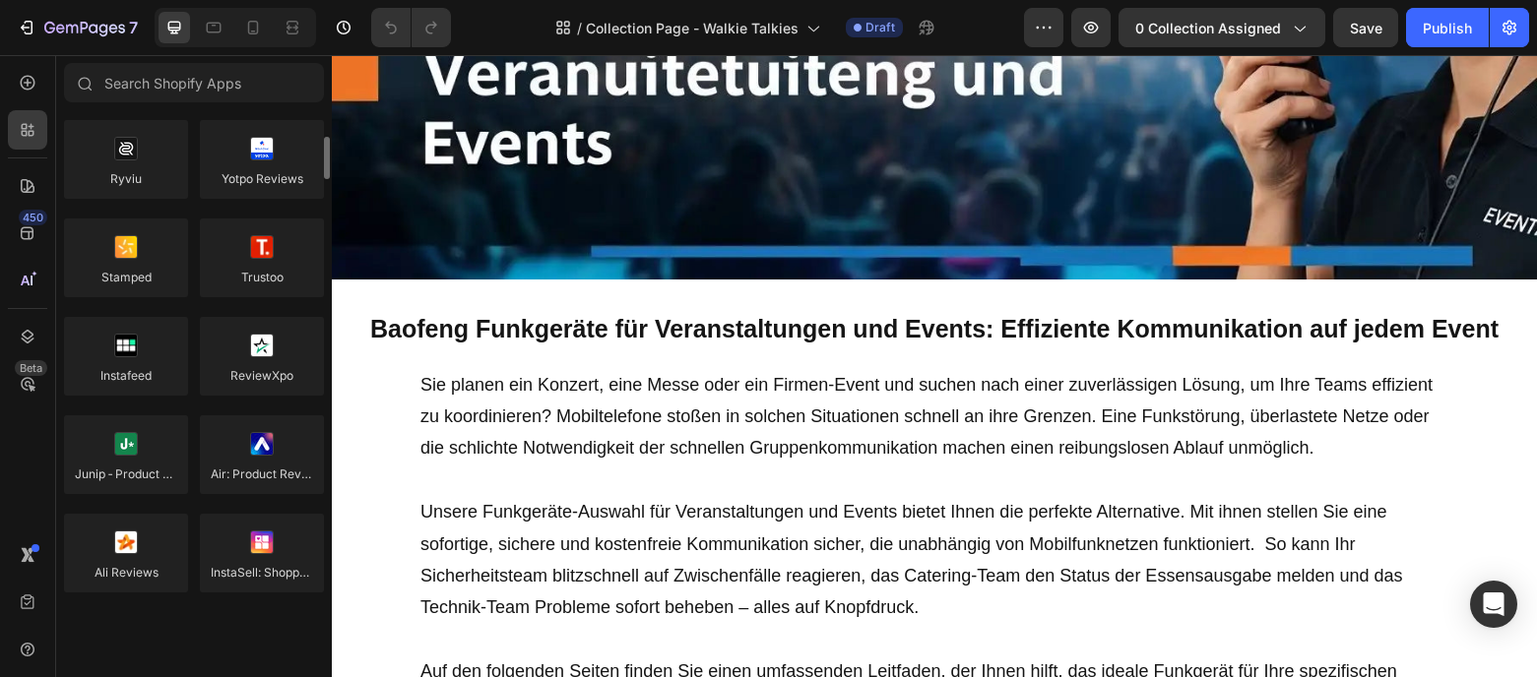
scroll to position [0, 0]
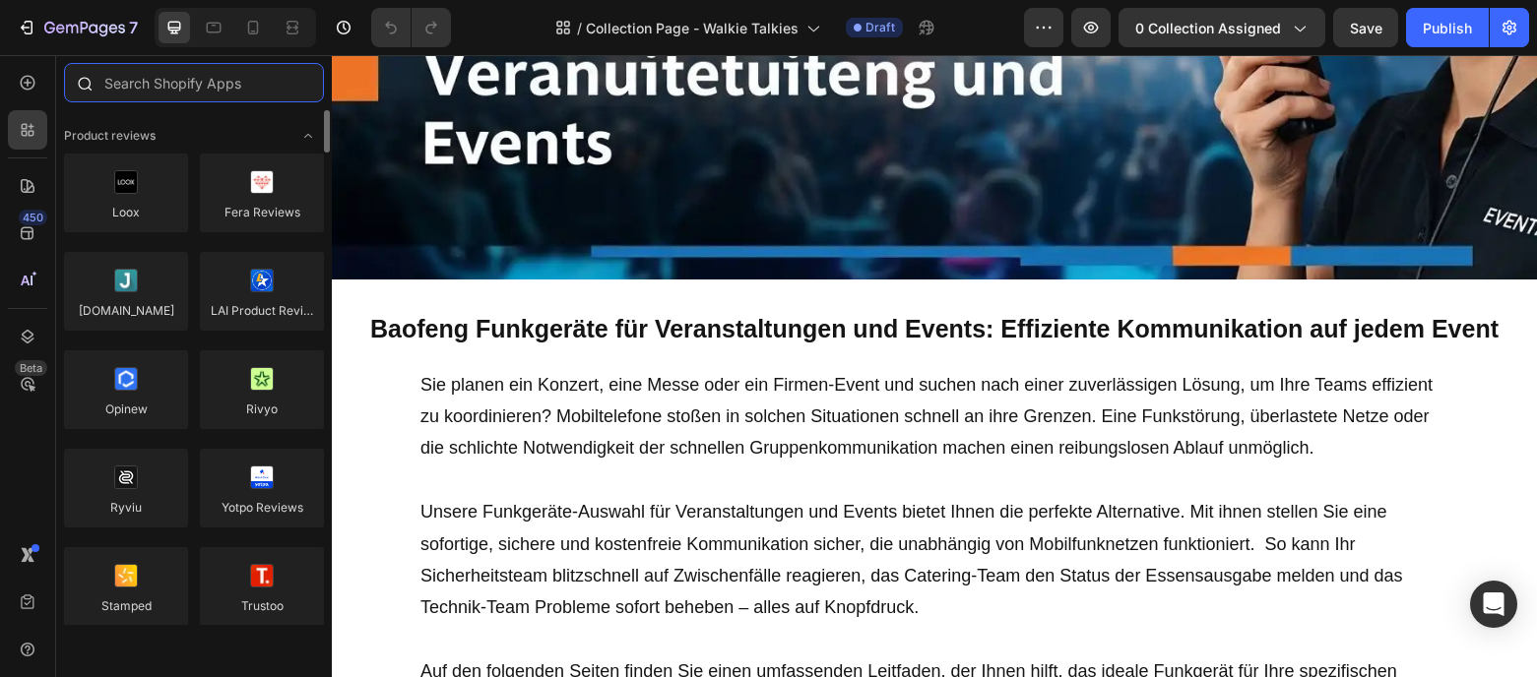
click at [231, 81] on input "text" at bounding box center [194, 82] width 260 height 39
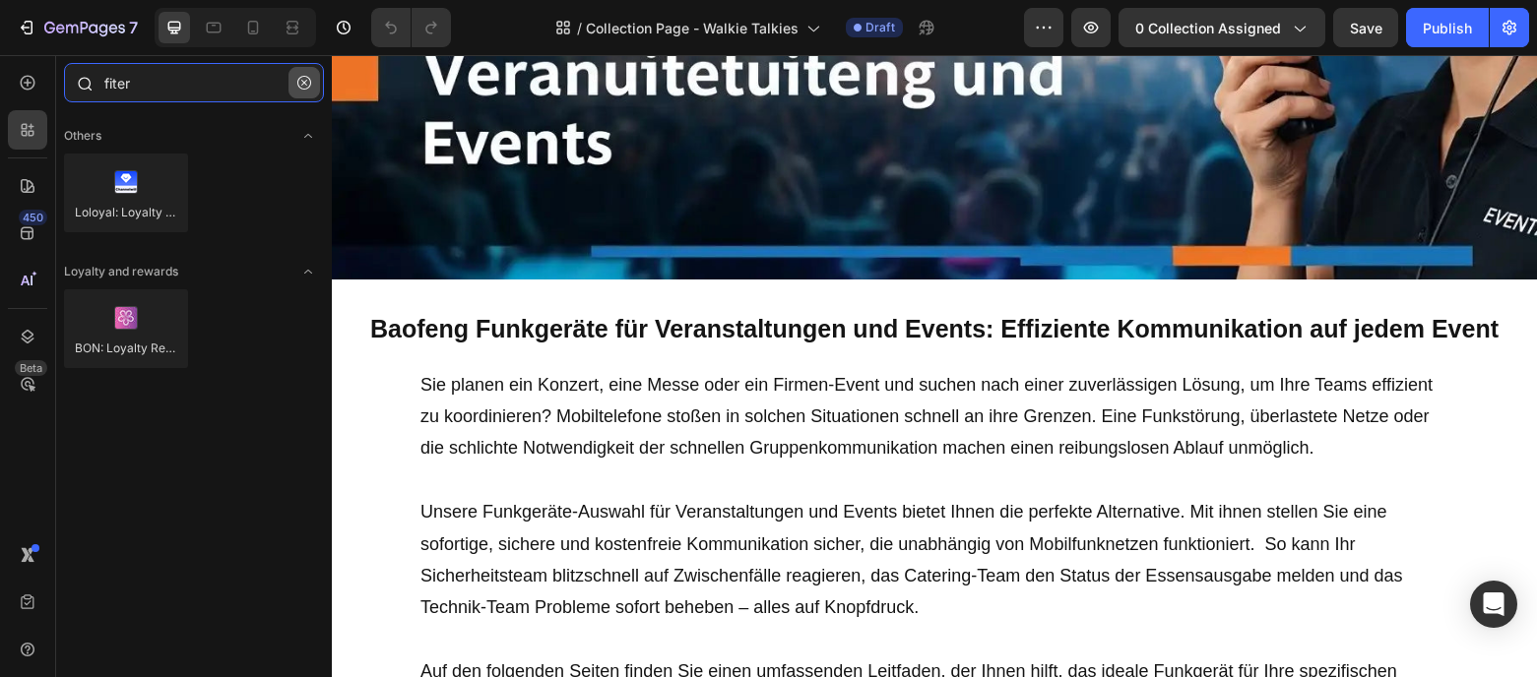
type input "fiter"
click at [295, 83] on button "button" at bounding box center [304, 83] width 32 height 32
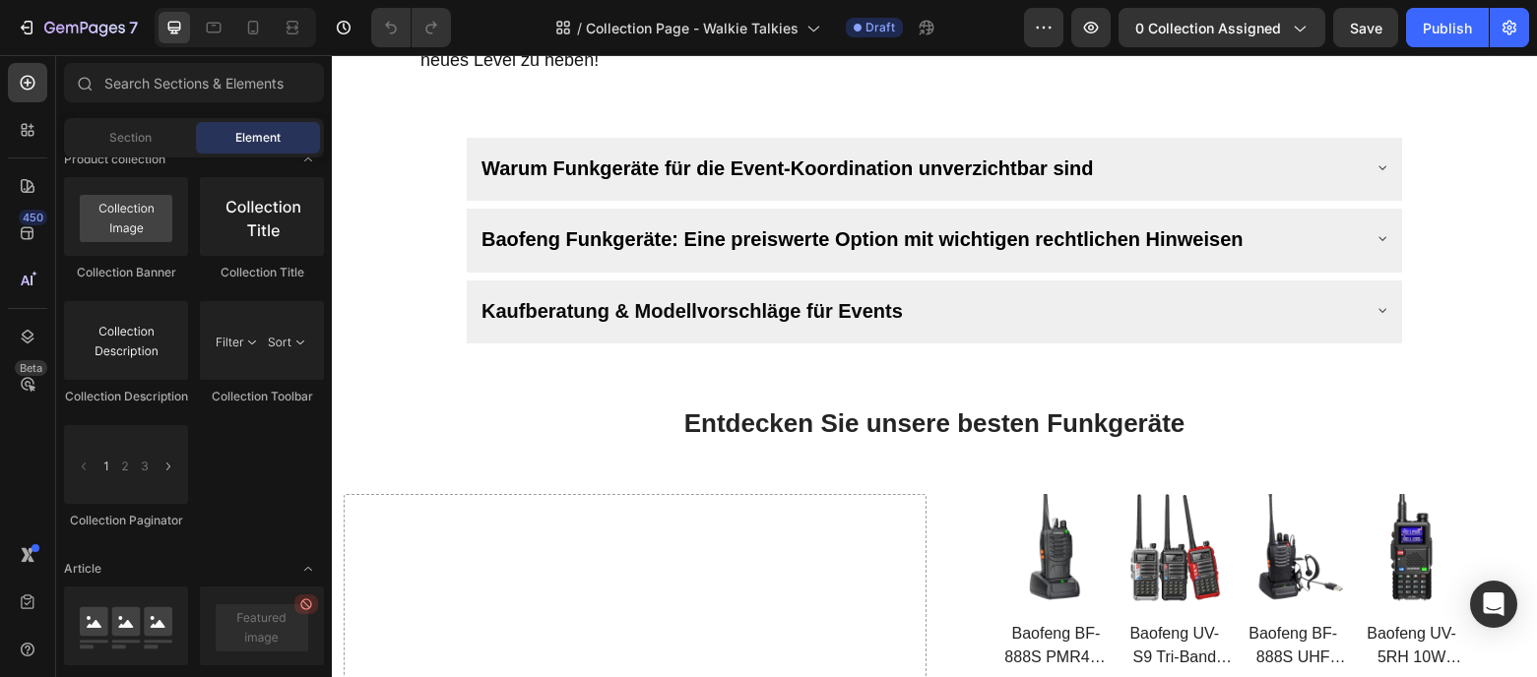
scroll to position [1015, 0]
